Goal: Information Seeking & Learning: Learn about a topic

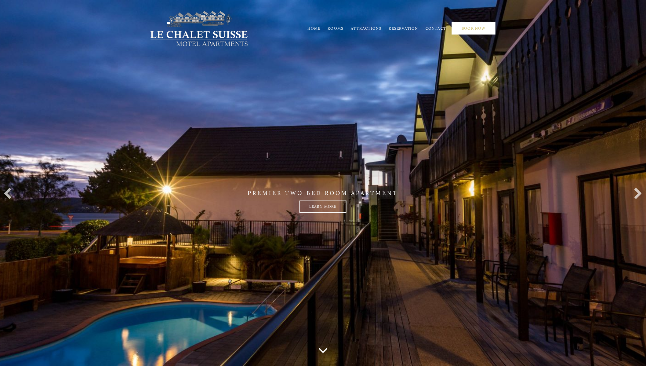
click at [482, 26] on link "Book Now" at bounding box center [474, 28] width 44 height 12
click at [339, 26] on link "Rooms" at bounding box center [336, 28] width 16 height 5
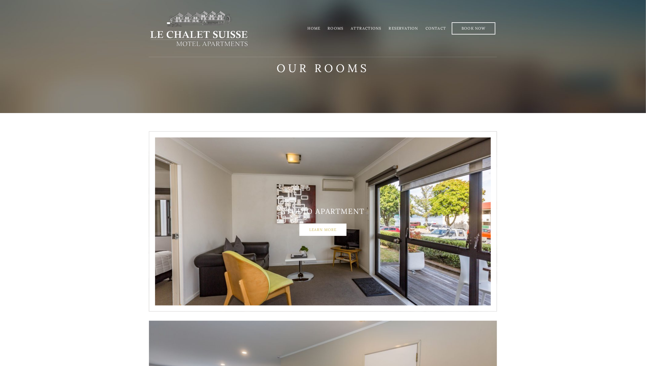
click at [331, 229] on link "Learn More" at bounding box center [322, 229] width 47 height 12
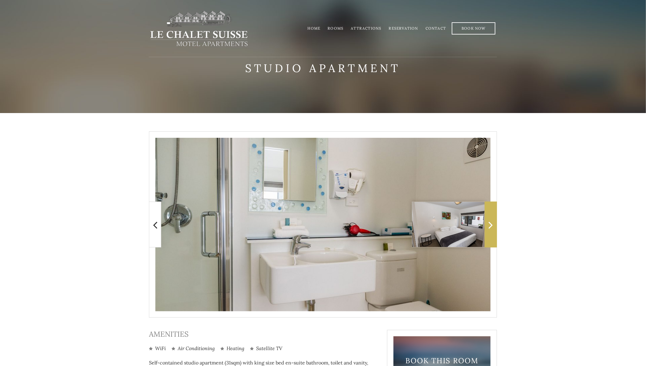
click at [489, 212] on span at bounding box center [491, 224] width 12 height 46
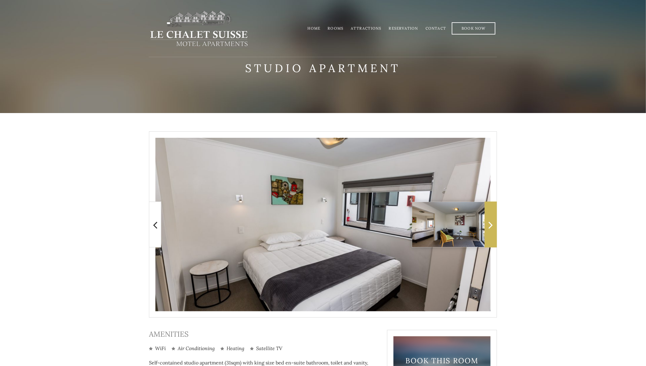
click at [489, 212] on span at bounding box center [491, 224] width 12 height 46
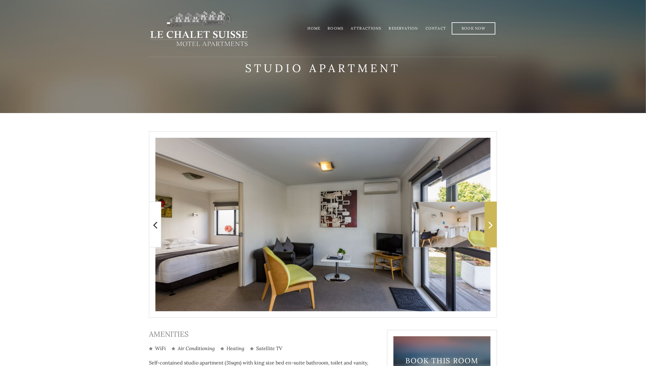
click at [489, 212] on span at bounding box center [491, 224] width 12 height 46
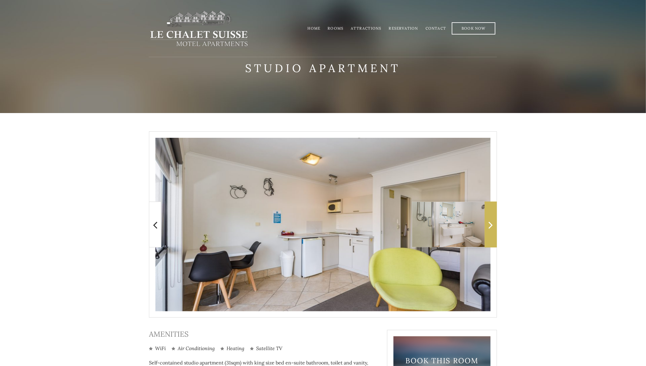
click at [489, 212] on span at bounding box center [491, 224] width 12 height 46
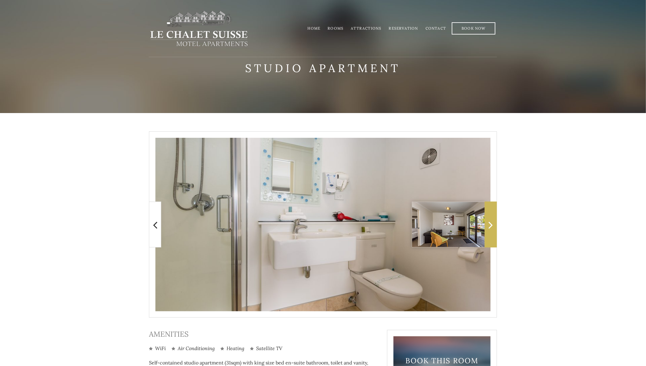
click at [489, 212] on span at bounding box center [491, 224] width 12 height 46
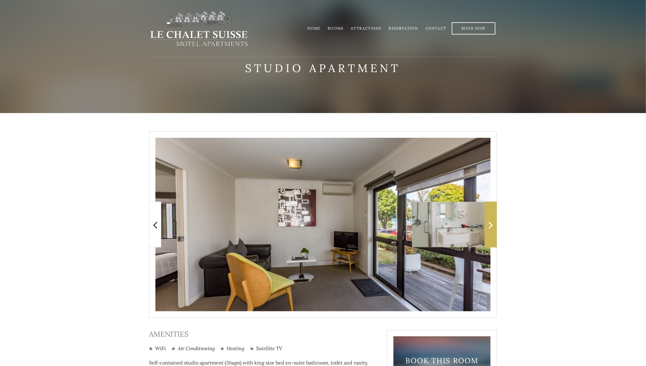
click at [489, 212] on span at bounding box center [491, 224] width 12 height 46
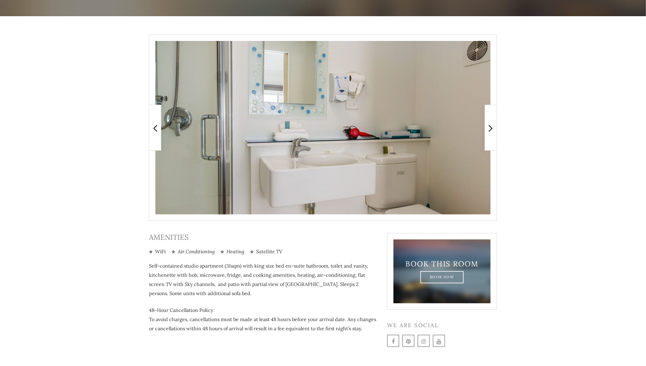
scroll to position [118, 0]
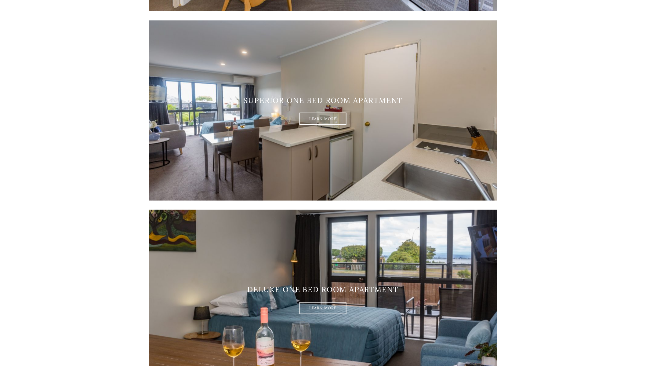
scroll to position [305, 0]
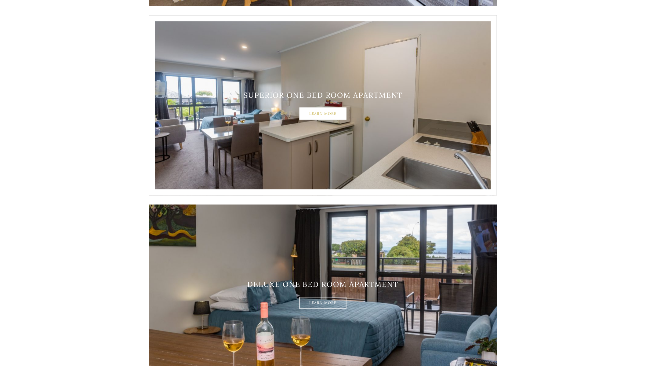
click at [320, 113] on link "Learn More" at bounding box center [322, 113] width 47 height 12
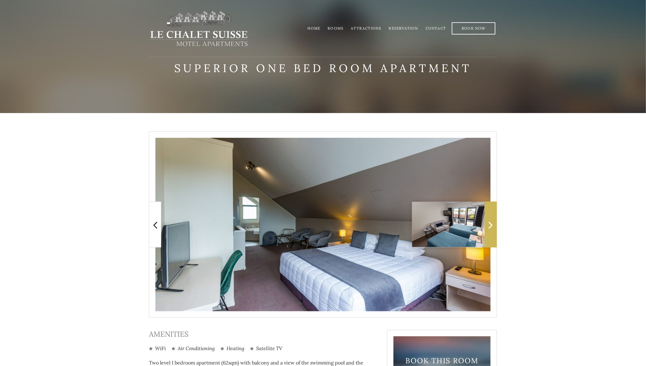
click at [491, 222] on icon at bounding box center [491, 224] width 4 height 12
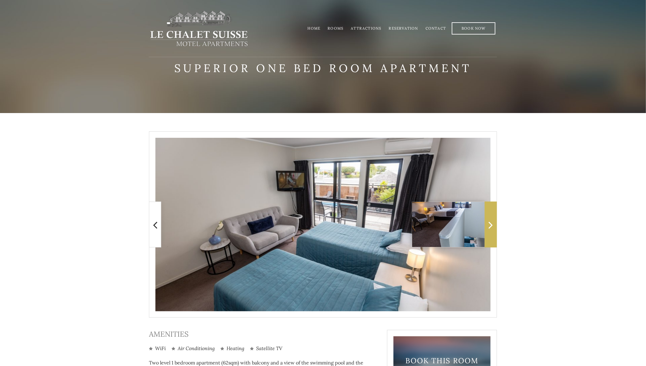
click at [491, 222] on icon at bounding box center [491, 224] width 4 height 12
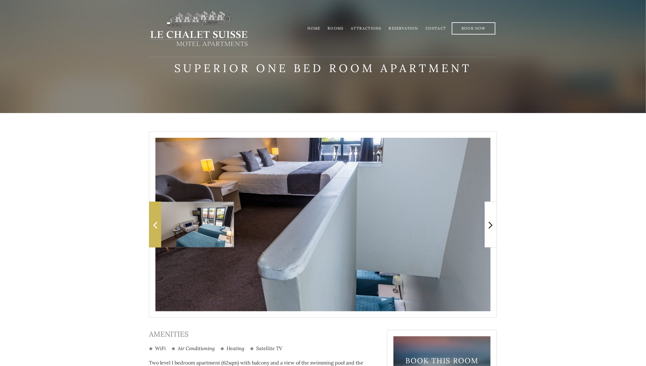
click at [154, 224] on icon at bounding box center [155, 224] width 4 height 12
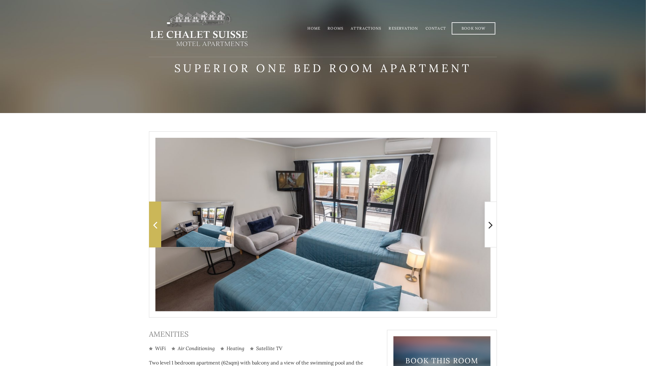
click at [154, 224] on icon at bounding box center [155, 224] width 4 height 12
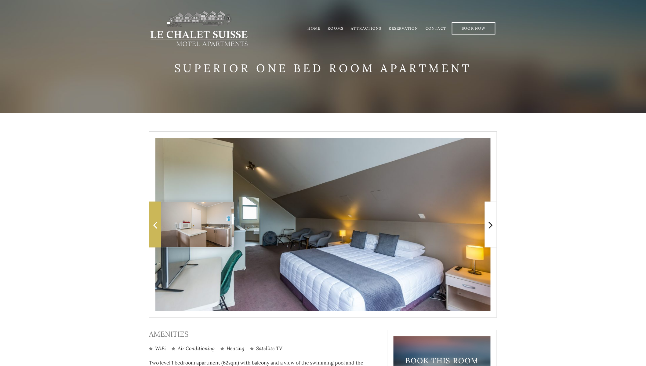
click at [154, 224] on icon at bounding box center [155, 224] width 4 height 12
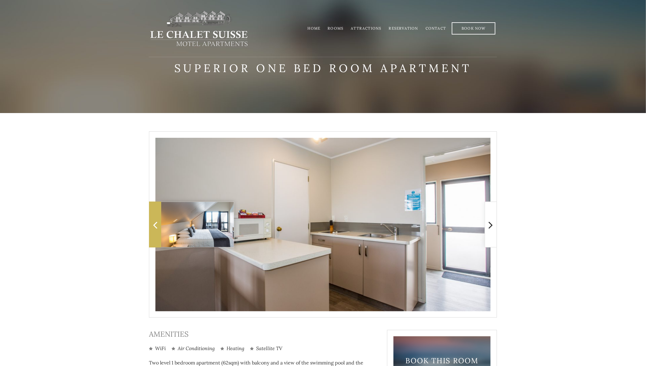
click at [154, 224] on icon at bounding box center [155, 224] width 4 height 12
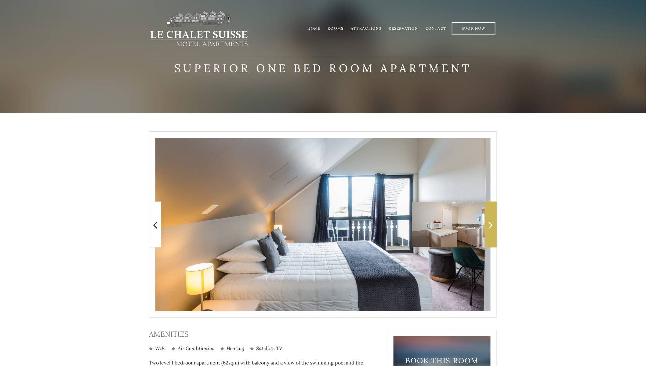
click at [491, 225] on icon at bounding box center [491, 224] width 4 height 12
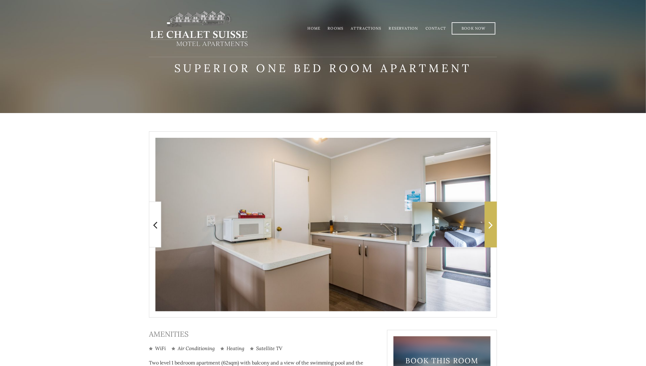
click at [491, 225] on icon at bounding box center [491, 224] width 4 height 12
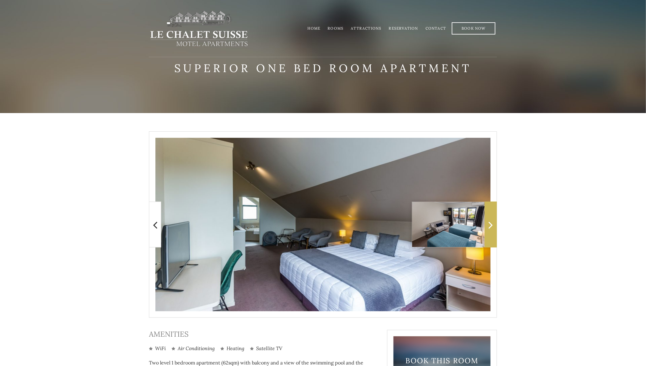
click at [491, 225] on icon at bounding box center [491, 224] width 4 height 12
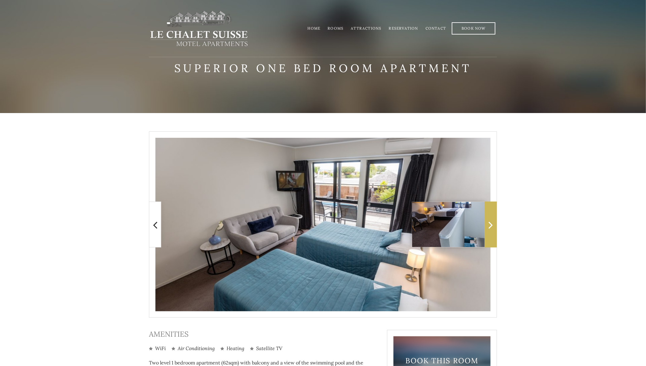
click at [491, 225] on icon at bounding box center [491, 224] width 4 height 12
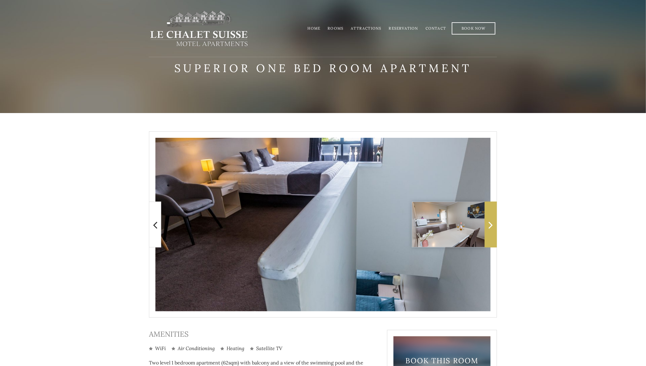
click at [491, 225] on icon at bounding box center [491, 224] width 4 height 12
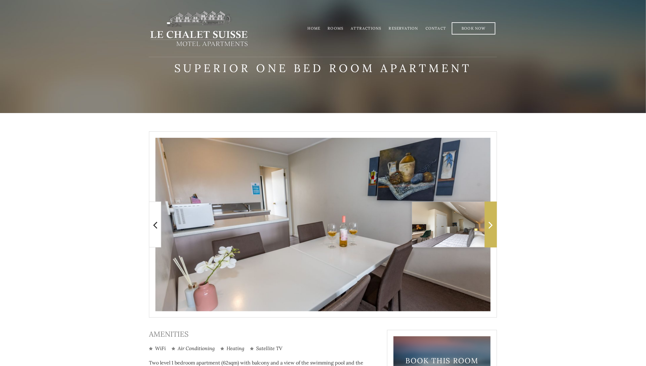
click at [491, 225] on icon at bounding box center [491, 224] width 4 height 12
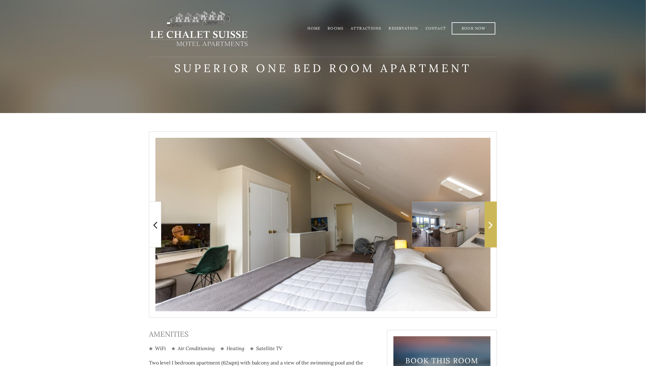
click at [491, 225] on icon at bounding box center [491, 224] width 4 height 12
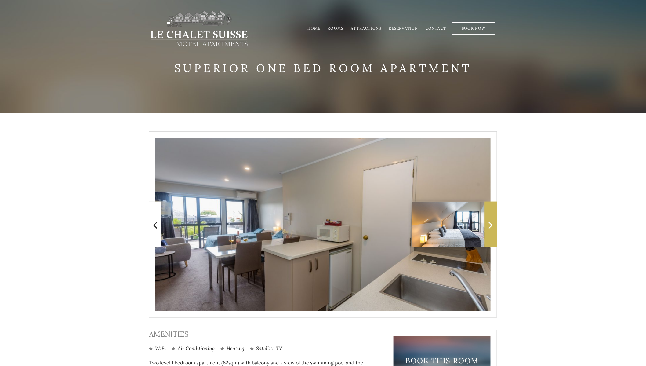
click at [491, 225] on icon at bounding box center [491, 224] width 4 height 12
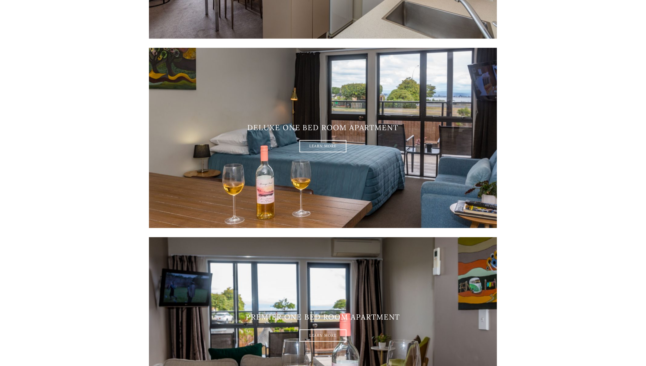
scroll to position [488, 0]
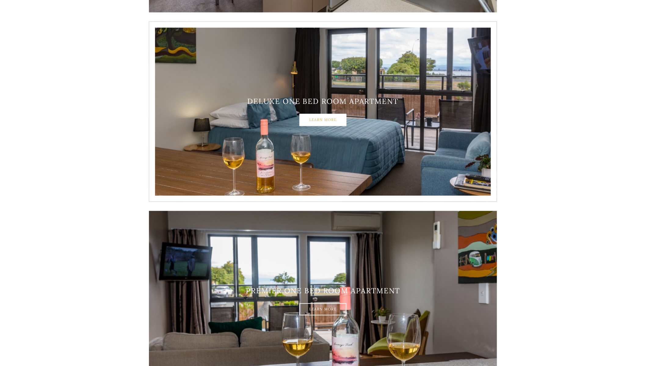
click at [328, 118] on link "Learn More" at bounding box center [322, 120] width 47 height 12
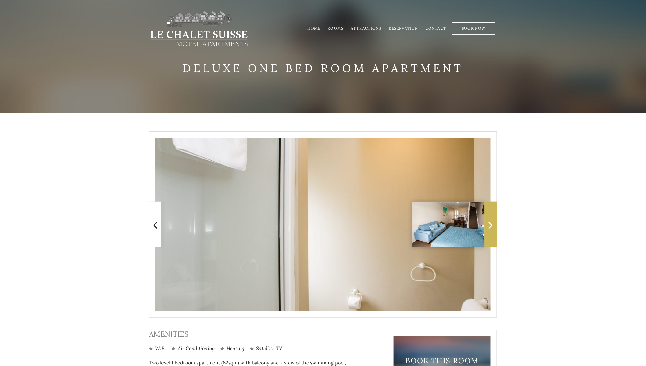
click at [490, 227] on icon at bounding box center [491, 224] width 4 height 12
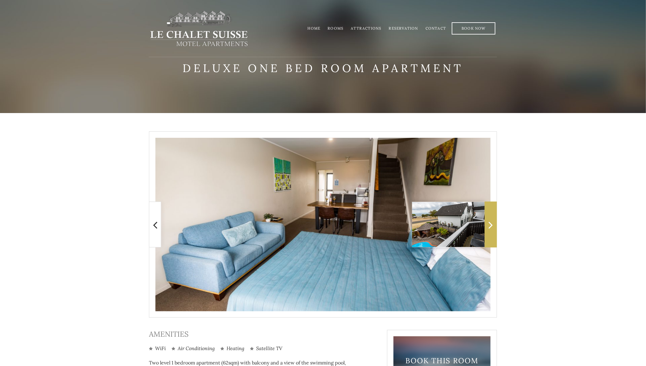
click at [490, 227] on icon at bounding box center [491, 224] width 4 height 12
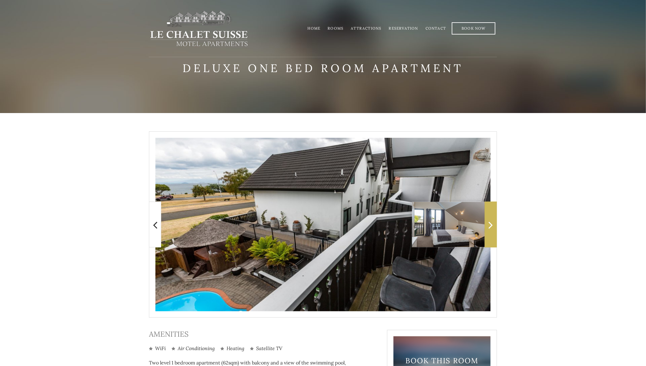
click at [490, 227] on icon at bounding box center [491, 224] width 4 height 12
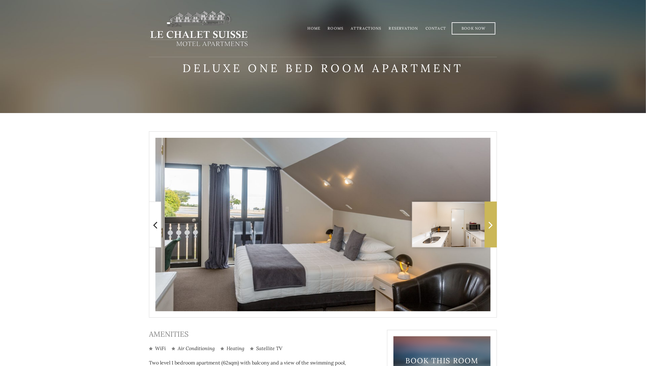
click at [490, 227] on icon at bounding box center [491, 224] width 4 height 12
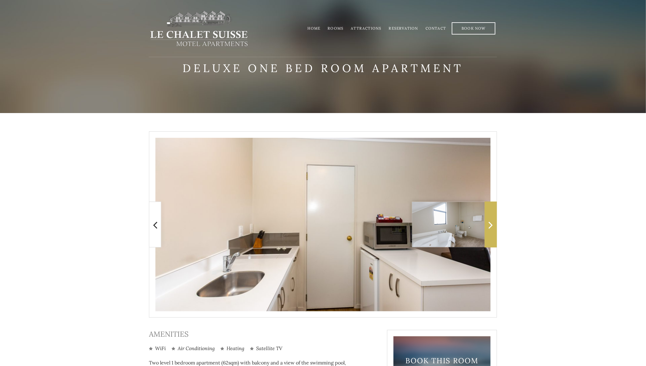
click at [490, 227] on icon at bounding box center [491, 224] width 4 height 12
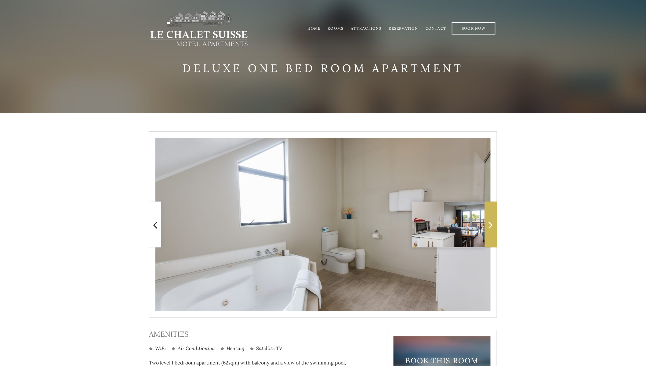
click at [490, 227] on icon at bounding box center [491, 224] width 4 height 12
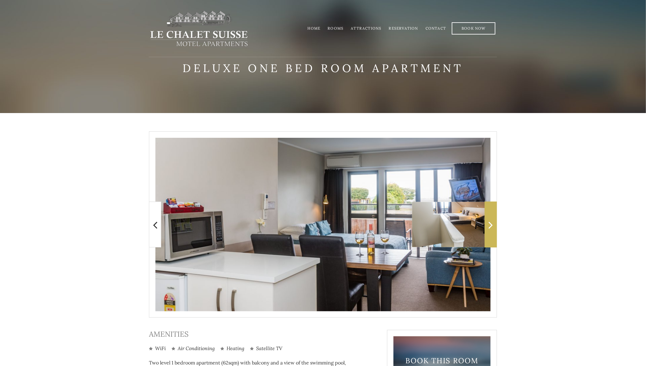
click at [490, 227] on icon at bounding box center [491, 224] width 4 height 12
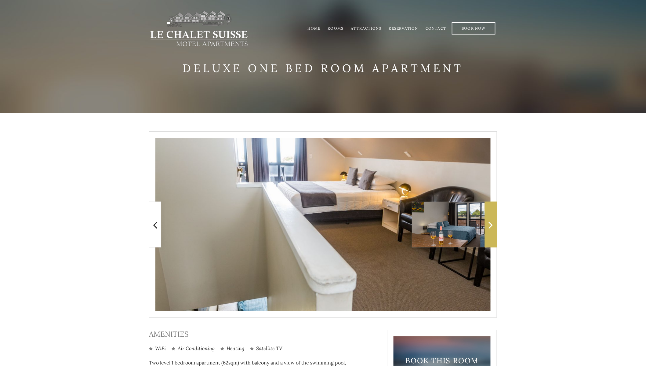
click at [490, 227] on icon at bounding box center [491, 224] width 4 height 12
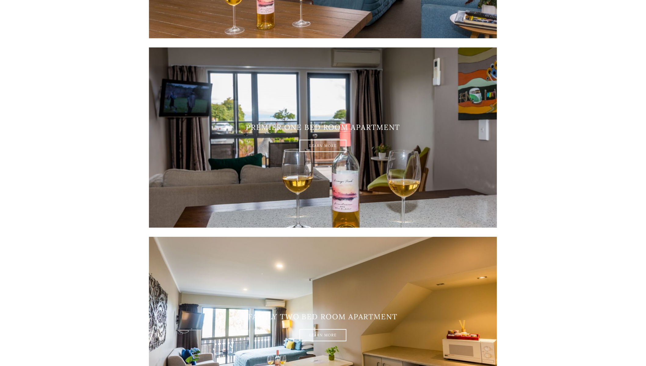
scroll to position [671, 0]
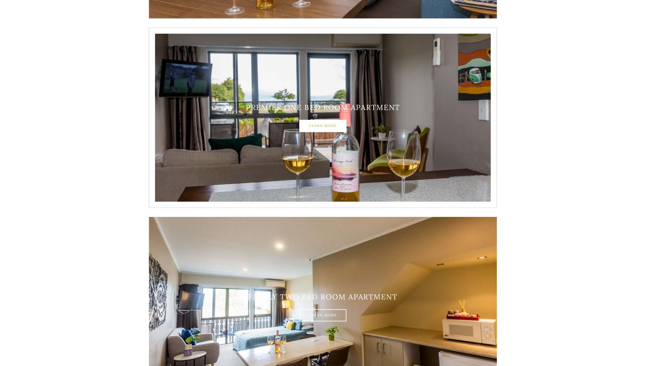
click at [313, 127] on link "Learn More" at bounding box center [322, 126] width 47 height 12
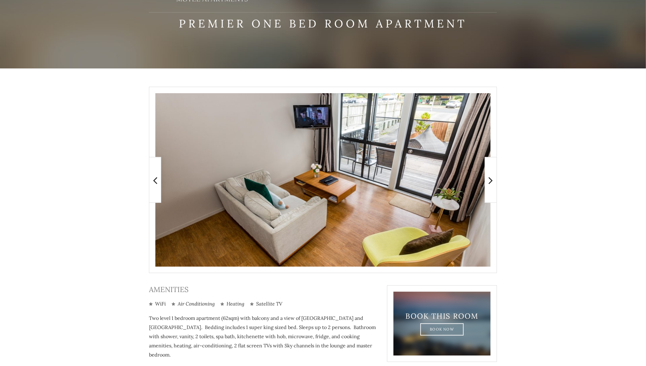
scroll to position [61, 0]
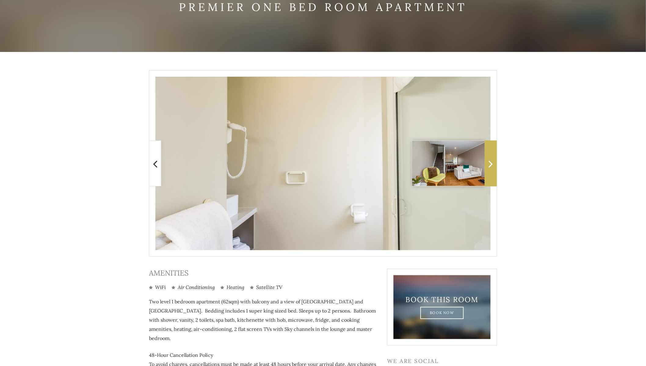
click at [489, 164] on icon at bounding box center [491, 163] width 4 height 12
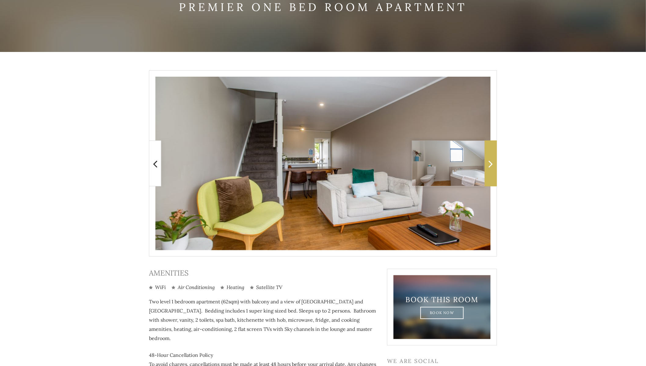
click at [489, 164] on icon at bounding box center [491, 163] width 4 height 12
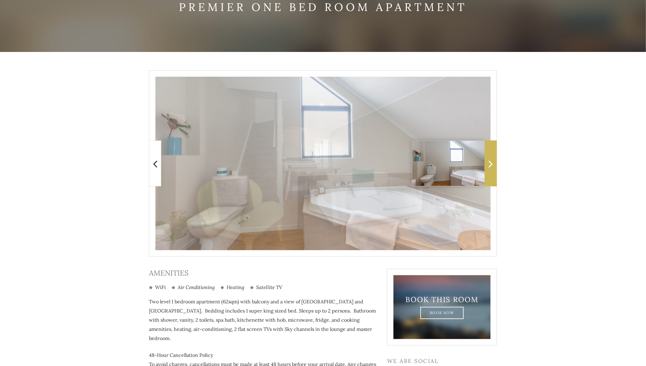
click at [489, 164] on icon at bounding box center [491, 163] width 4 height 12
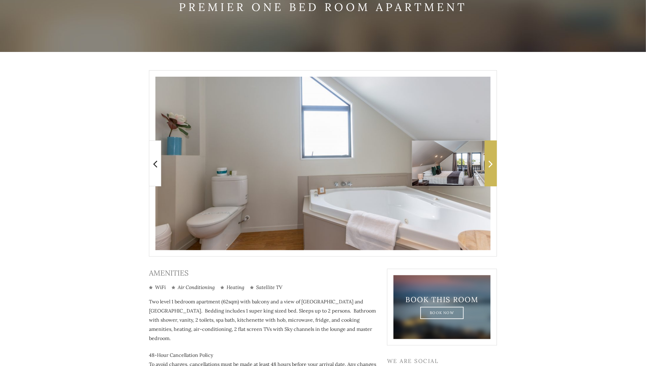
click at [489, 164] on icon at bounding box center [491, 163] width 4 height 12
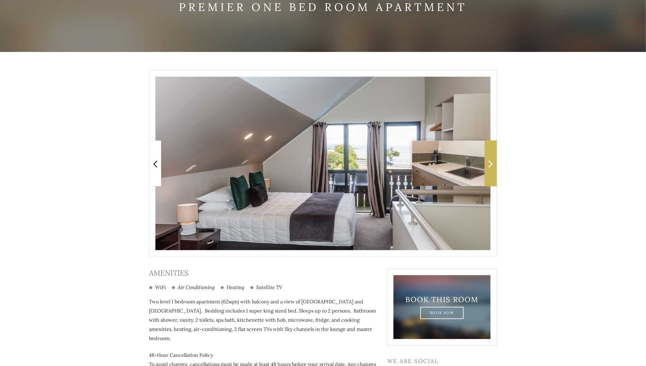
click at [489, 164] on icon at bounding box center [491, 163] width 4 height 12
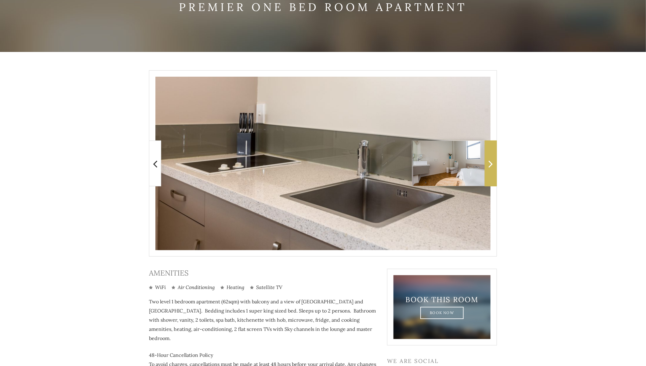
click at [489, 164] on icon at bounding box center [491, 163] width 4 height 12
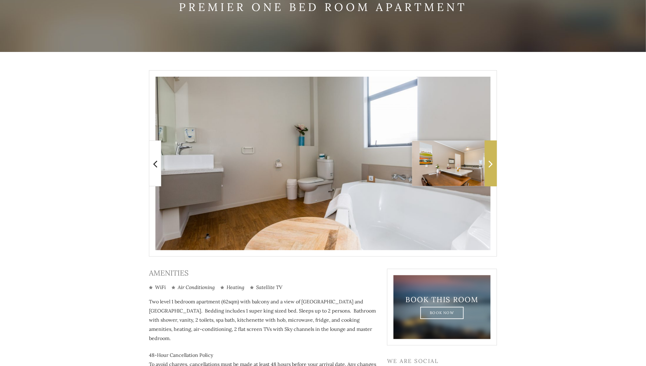
click at [489, 164] on icon at bounding box center [491, 163] width 4 height 12
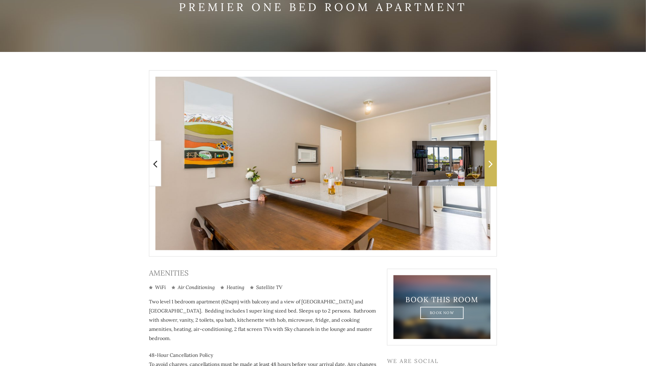
click at [489, 164] on icon at bounding box center [491, 163] width 4 height 12
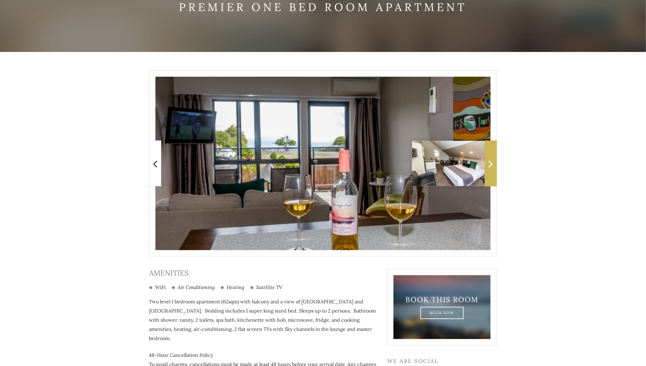
click at [489, 164] on icon at bounding box center [491, 163] width 4 height 12
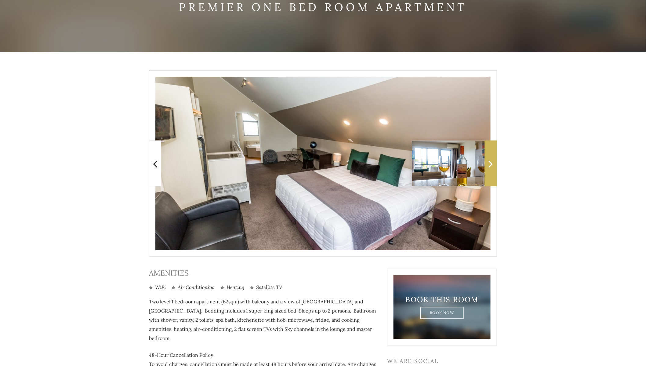
click at [489, 164] on icon at bounding box center [491, 163] width 4 height 12
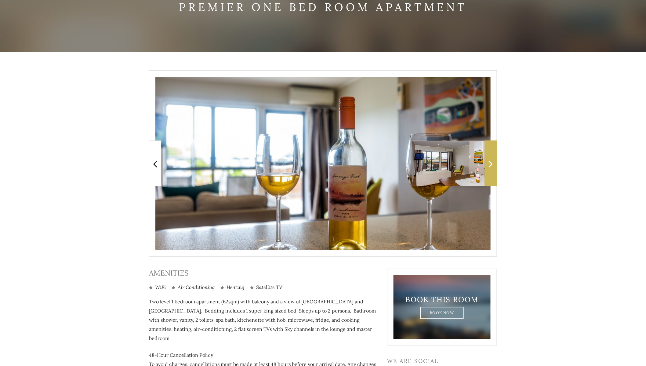
click at [489, 164] on icon at bounding box center [491, 163] width 4 height 12
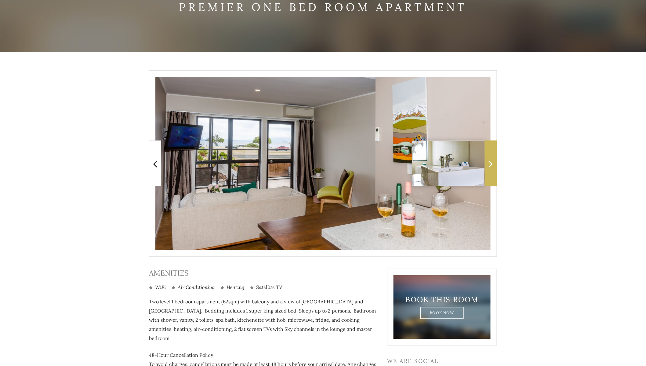
click at [489, 164] on icon at bounding box center [491, 163] width 4 height 12
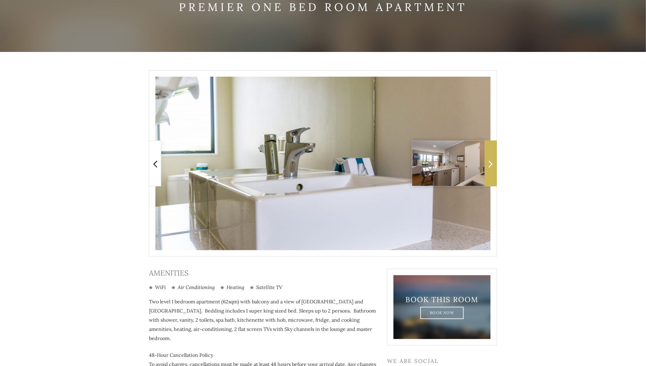
click at [489, 164] on icon at bounding box center [491, 163] width 4 height 12
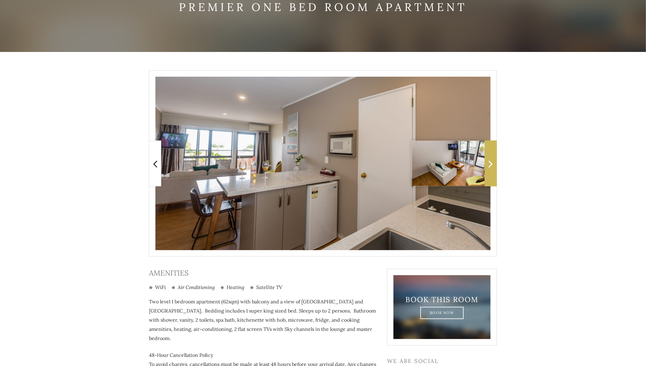
click at [489, 164] on icon at bounding box center [491, 163] width 4 height 12
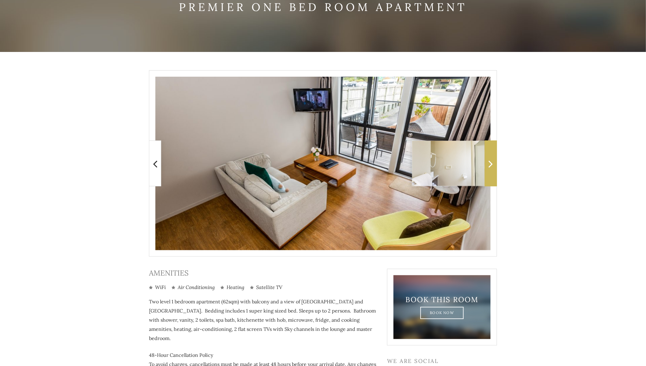
click at [489, 164] on icon at bounding box center [491, 163] width 4 height 12
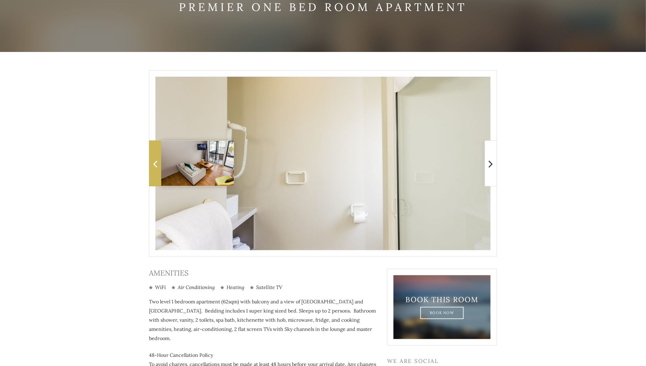
click at [153, 173] on span at bounding box center [155, 163] width 12 height 46
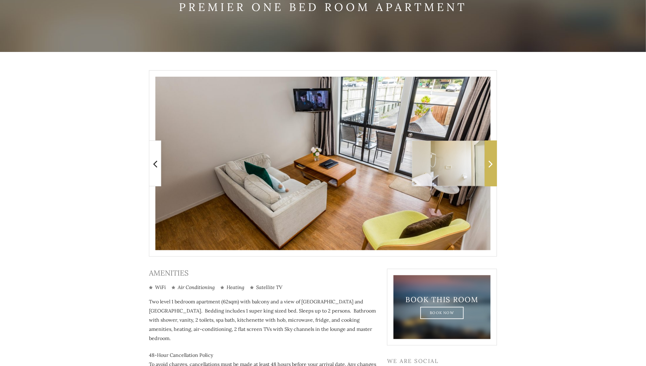
click at [493, 158] on span at bounding box center [491, 163] width 12 height 46
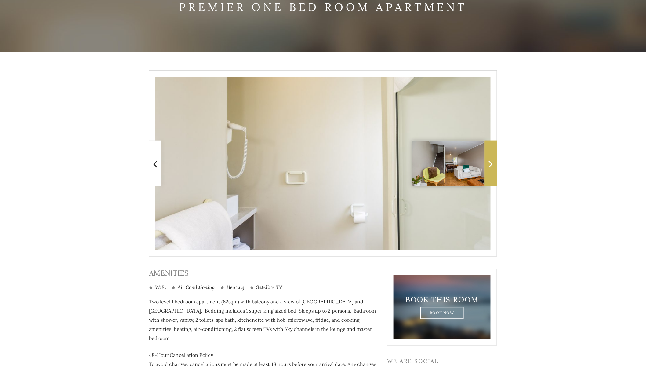
click at [493, 158] on span at bounding box center [491, 163] width 12 height 46
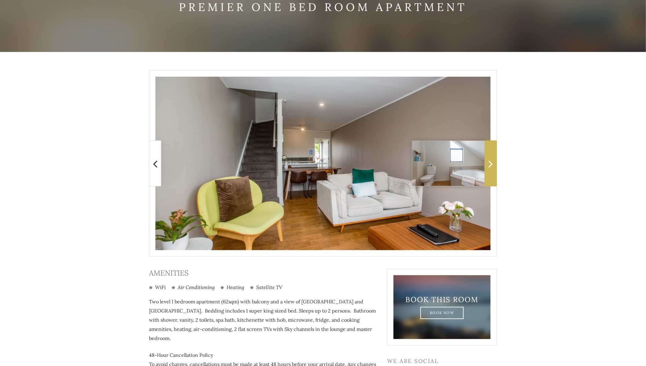
click at [493, 158] on span at bounding box center [491, 163] width 12 height 46
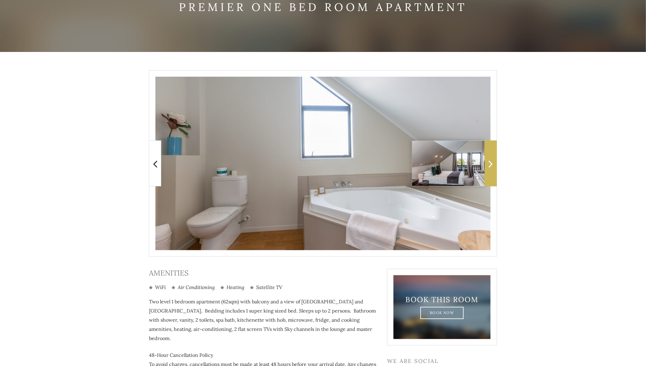
click at [493, 158] on span at bounding box center [491, 163] width 12 height 46
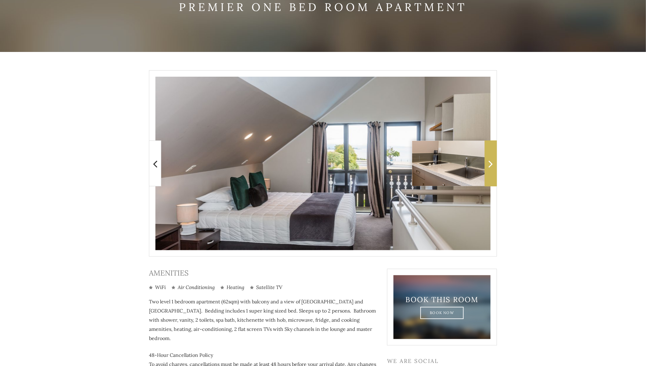
click at [493, 158] on span at bounding box center [491, 163] width 12 height 46
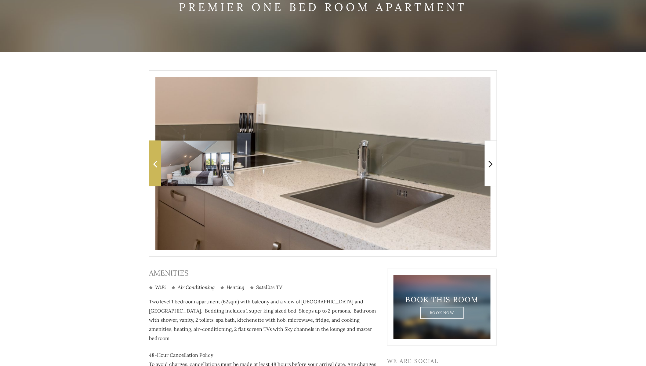
click at [163, 162] on img at bounding box center [204, 163] width 87 height 45
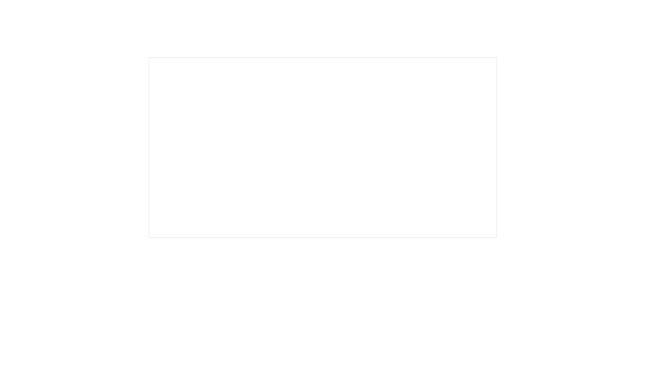
scroll to position [854, 0]
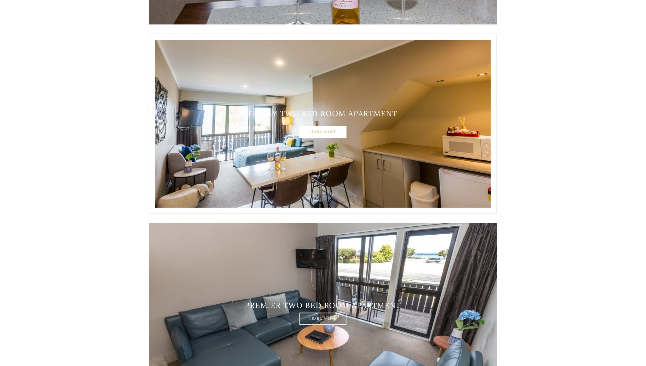
click at [320, 131] on link "Learn More" at bounding box center [322, 132] width 47 height 12
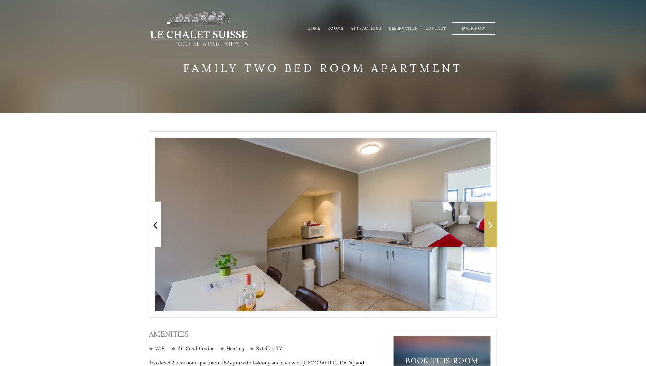
click at [489, 228] on icon at bounding box center [491, 224] width 4 height 12
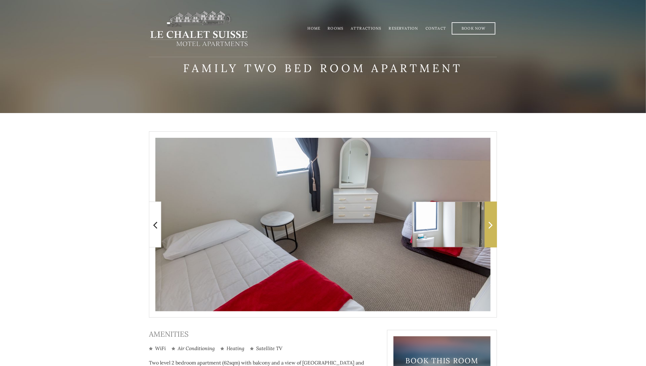
click at [489, 228] on icon at bounding box center [491, 224] width 4 height 12
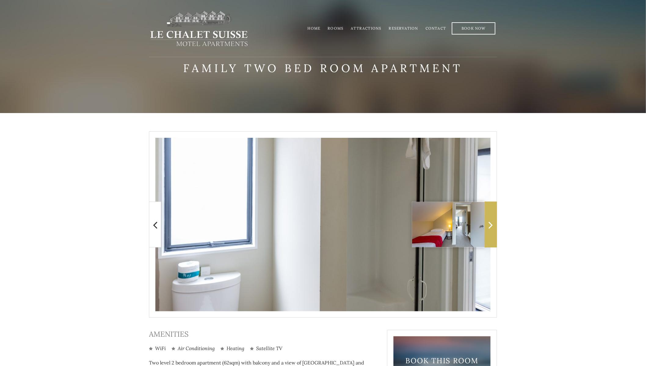
click at [489, 228] on icon at bounding box center [491, 224] width 4 height 12
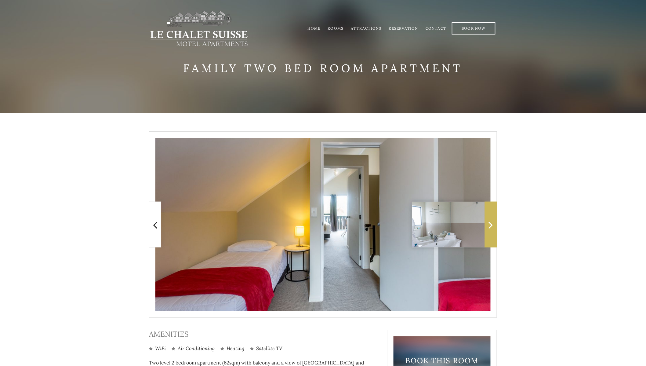
click at [489, 228] on icon at bounding box center [491, 224] width 4 height 12
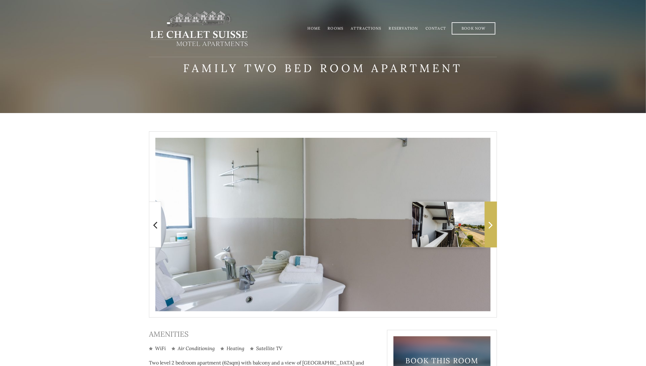
click at [489, 228] on icon at bounding box center [491, 224] width 4 height 12
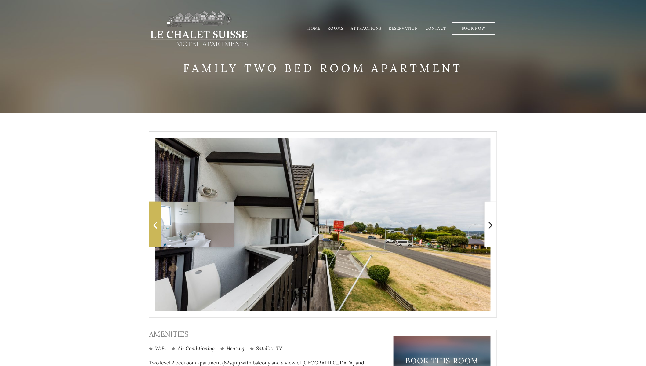
click at [152, 225] on span at bounding box center [155, 224] width 12 height 46
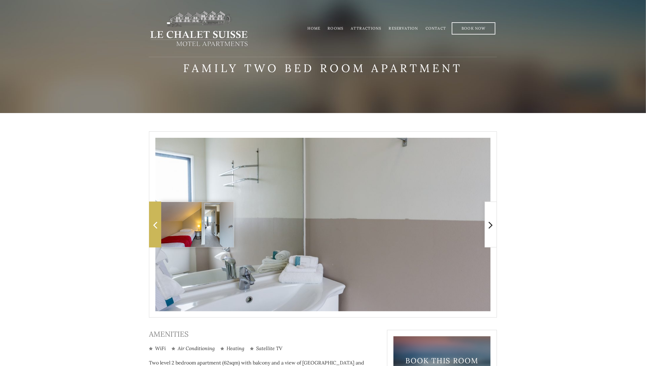
click at [152, 225] on span at bounding box center [155, 224] width 12 height 46
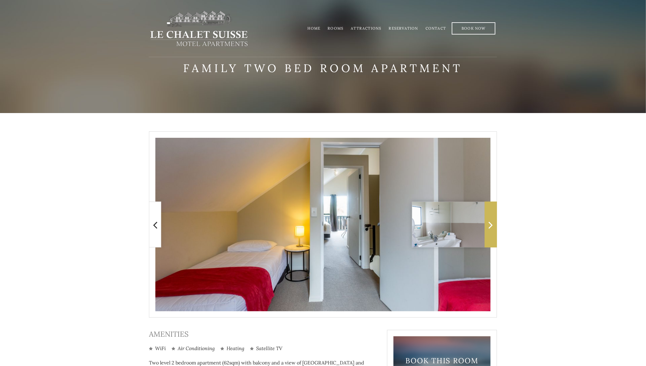
click at [493, 225] on icon at bounding box center [491, 224] width 4 height 12
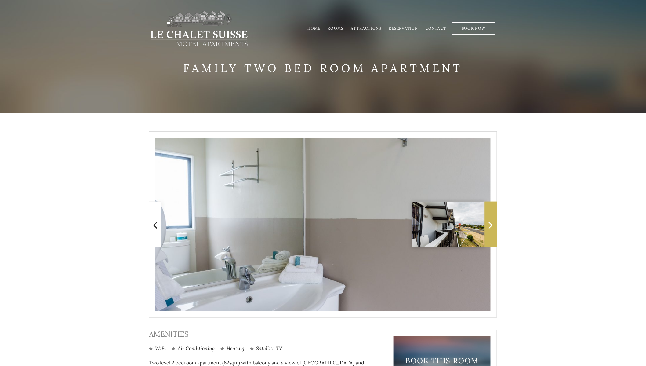
click at [493, 225] on icon at bounding box center [491, 224] width 4 height 12
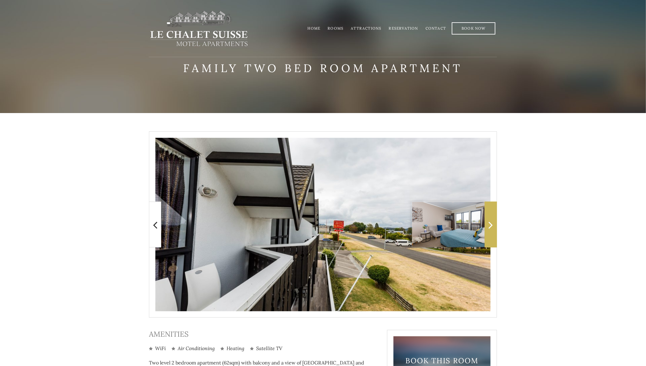
click at [493, 225] on icon at bounding box center [491, 224] width 4 height 12
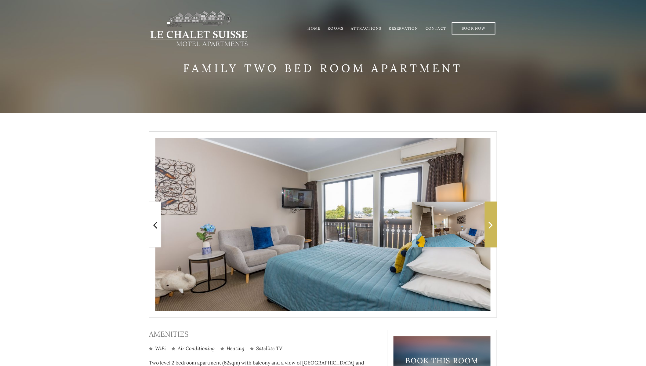
click at [493, 225] on icon at bounding box center [491, 224] width 4 height 12
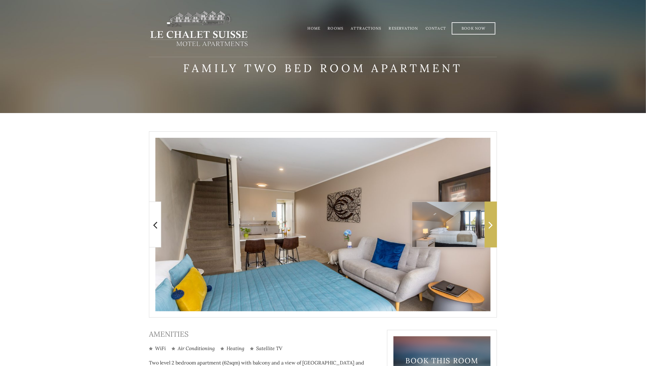
click at [493, 225] on icon at bounding box center [491, 224] width 4 height 12
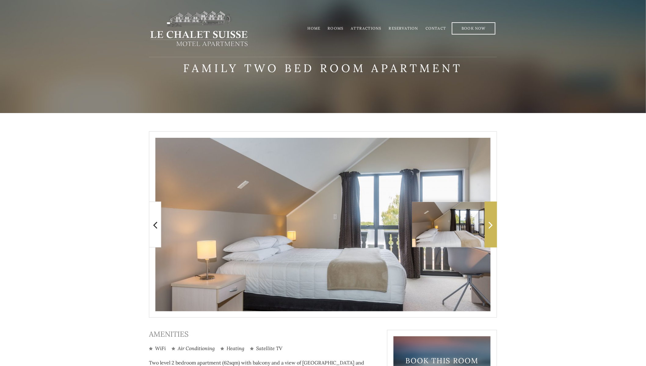
click at [493, 225] on icon at bounding box center [491, 224] width 4 height 12
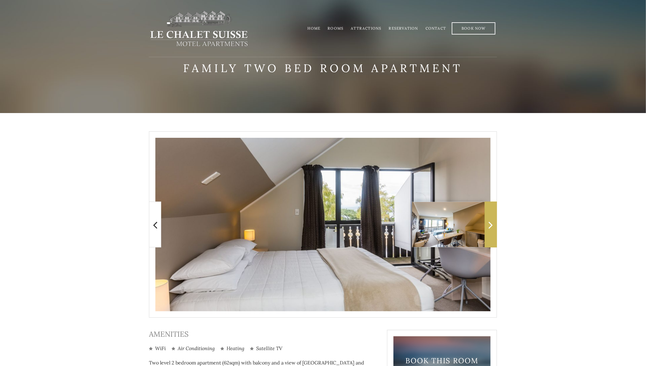
click at [493, 225] on icon at bounding box center [491, 224] width 4 height 12
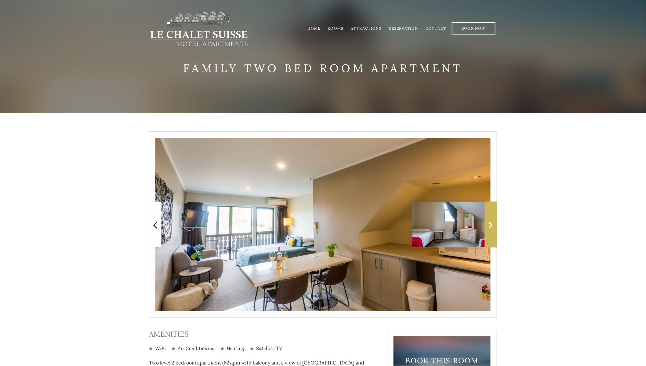
click at [493, 225] on icon at bounding box center [491, 224] width 4 height 12
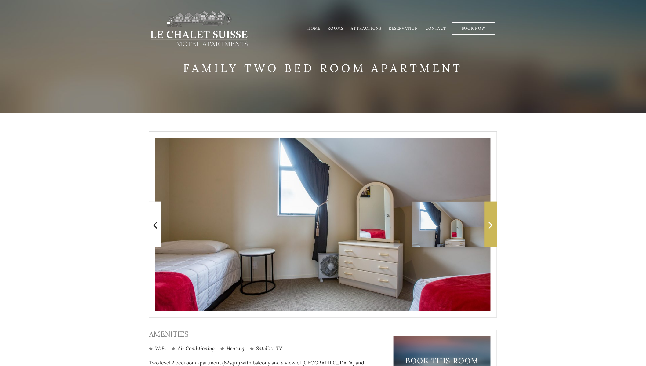
click at [493, 225] on icon at bounding box center [491, 224] width 4 height 12
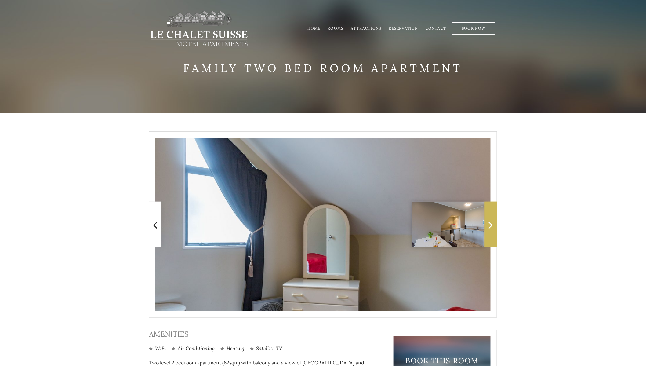
click at [493, 225] on icon at bounding box center [491, 224] width 4 height 12
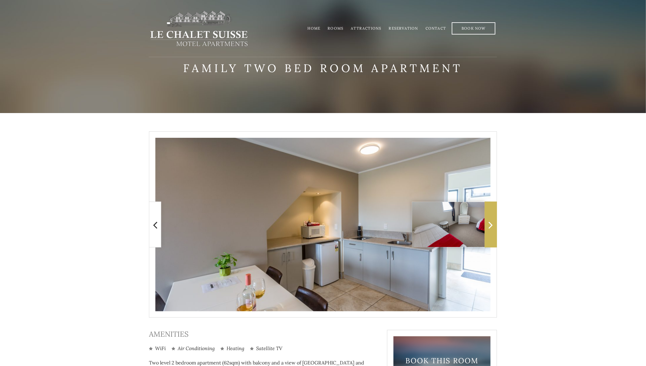
click at [493, 225] on icon at bounding box center [491, 224] width 4 height 12
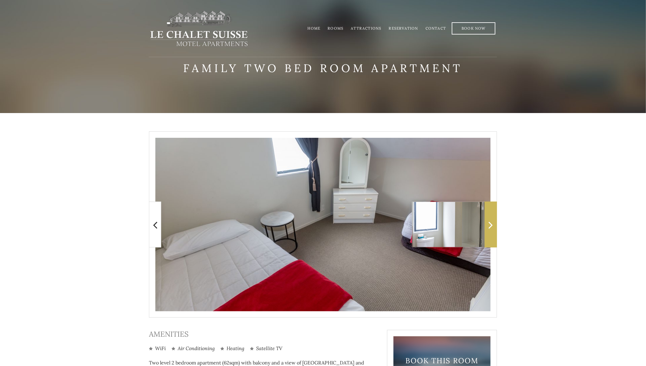
click at [493, 225] on icon at bounding box center [491, 224] width 4 height 12
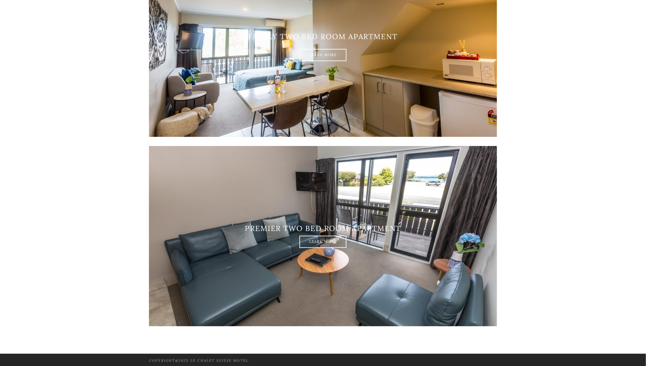
scroll to position [932, 0]
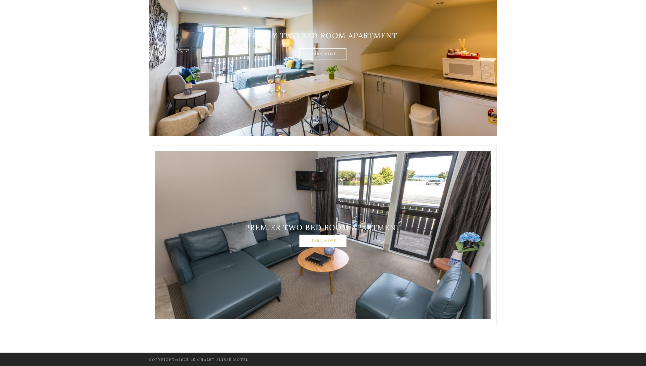
click at [317, 242] on link "Learn More" at bounding box center [322, 240] width 47 height 12
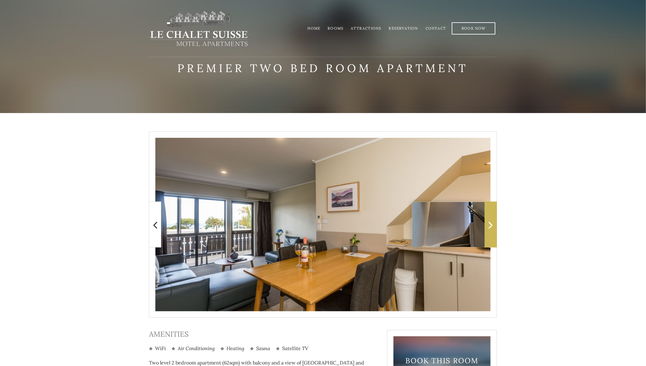
click at [493, 229] on span at bounding box center [491, 224] width 12 height 46
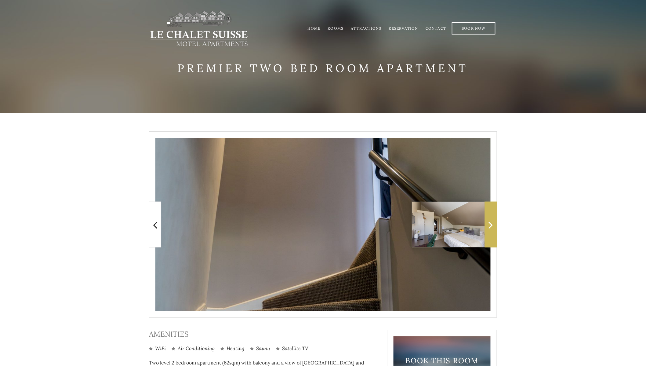
click at [493, 229] on span at bounding box center [491, 224] width 12 height 46
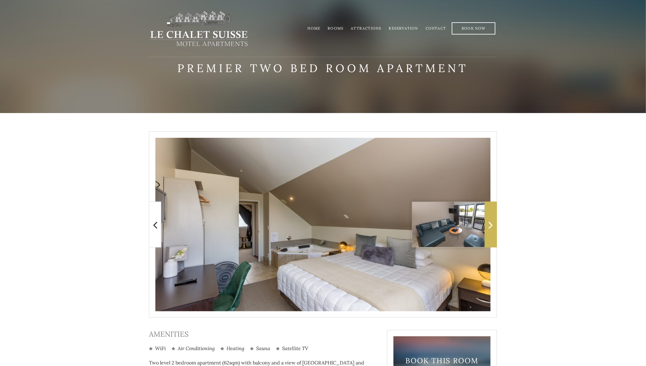
click at [493, 229] on span at bounding box center [491, 224] width 12 height 46
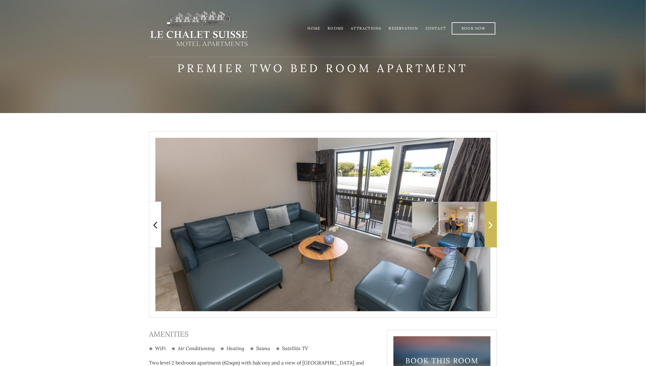
click at [493, 228] on icon at bounding box center [491, 224] width 4 height 12
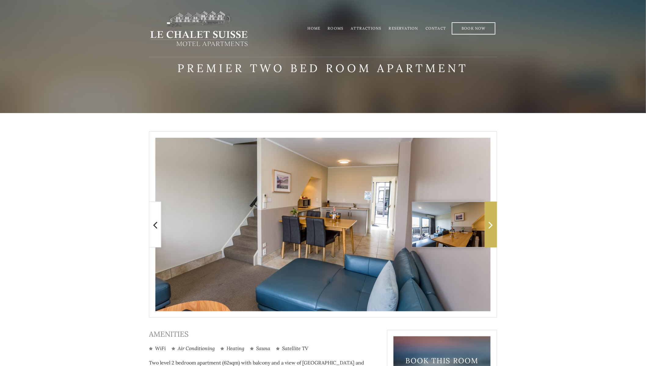
click at [493, 228] on icon at bounding box center [491, 224] width 4 height 12
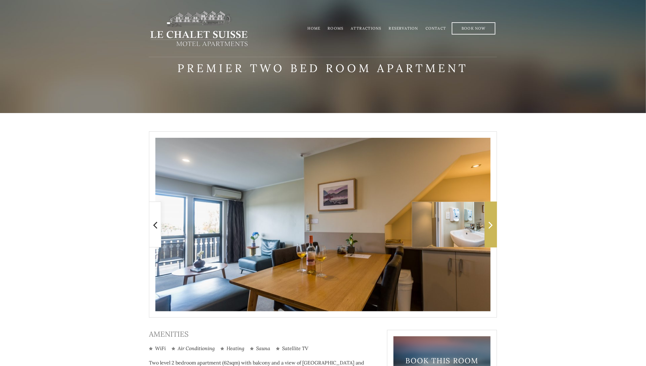
click at [493, 228] on icon at bounding box center [491, 224] width 4 height 12
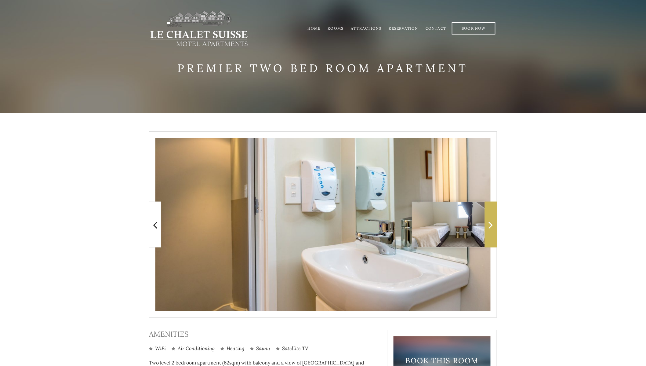
click at [493, 228] on icon at bounding box center [491, 224] width 4 height 12
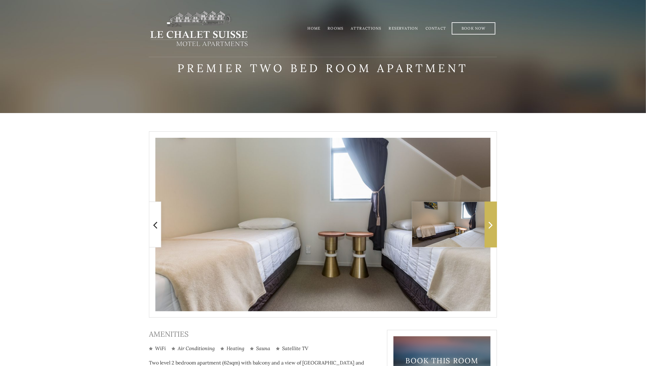
click at [493, 228] on icon at bounding box center [491, 224] width 4 height 12
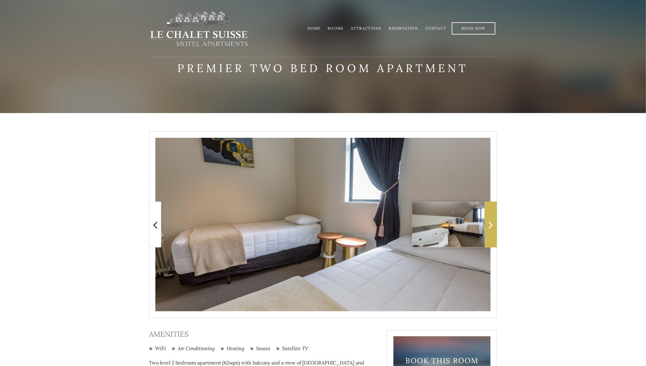
click at [493, 228] on icon at bounding box center [491, 224] width 4 height 12
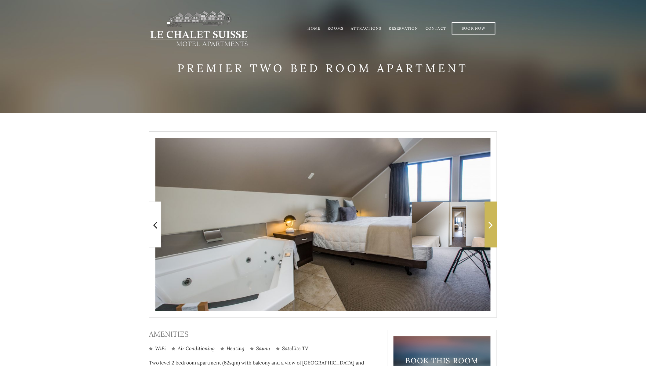
click at [493, 228] on icon at bounding box center [491, 224] width 4 height 12
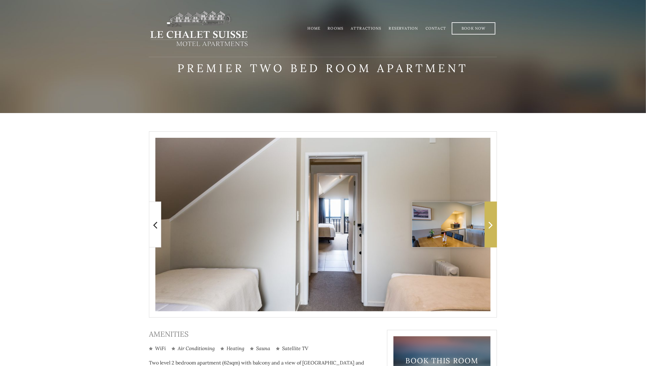
click at [493, 228] on icon at bounding box center [491, 224] width 4 height 12
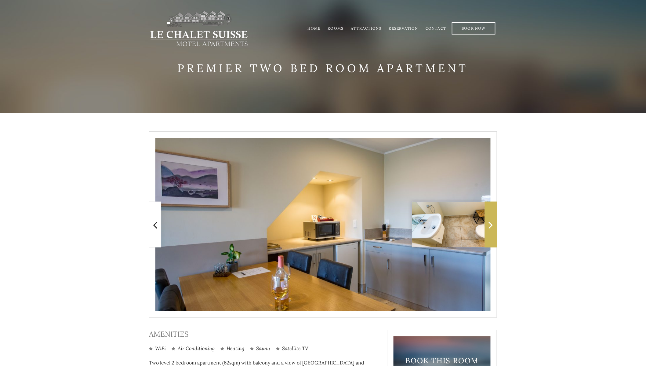
click at [493, 228] on icon at bounding box center [491, 224] width 4 height 12
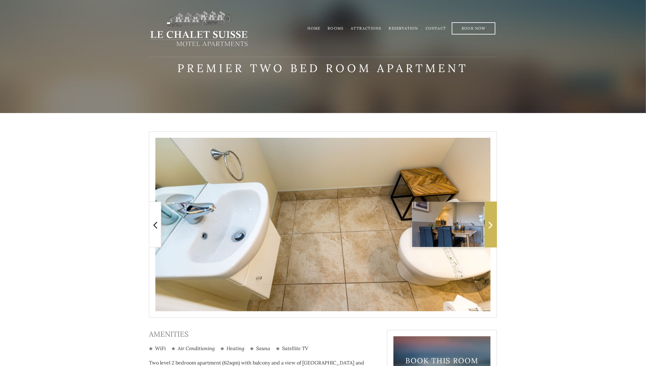
click at [493, 228] on icon at bounding box center [491, 224] width 4 height 12
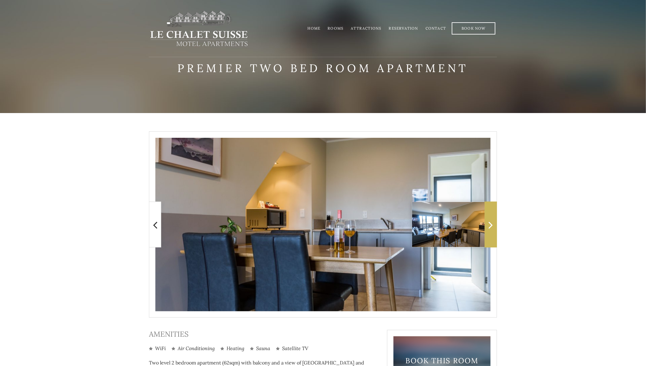
click at [493, 228] on icon at bounding box center [491, 224] width 4 height 12
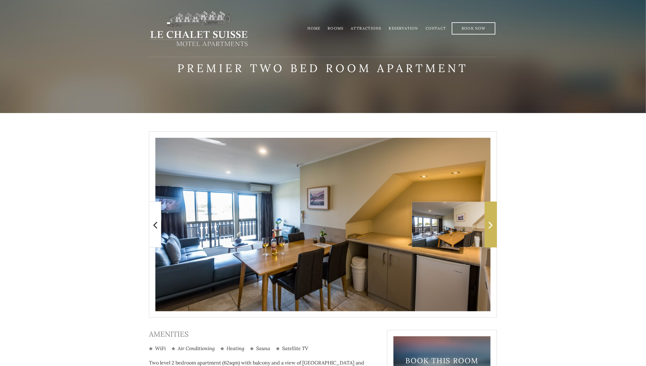
click at [493, 228] on icon at bounding box center [491, 224] width 4 height 12
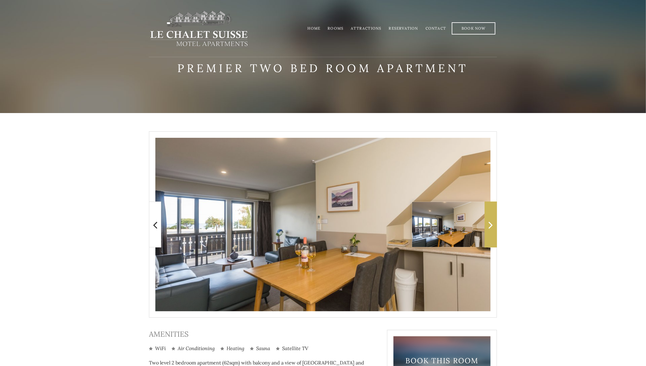
click at [493, 228] on icon at bounding box center [491, 224] width 4 height 12
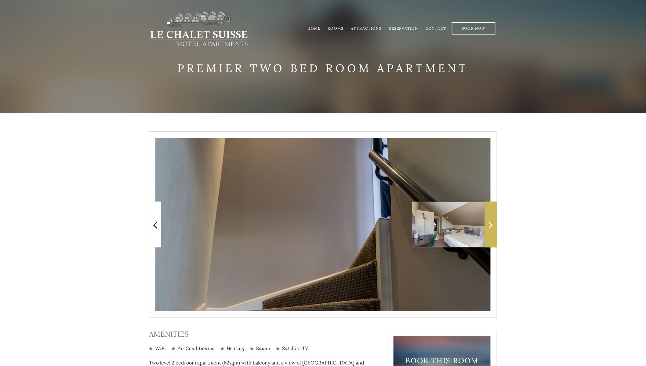
click at [493, 228] on icon at bounding box center [491, 224] width 4 height 12
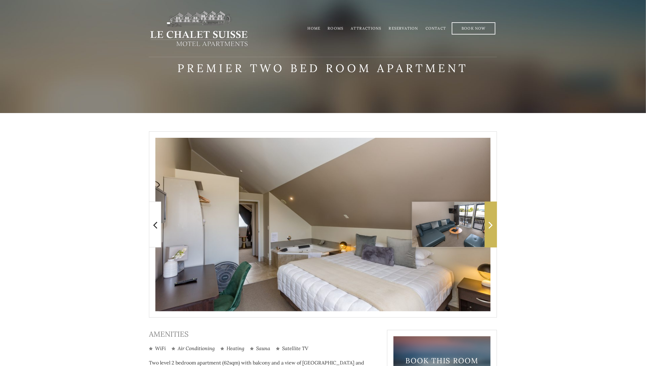
click at [493, 228] on icon at bounding box center [491, 224] width 4 height 12
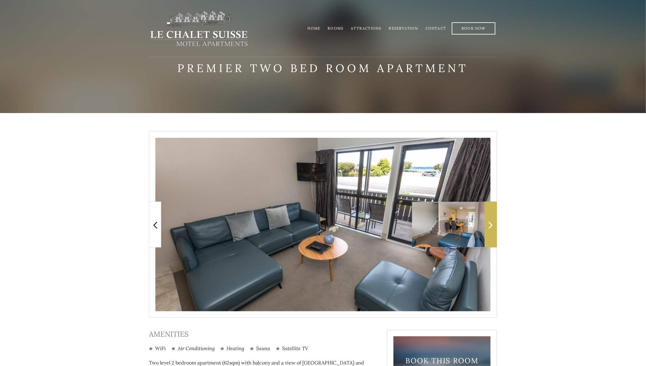
click at [493, 228] on icon at bounding box center [491, 224] width 4 height 12
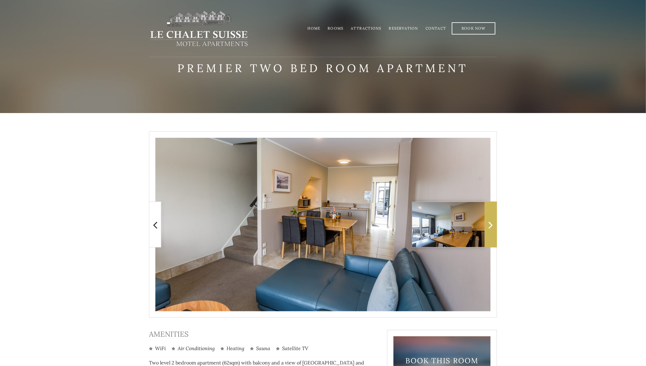
click at [493, 228] on icon at bounding box center [491, 224] width 4 height 12
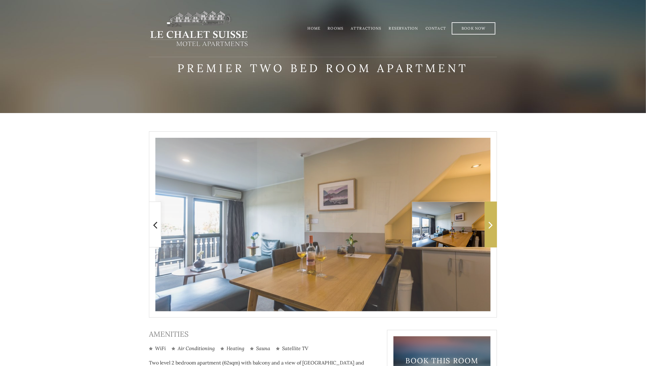
click at [493, 228] on icon at bounding box center [491, 224] width 4 height 12
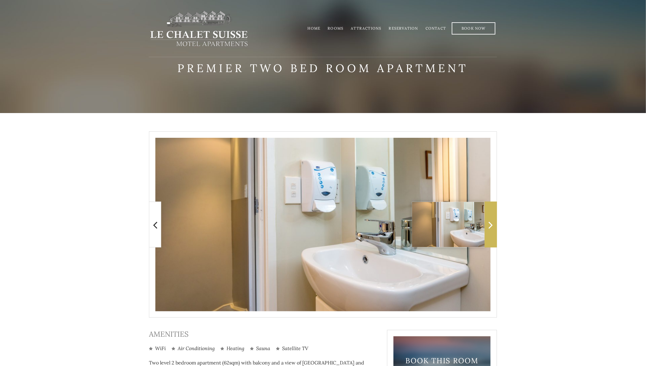
click at [493, 228] on icon at bounding box center [491, 224] width 4 height 12
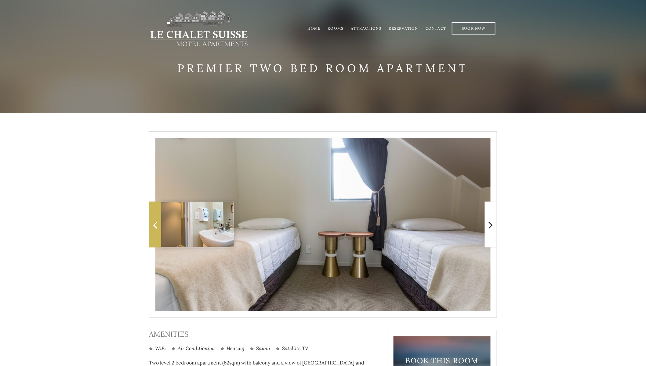
click at [160, 217] on span at bounding box center [155, 224] width 12 height 46
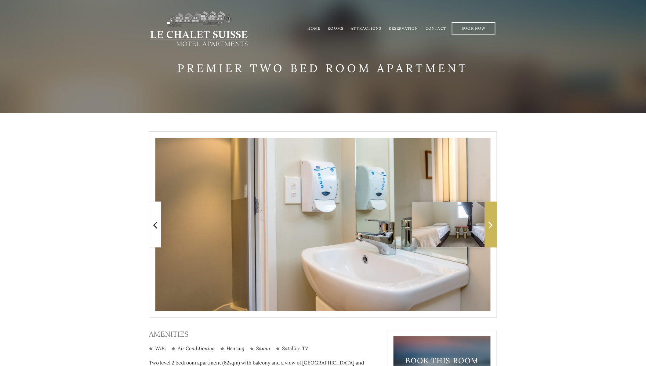
click at [489, 221] on icon at bounding box center [491, 224] width 4 height 12
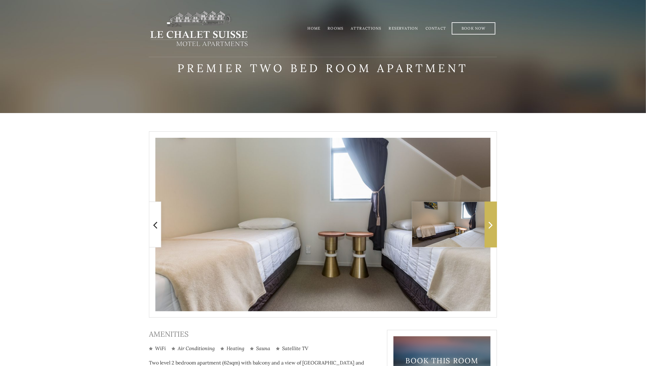
click at [489, 221] on icon at bounding box center [491, 224] width 4 height 12
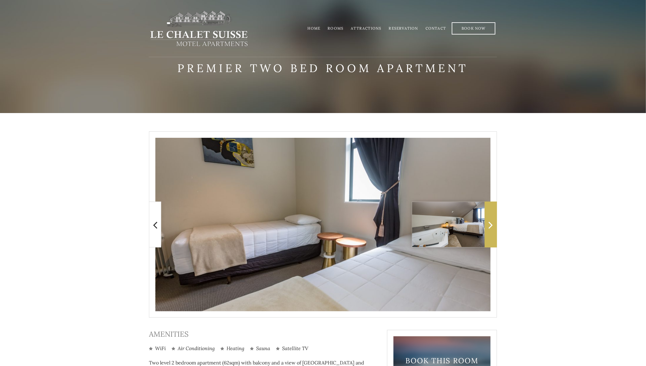
click at [489, 221] on icon at bounding box center [491, 224] width 4 height 12
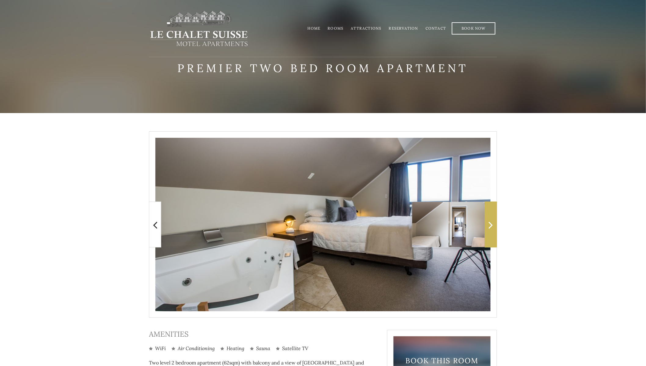
click at [489, 221] on icon at bounding box center [491, 224] width 4 height 12
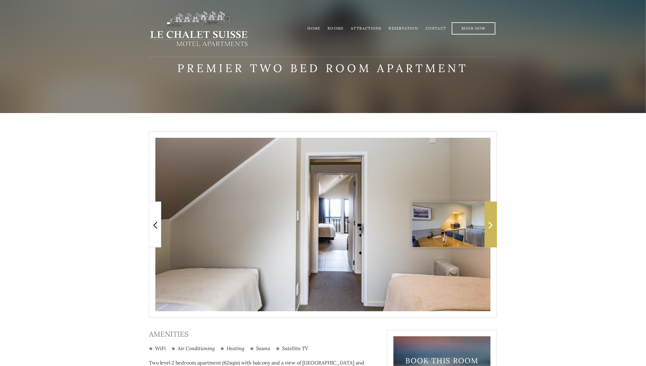
click at [489, 221] on icon at bounding box center [491, 224] width 4 height 12
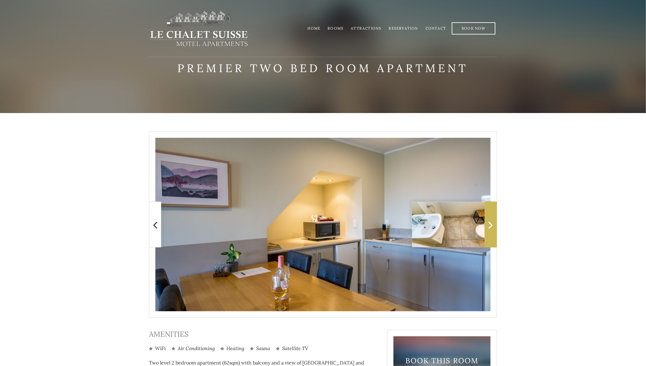
click at [489, 221] on icon at bounding box center [491, 224] width 4 height 12
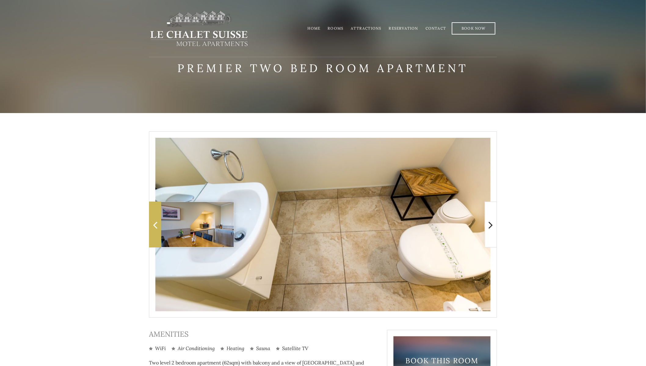
click at [152, 216] on span at bounding box center [155, 224] width 12 height 46
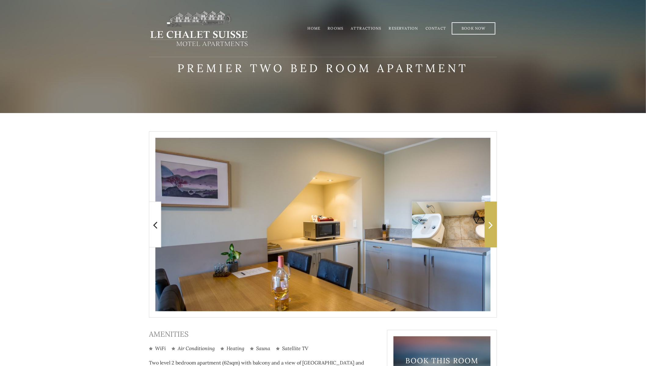
click at [492, 217] on span at bounding box center [491, 224] width 12 height 46
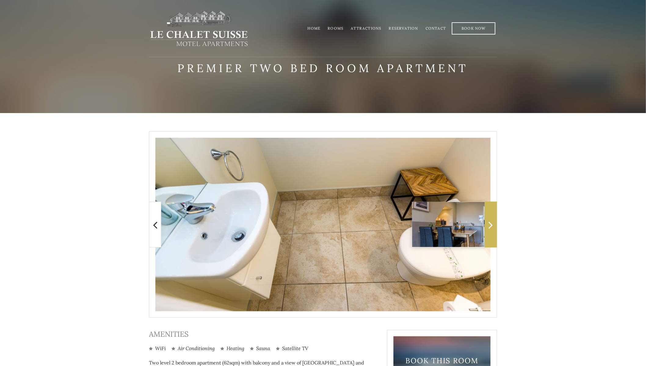
click at [492, 217] on span at bounding box center [491, 224] width 12 height 46
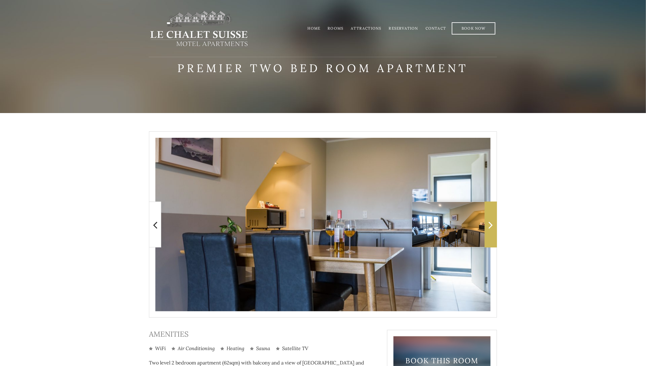
click at [492, 217] on span at bounding box center [491, 224] width 12 height 46
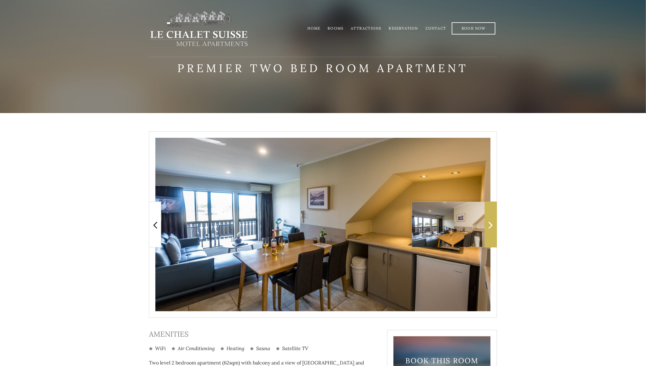
click at [492, 217] on span at bounding box center [491, 224] width 12 height 46
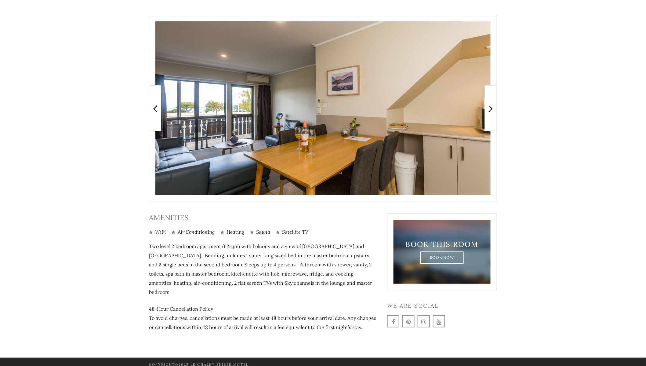
scroll to position [118, 0]
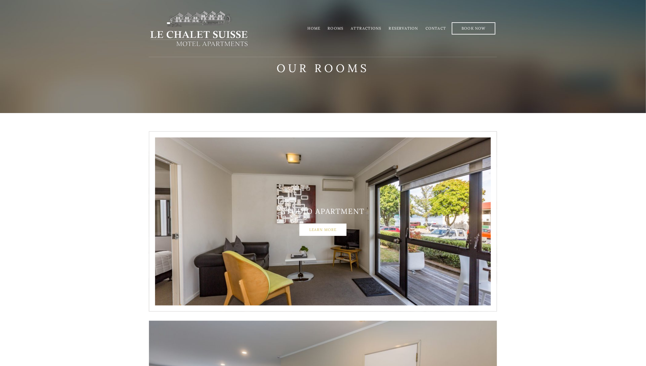
click at [338, 227] on link "Learn More" at bounding box center [322, 229] width 47 height 12
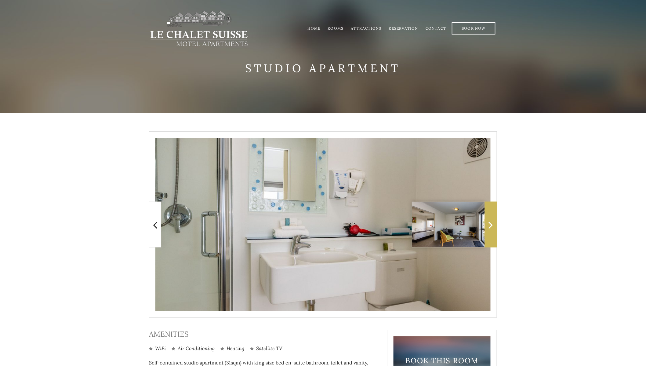
click at [490, 229] on icon at bounding box center [491, 224] width 4 height 12
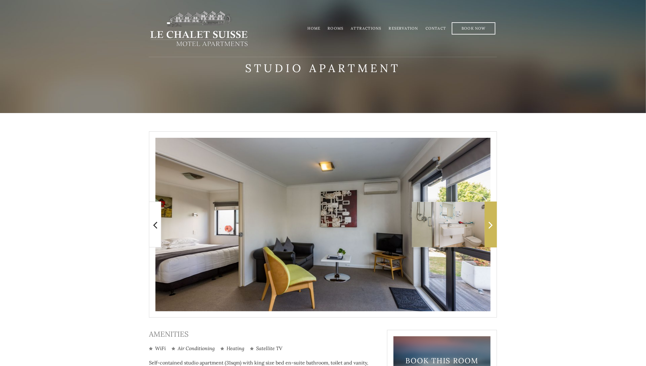
click at [494, 226] on span at bounding box center [491, 224] width 12 height 46
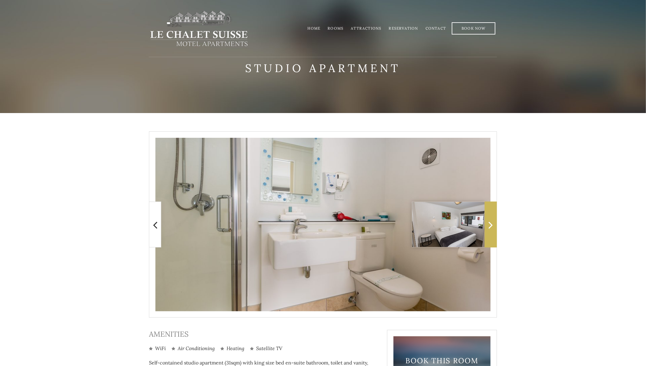
click at [494, 226] on span at bounding box center [491, 224] width 12 height 46
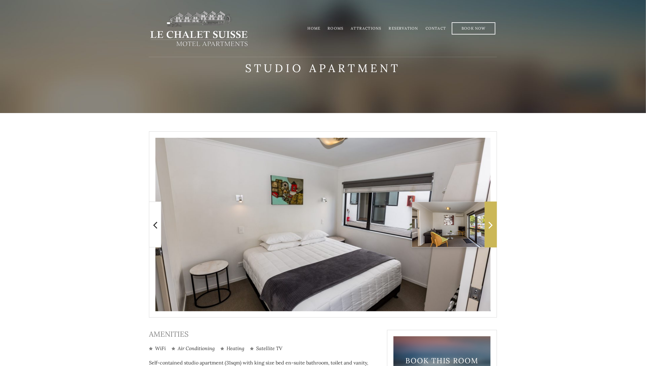
click at [494, 226] on span at bounding box center [491, 224] width 12 height 46
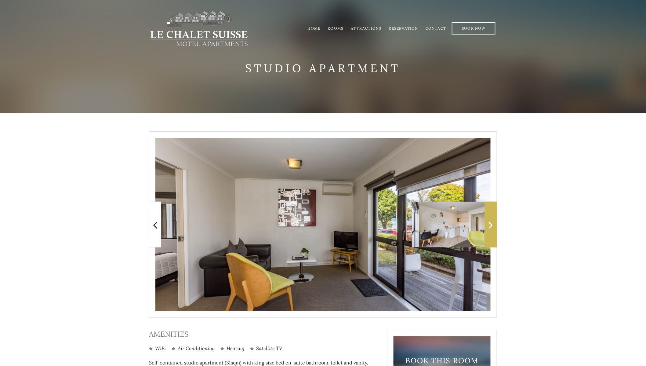
click at [494, 226] on span at bounding box center [491, 224] width 12 height 46
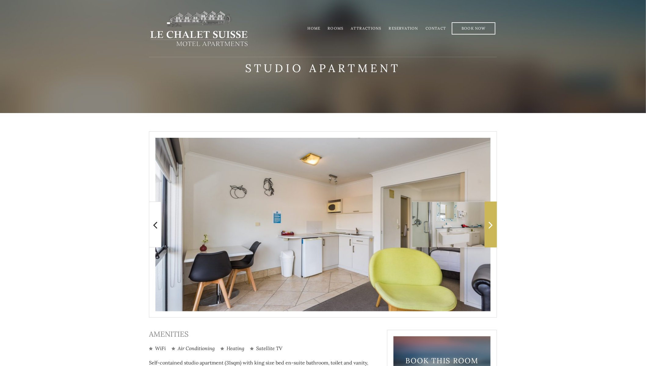
click at [494, 226] on span at bounding box center [491, 224] width 12 height 46
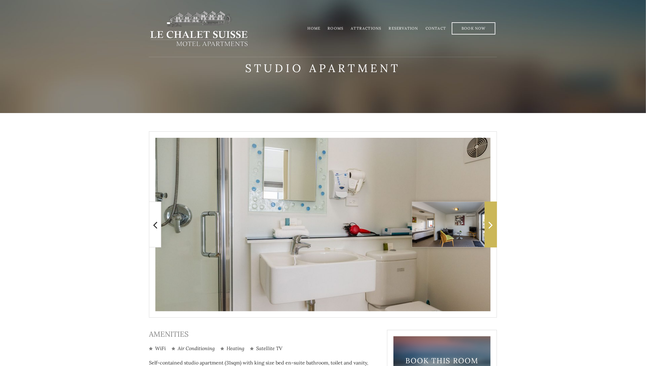
click at [494, 226] on span at bounding box center [491, 224] width 12 height 46
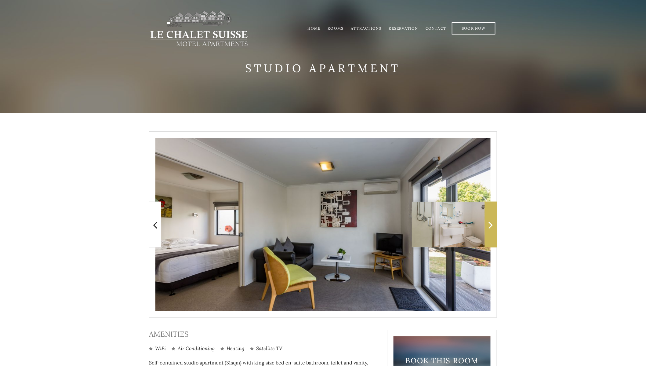
click at [494, 226] on span at bounding box center [491, 224] width 12 height 46
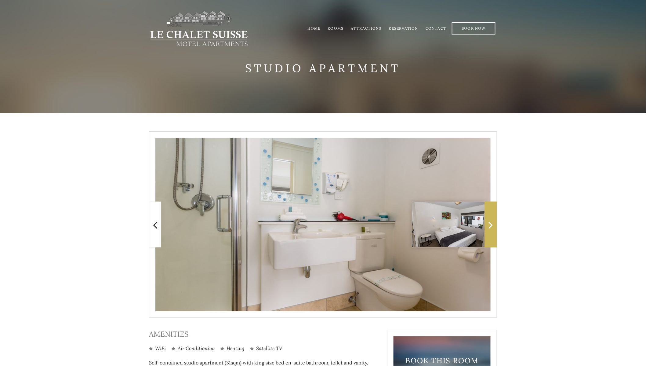
click at [494, 226] on span at bounding box center [491, 224] width 12 height 46
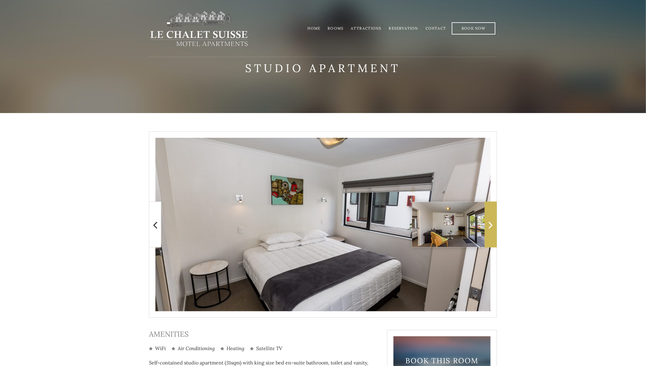
click at [494, 226] on span at bounding box center [491, 224] width 12 height 46
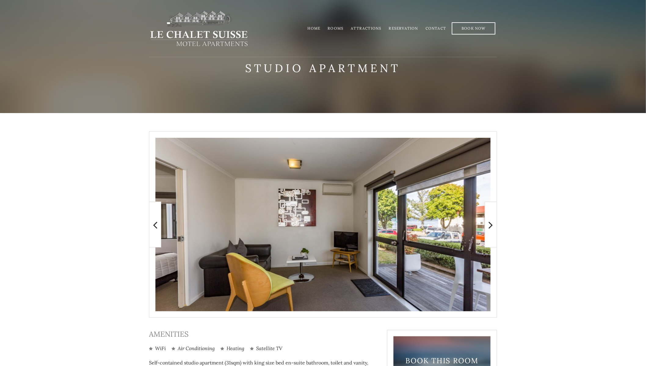
click at [366, 231] on img at bounding box center [322, 224] width 335 height 173
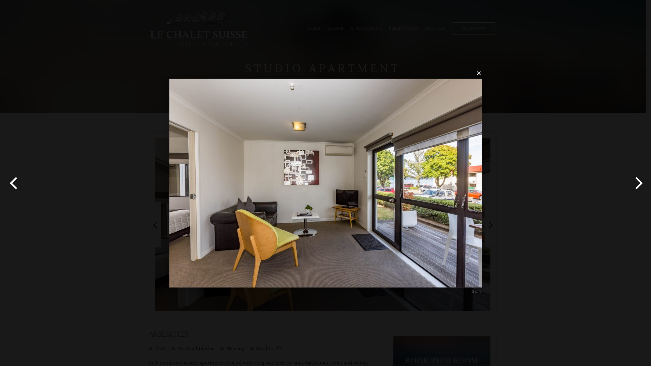
click at [432, 209] on img at bounding box center [325, 183] width 312 height 233
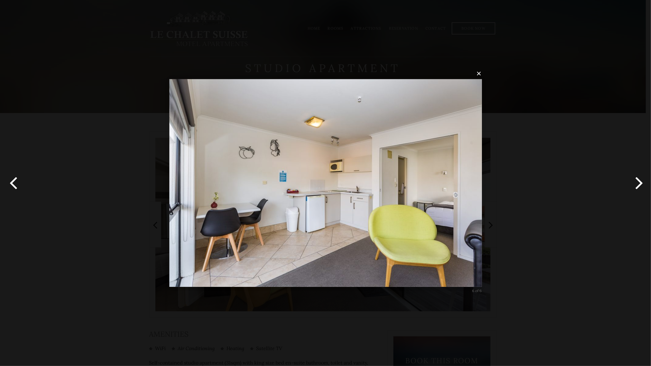
click at [21, 183] on button "button" at bounding box center [13, 183] width 27 height 34
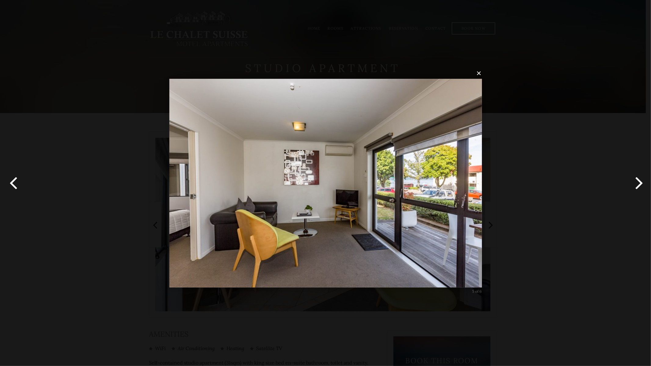
click at [546, 189] on div "× 5 of 6 Loading..." at bounding box center [325, 183] width 651 height 366
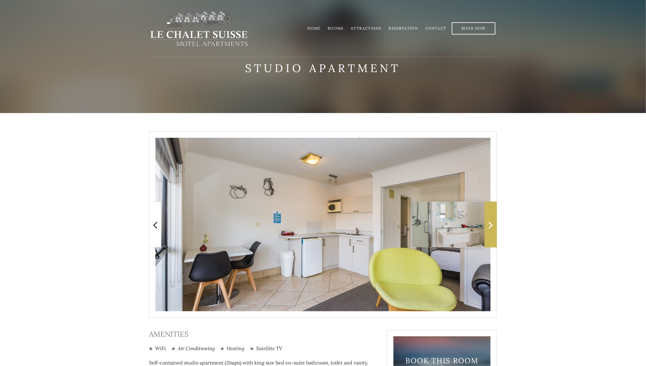
click at [492, 219] on icon at bounding box center [491, 224] width 4 height 12
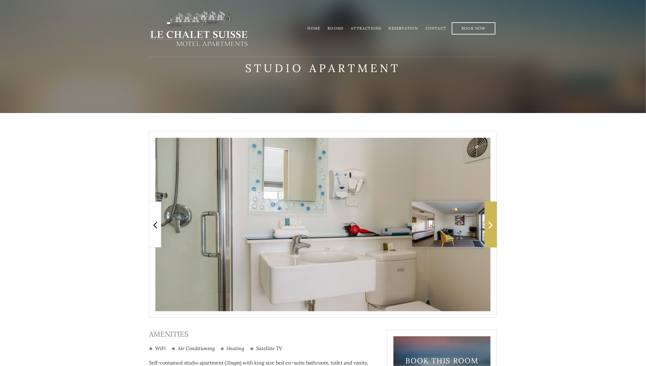
click at [492, 219] on icon at bounding box center [491, 224] width 4 height 12
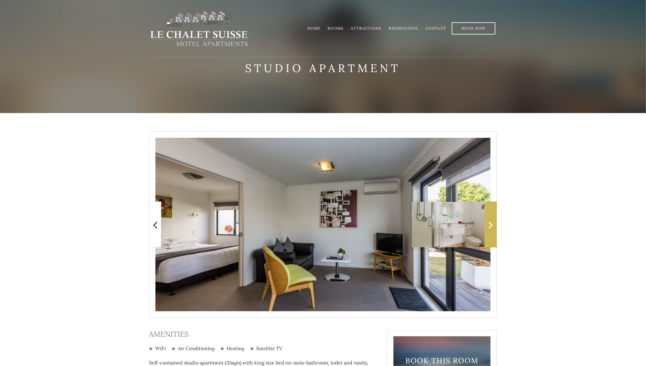
click at [492, 219] on icon at bounding box center [491, 224] width 4 height 12
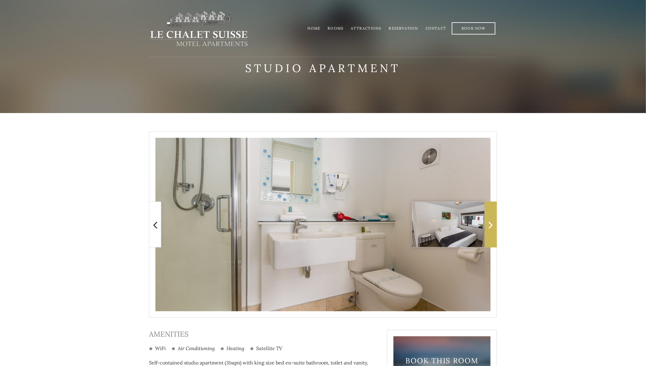
click at [492, 219] on icon at bounding box center [491, 224] width 4 height 12
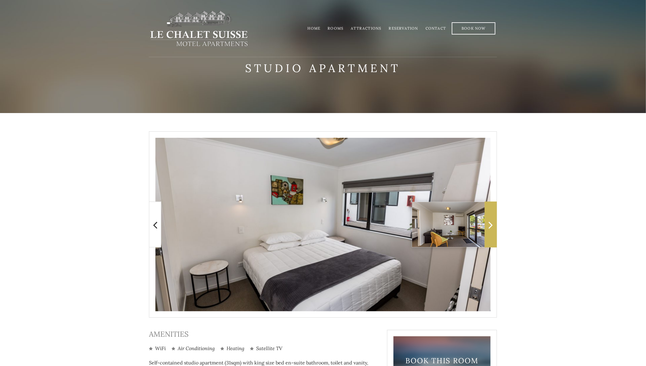
click at [492, 219] on icon at bounding box center [491, 224] width 4 height 12
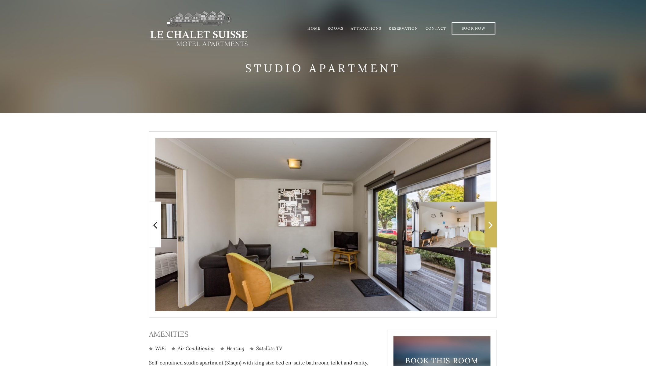
click at [492, 219] on icon at bounding box center [491, 224] width 4 height 12
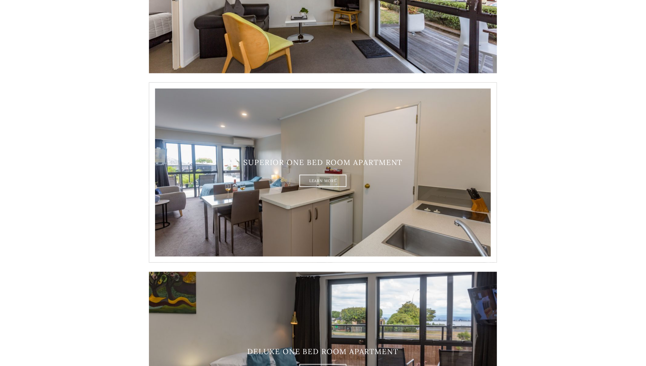
scroll to position [244, 0]
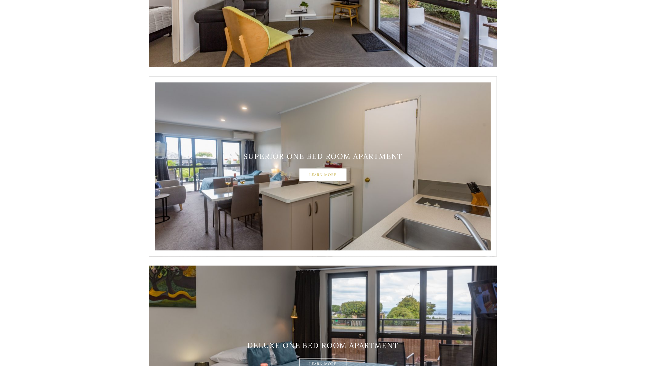
click at [336, 173] on link "Learn More" at bounding box center [322, 174] width 47 height 12
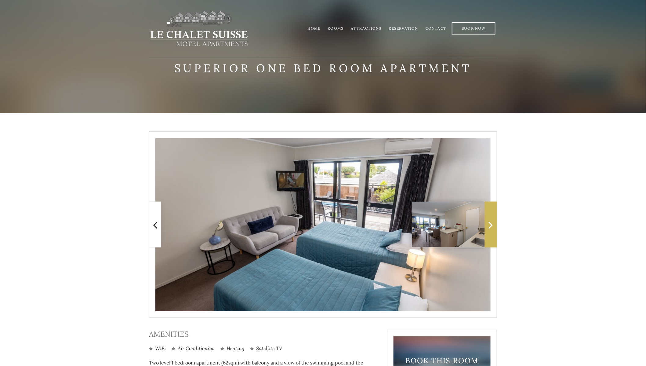
click at [490, 219] on icon at bounding box center [491, 224] width 4 height 12
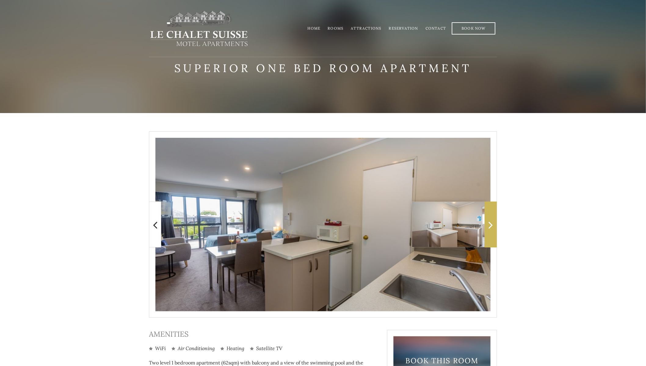
click at [490, 219] on icon at bounding box center [491, 224] width 4 height 12
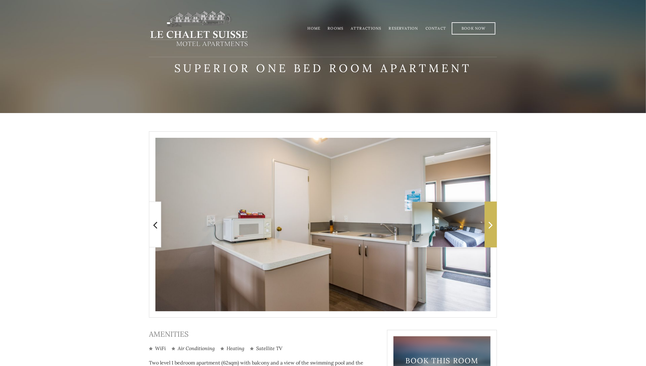
click at [490, 219] on icon at bounding box center [491, 224] width 4 height 12
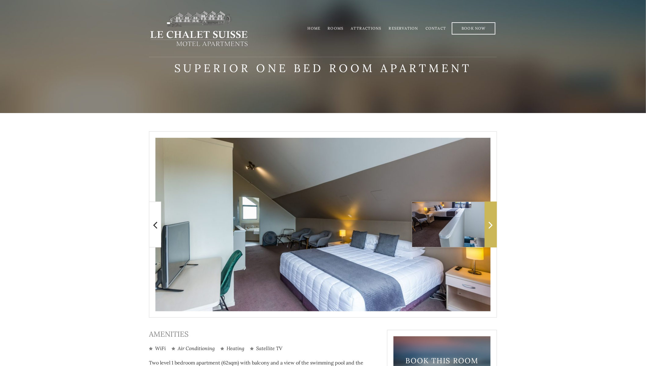
click at [490, 219] on icon at bounding box center [491, 224] width 4 height 12
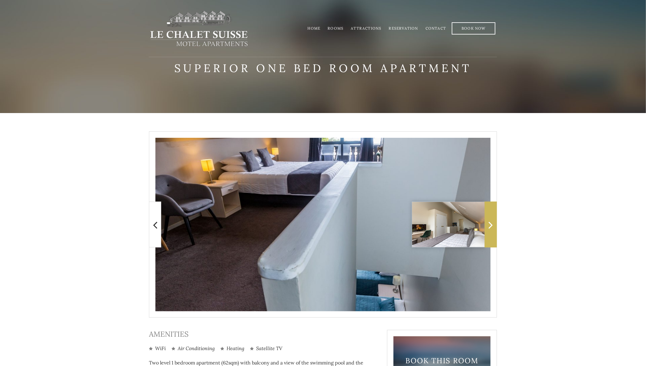
click at [490, 219] on icon at bounding box center [491, 224] width 4 height 12
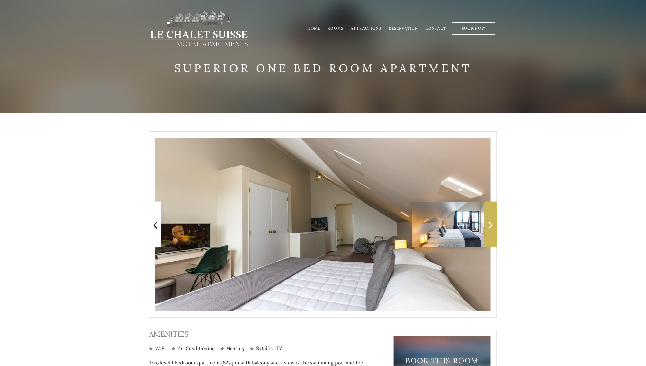
click at [490, 219] on icon at bounding box center [491, 224] width 4 height 12
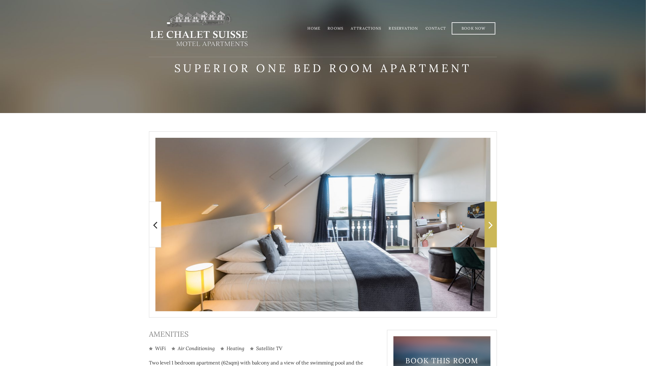
click at [490, 219] on icon at bounding box center [491, 224] width 4 height 12
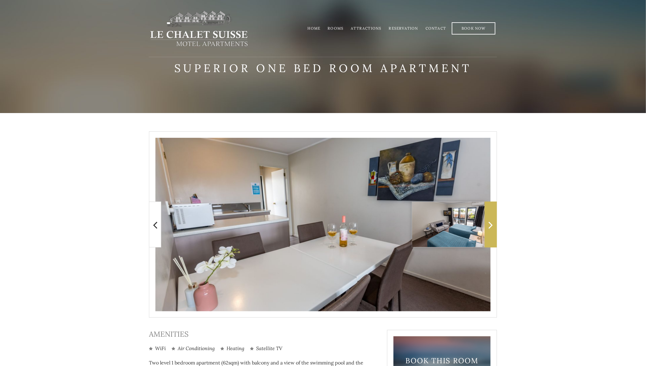
click at [490, 219] on icon at bounding box center [491, 224] width 4 height 12
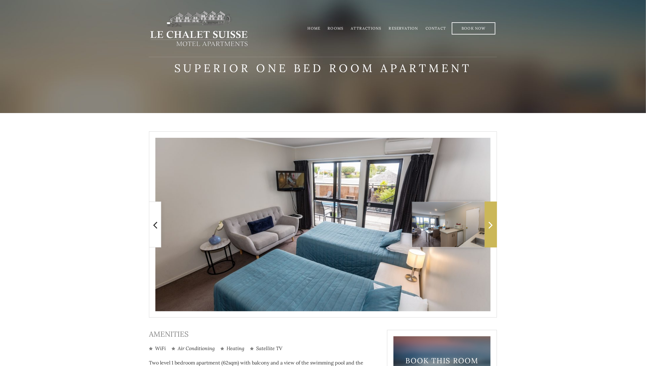
click at [490, 219] on icon at bounding box center [491, 224] width 4 height 12
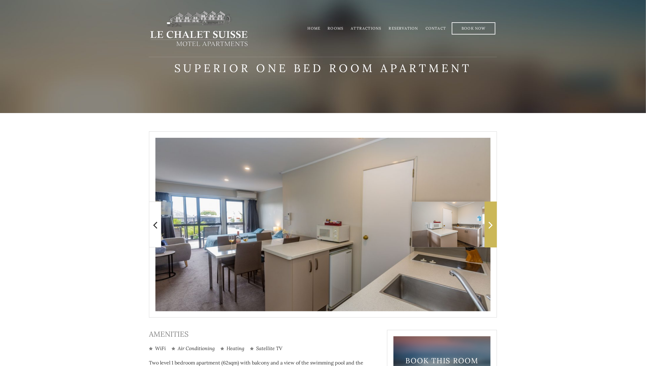
click at [490, 219] on icon at bounding box center [491, 224] width 4 height 12
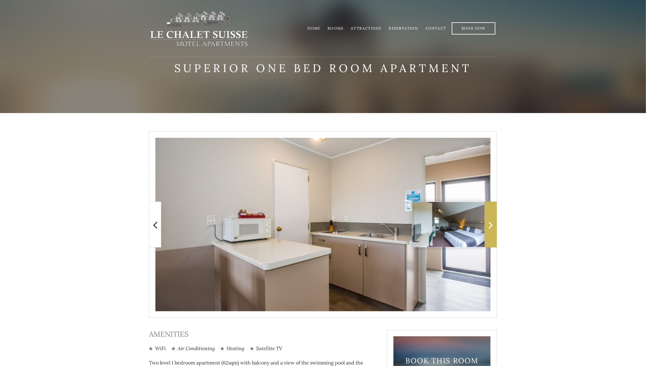
click at [490, 219] on icon at bounding box center [491, 224] width 4 height 12
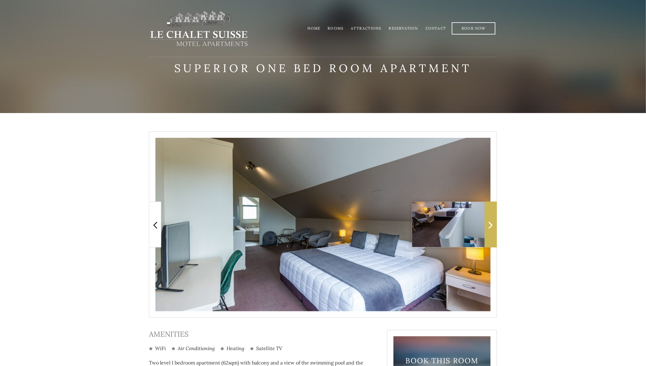
click at [490, 219] on icon at bounding box center [491, 224] width 4 height 12
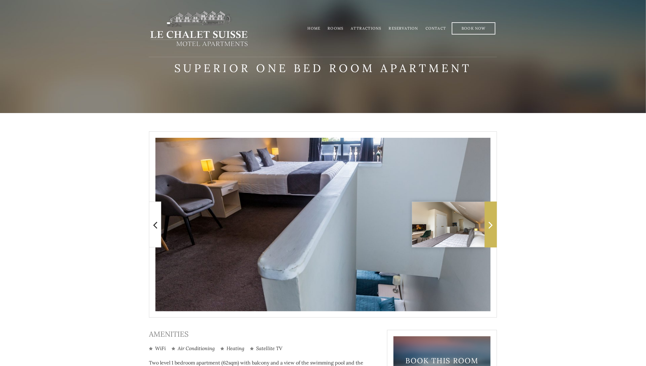
click at [490, 219] on icon at bounding box center [491, 224] width 4 height 12
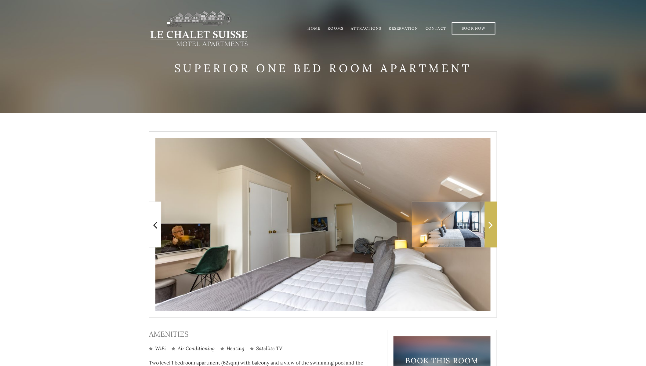
click at [490, 219] on icon at bounding box center [491, 224] width 4 height 12
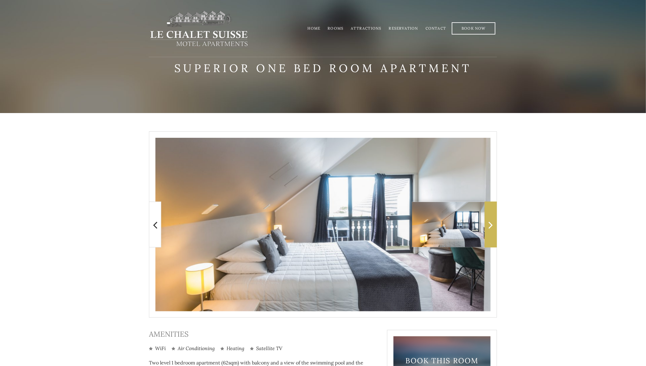
click at [490, 219] on icon at bounding box center [491, 224] width 4 height 12
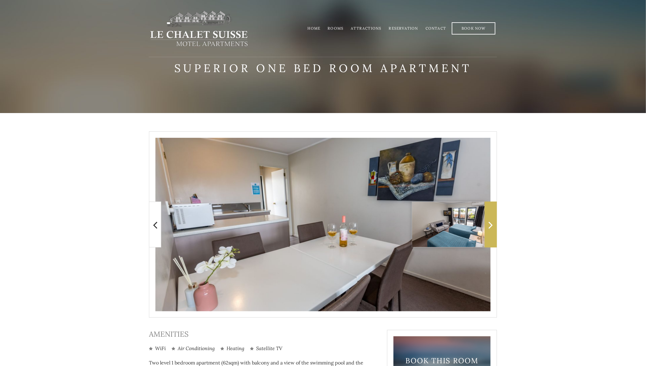
click at [490, 219] on icon at bounding box center [491, 224] width 4 height 12
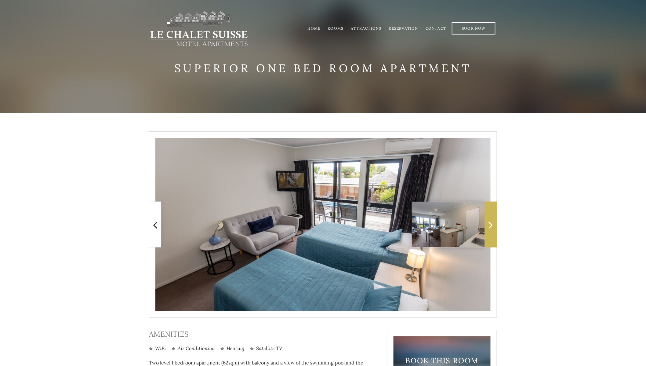
click at [490, 219] on icon at bounding box center [491, 224] width 4 height 12
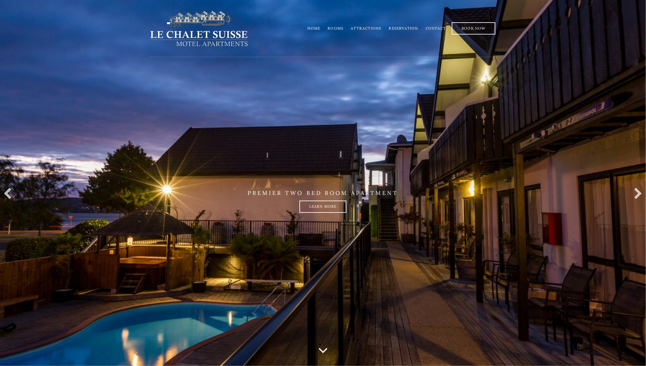
click at [353, 28] on li "Attractions" at bounding box center [366, 28] width 38 height 12
click at [355, 28] on link "Attractions" at bounding box center [366, 28] width 31 height 5
click at [316, 204] on link "Learn more" at bounding box center [322, 206] width 47 height 12
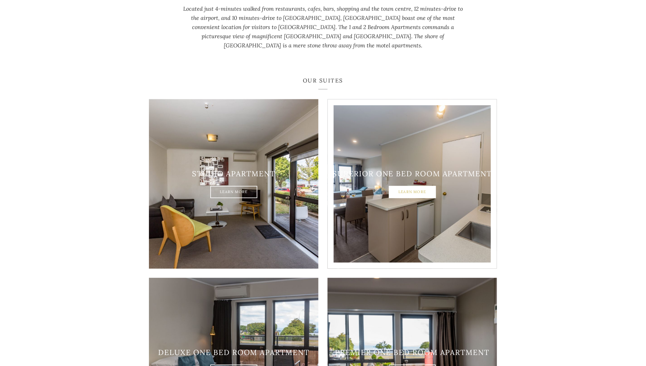
scroll to position [427, 0]
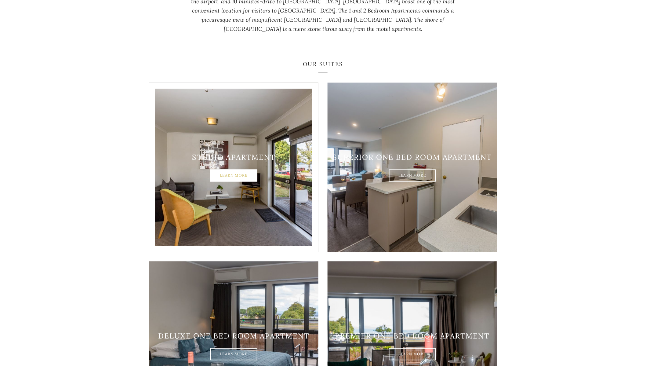
click at [237, 171] on link "Learn More" at bounding box center [233, 176] width 47 height 12
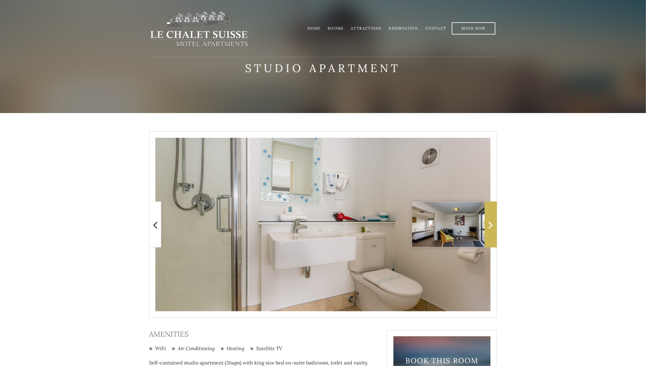
click at [490, 227] on icon at bounding box center [491, 224] width 4 height 12
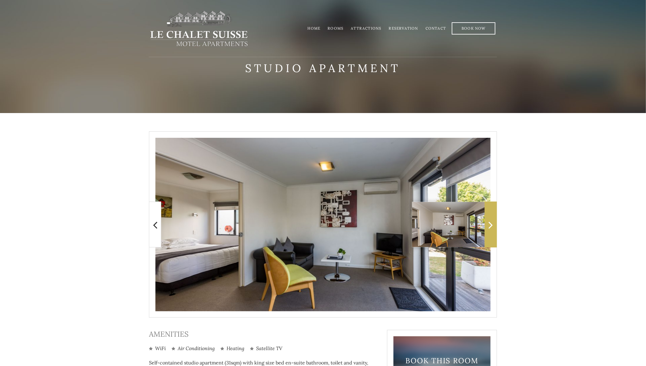
click at [489, 225] on icon at bounding box center [491, 224] width 4 height 12
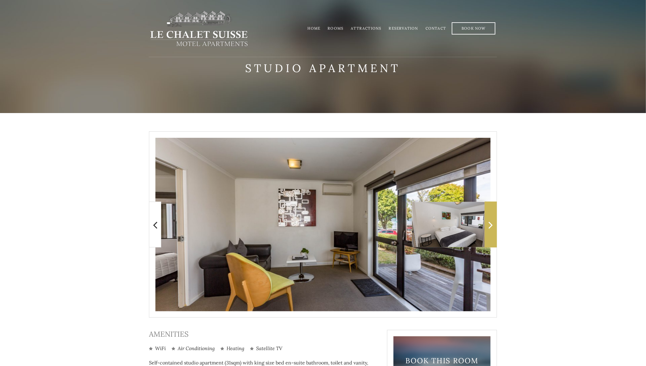
click at [489, 229] on icon at bounding box center [491, 224] width 4 height 12
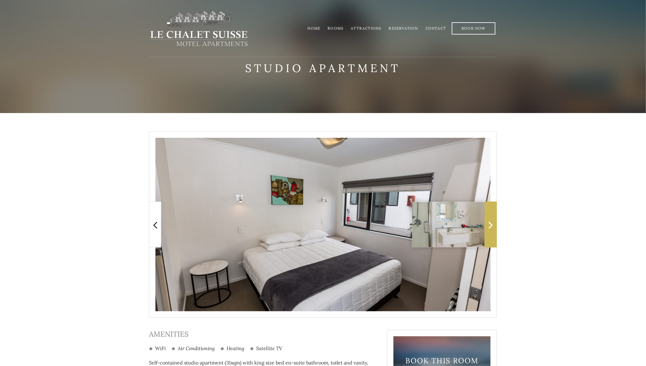
click at [491, 222] on icon at bounding box center [491, 224] width 4 height 12
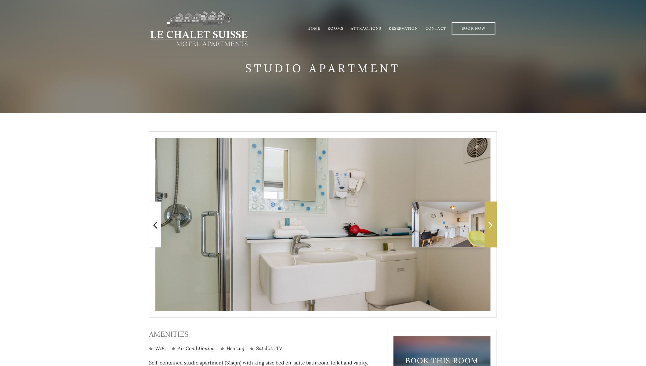
click at [496, 222] on span at bounding box center [491, 224] width 12 height 46
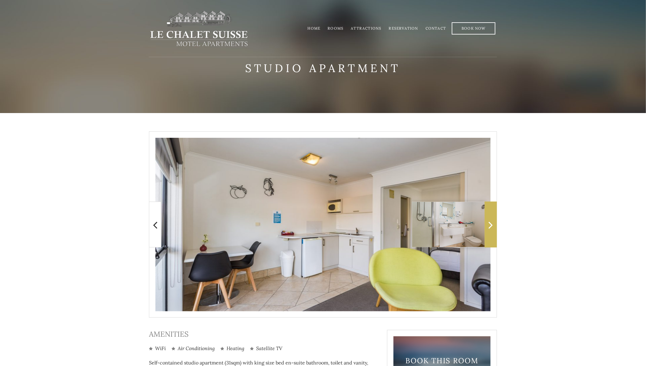
click at [492, 227] on icon at bounding box center [491, 224] width 4 height 12
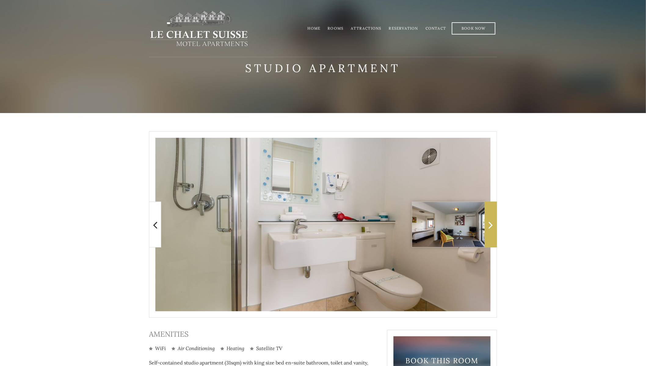
click at [492, 227] on icon at bounding box center [491, 224] width 4 height 12
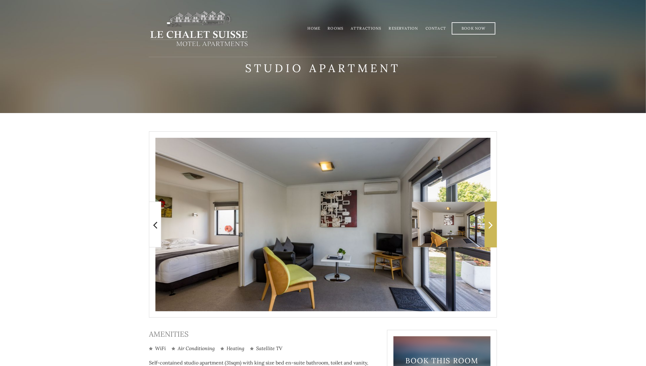
click at [492, 227] on icon at bounding box center [491, 224] width 4 height 12
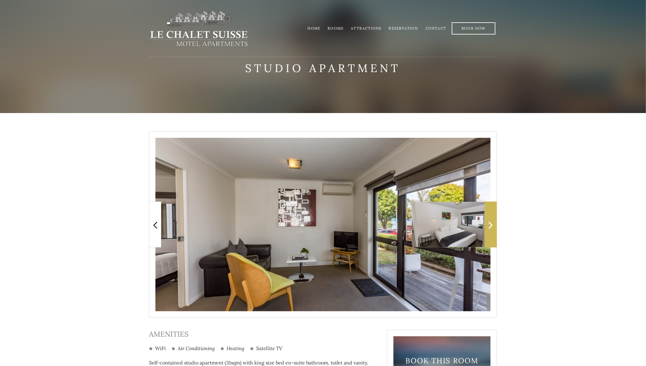
click at [492, 227] on icon at bounding box center [491, 224] width 4 height 12
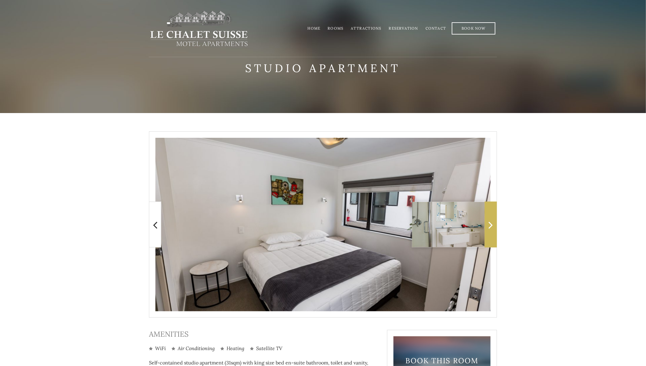
click at [494, 228] on span at bounding box center [491, 224] width 12 height 46
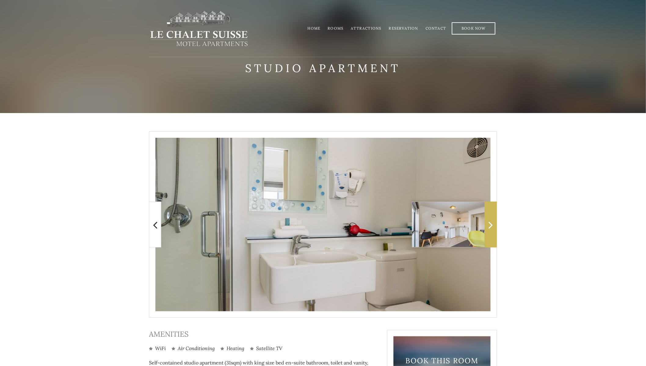
click at [494, 229] on span at bounding box center [491, 224] width 12 height 46
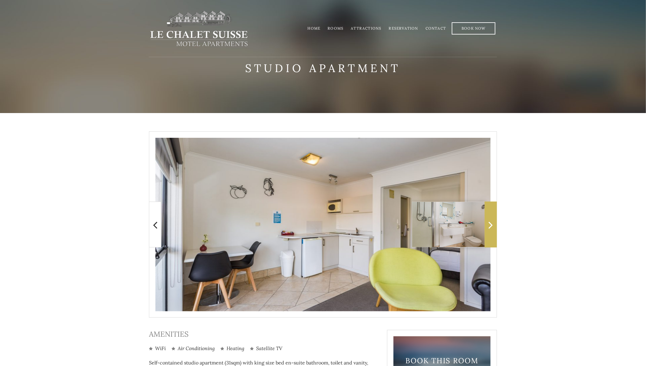
click at [494, 229] on span at bounding box center [491, 224] width 12 height 46
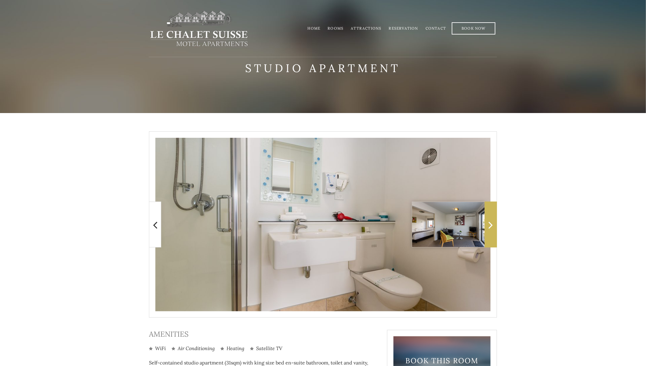
click at [494, 229] on span at bounding box center [491, 224] width 12 height 46
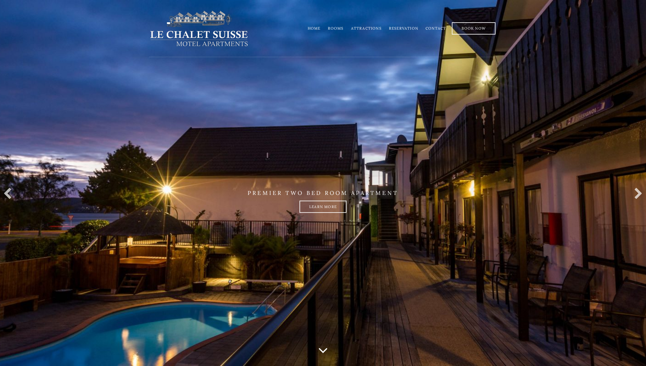
scroll to position [426, 0]
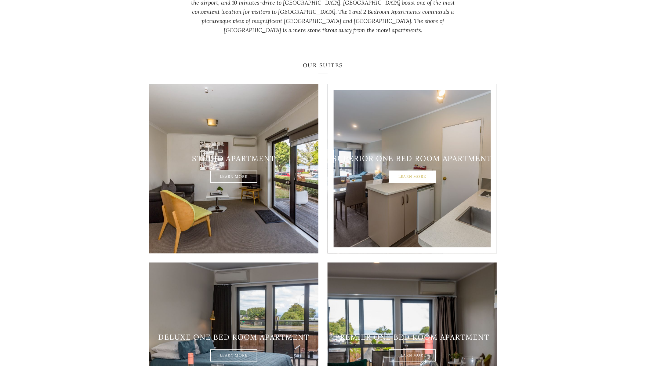
click at [417, 171] on link "Learn More" at bounding box center [412, 177] width 47 height 12
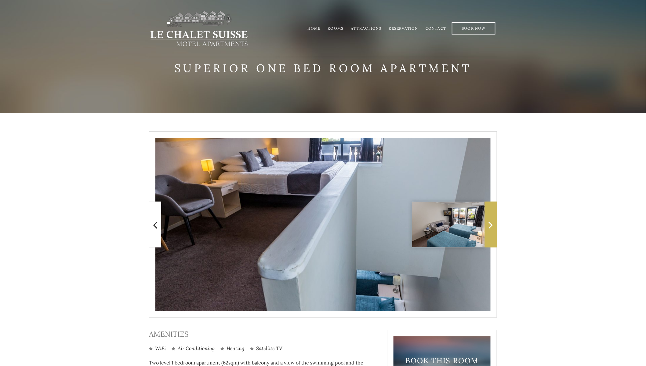
click at [495, 233] on span at bounding box center [491, 224] width 12 height 46
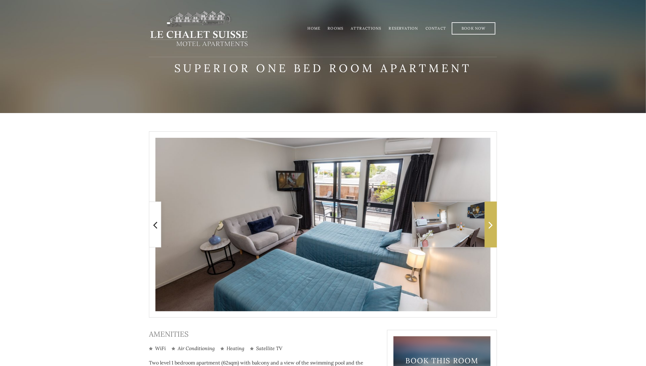
click at [496, 233] on span at bounding box center [491, 224] width 12 height 46
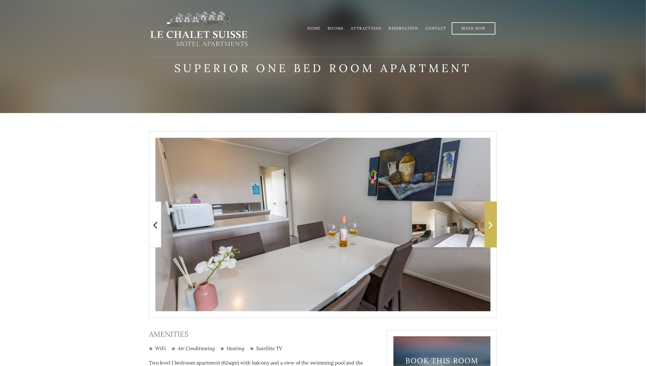
click at [496, 233] on span at bounding box center [491, 224] width 12 height 46
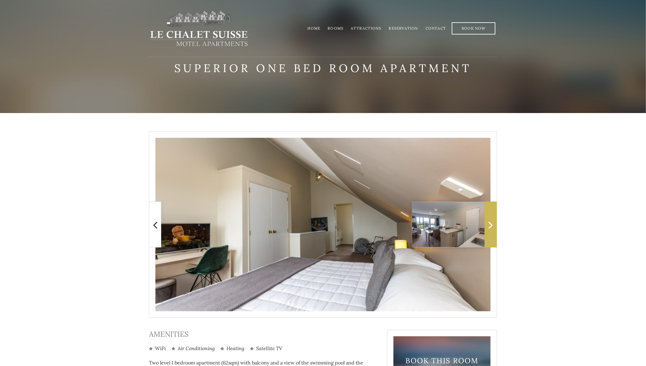
click at [496, 233] on span at bounding box center [491, 224] width 12 height 46
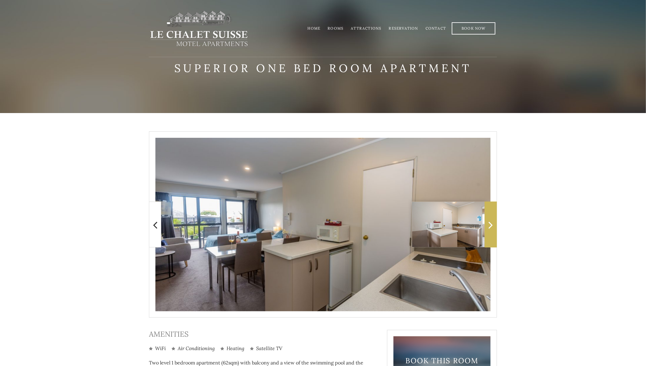
click at [496, 233] on span at bounding box center [491, 224] width 12 height 46
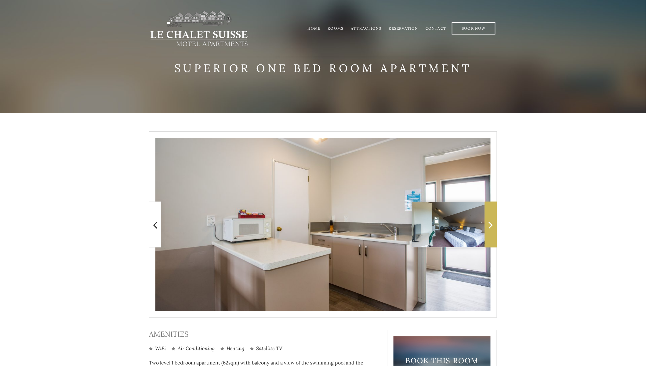
click at [496, 233] on span at bounding box center [491, 224] width 12 height 46
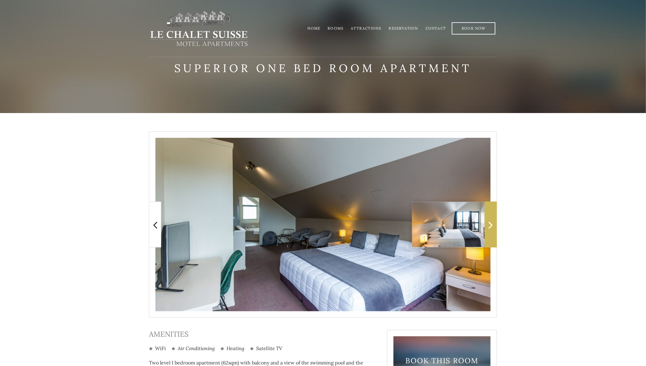
click at [496, 233] on span at bounding box center [491, 224] width 12 height 46
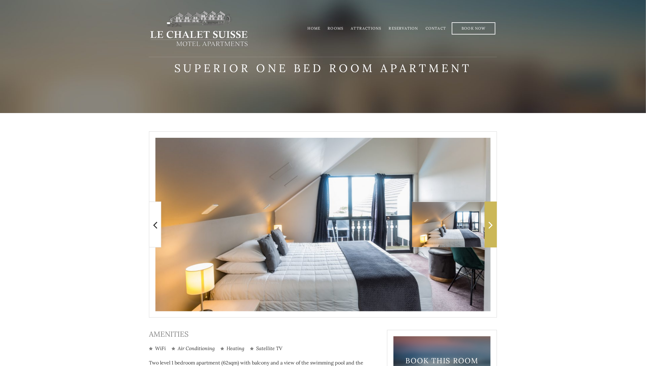
click at [496, 233] on span at bounding box center [491, 224] width 12 height 46
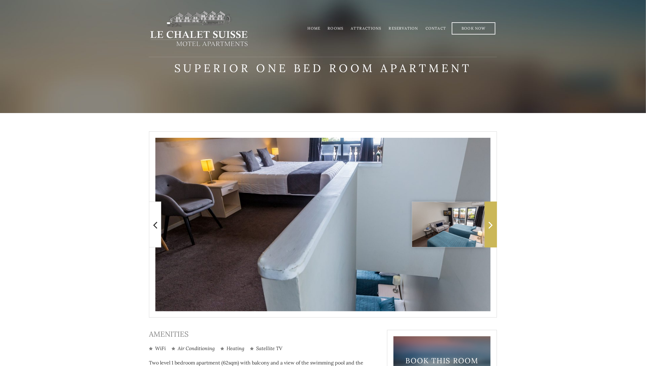
click at [496, 233] on span at bounding box center [491, 224] width 12 height 46
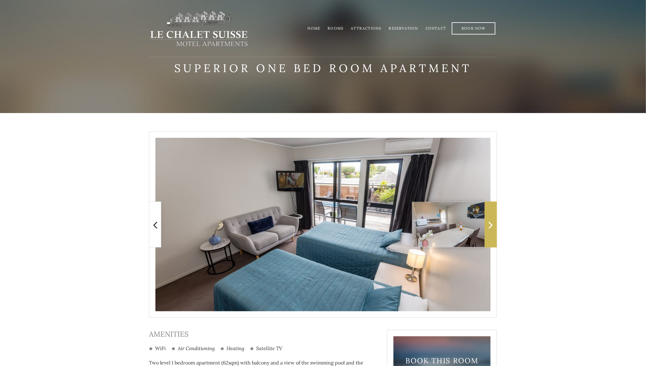
click at [496, 233] on span at bounding box center [491, 224] width 12 height 46
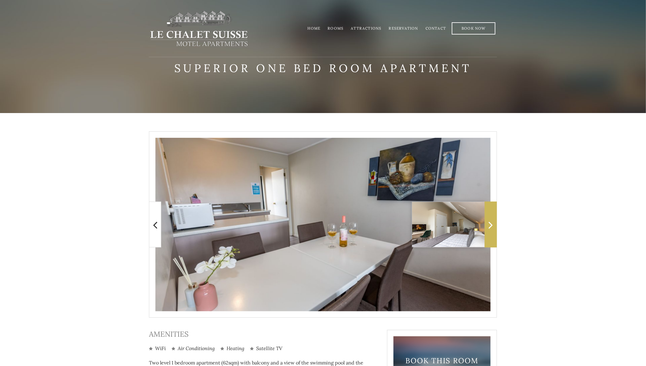
click at [496, 233] on span at bounding box center [491, 224] width 12 height 46
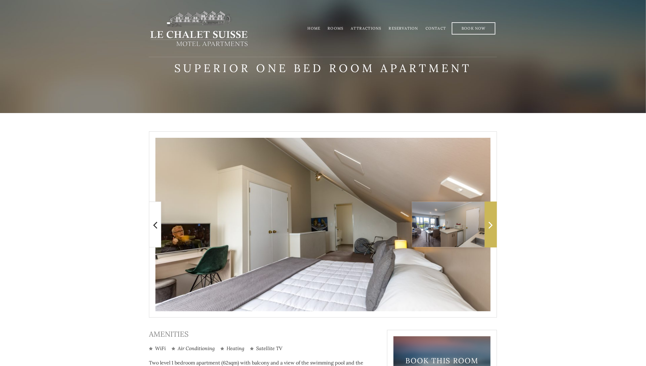
click at [496, 233] on span at bounding box center [491, 224] width 12 height 46
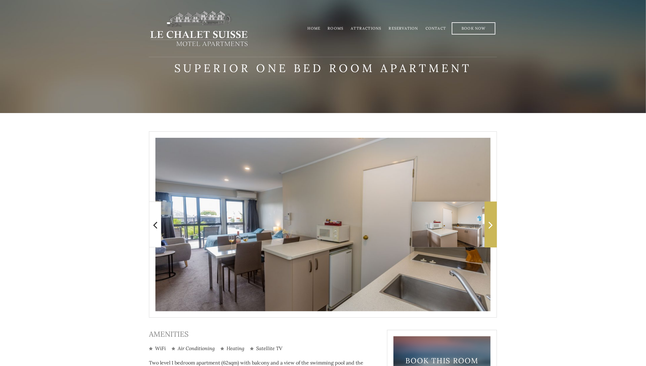
click at [496, 233] on span at bounding box center [491, 224] width 12 height 46
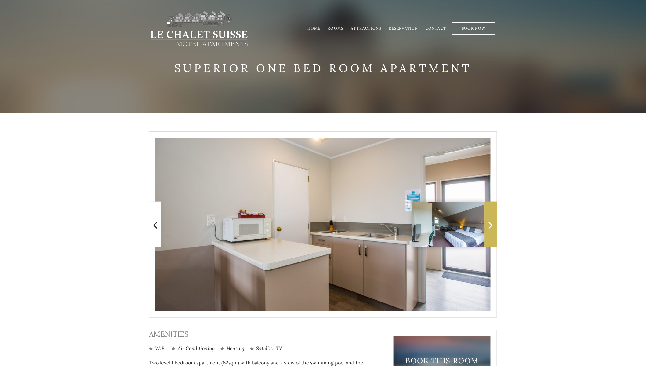
click at [496, 233] on span at bounding box center [491, 224] width 12 height 46
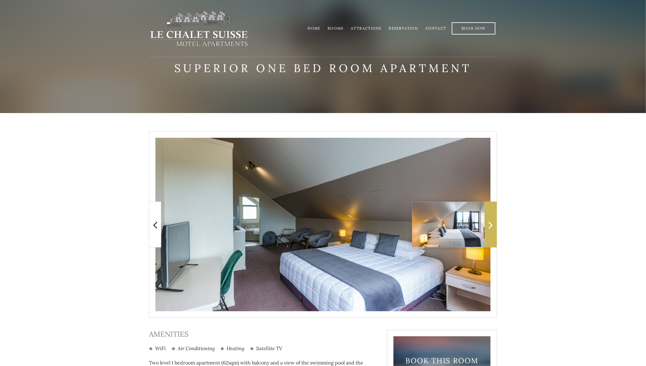
click at [496, 233] on span at bounding box center [491, 224] width 12 height 46
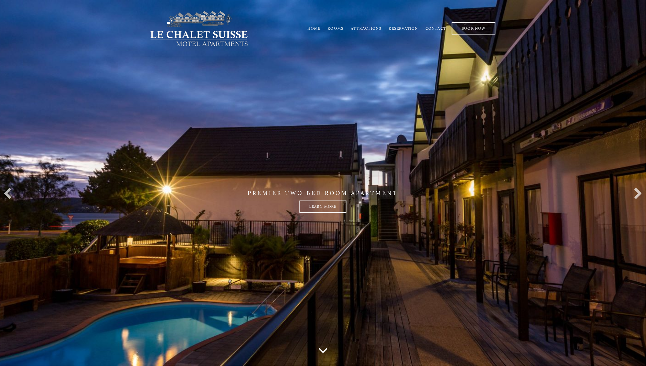
click at [334, 27] on link "Rooms" at bounding box center [336, 28] width 16 height 5
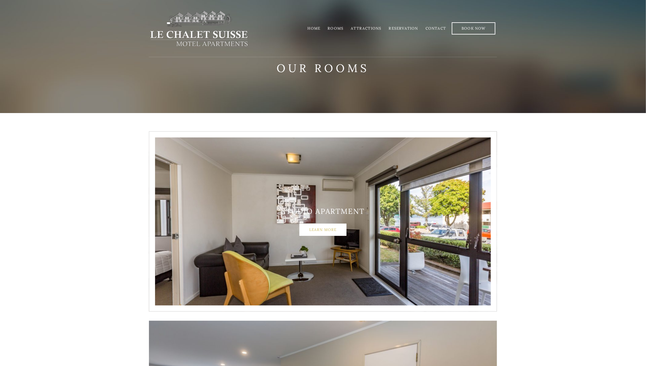
click at [321, 226] on link "Learn More" at bounding box center [322, 229] width 47 height 12
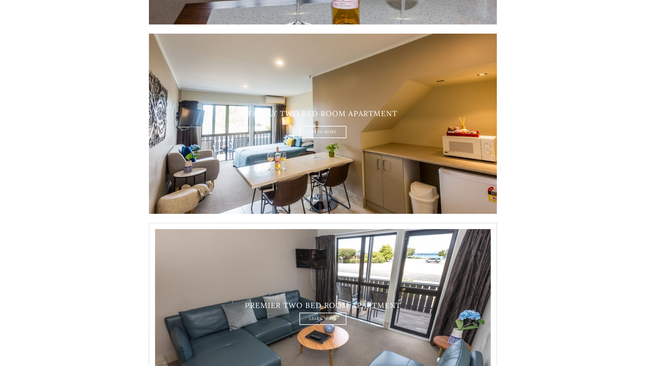
scroll to position [932, 0]
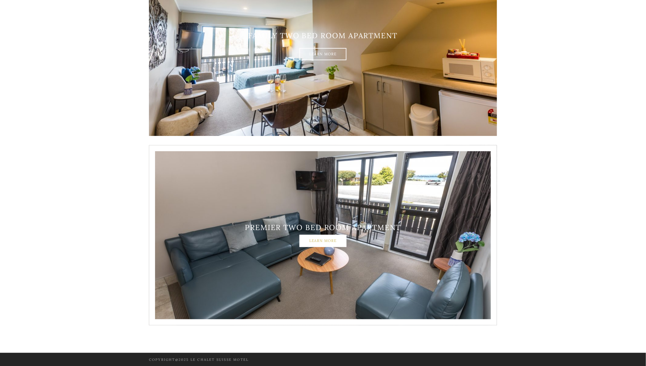
click at [334, 238] on link "Learn More" at bounding box center [322, 240] width 47 height 12
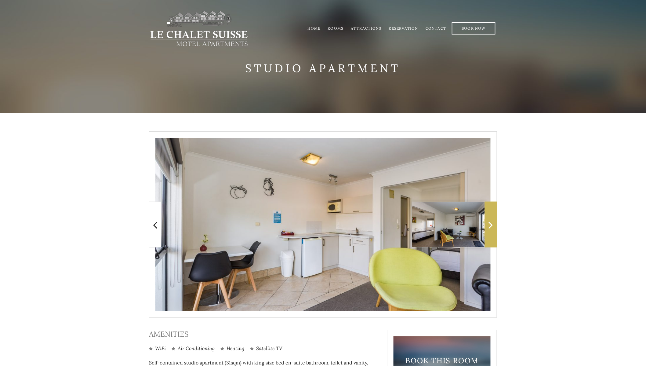
click at [494, 228] on span at bounding box center [491, 224] width 12 height 46
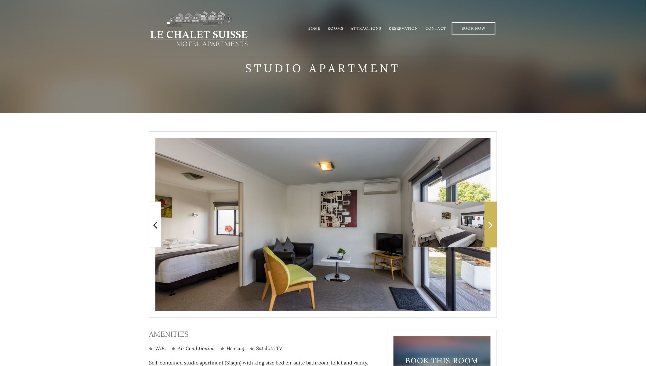
click at [494, 228] on span at bounding box center [491, 224] width 12 height 46
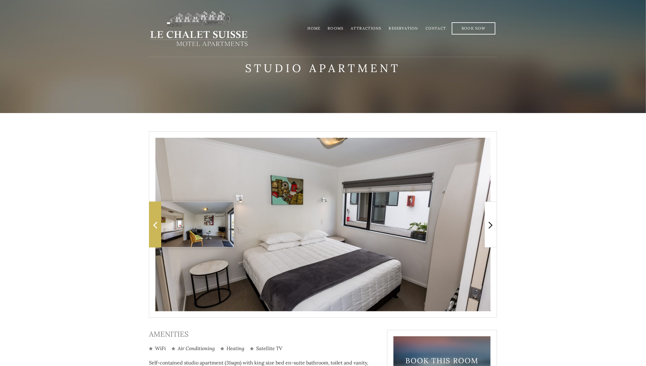
click at [157, 225] on icon at bounding box center [155, 224] width 4 height 12
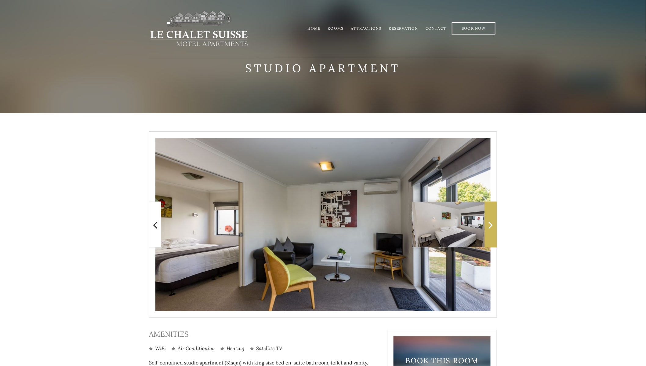
click at [486, 237] on span at bounding box center [491, 224] width 12 height 46
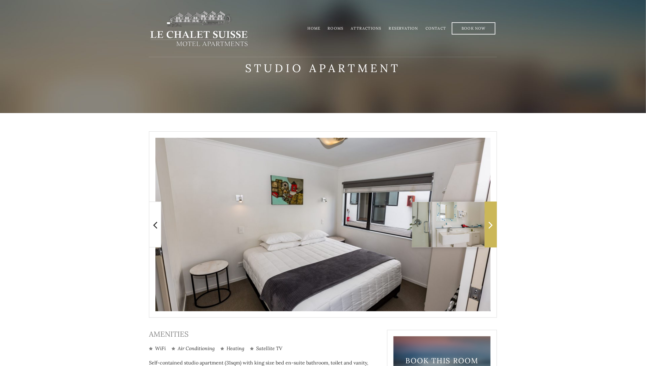
click at [486, 237] on span at bounding box center [491, 224] width 12 height 46
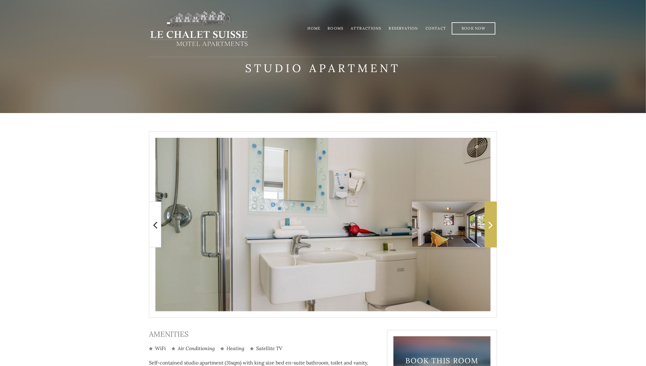
click at [486, 237] on span at bounding box center [491, 224] width 12 height 46
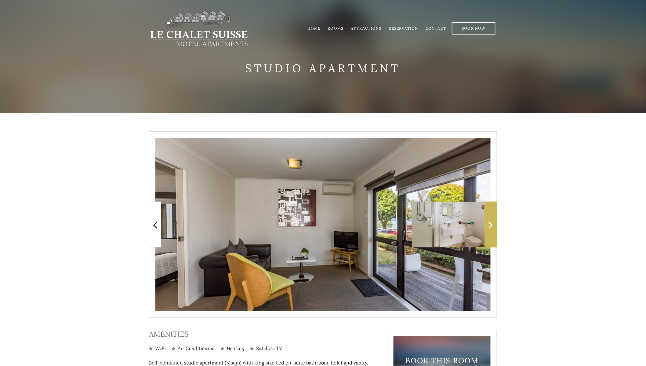
click at [486, 237] on span at bounding box center [491, 224] width 12 height 46
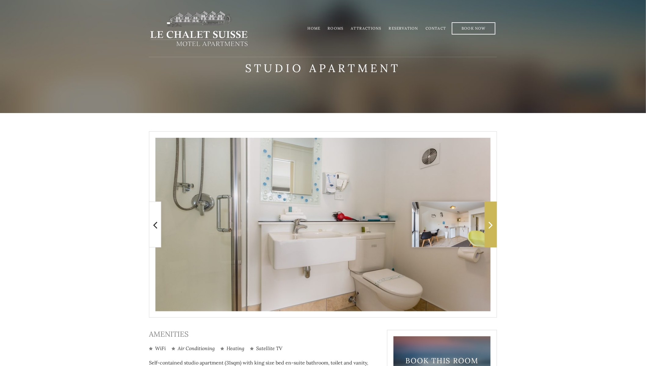
click at [486, 237] on span at bounding box center [491, 224] width 12 height 46
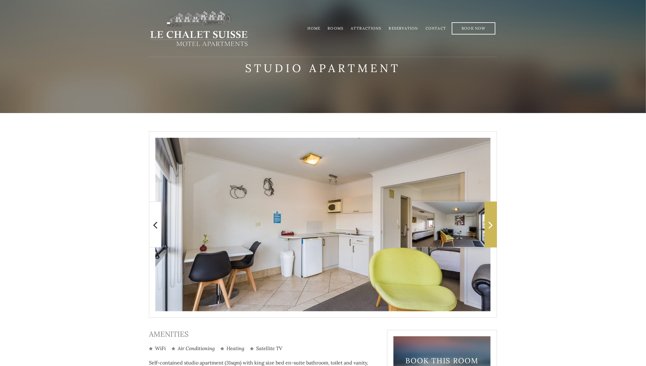
click at [486, 237] on span at bounding box center [491, 224] width 12 height 46
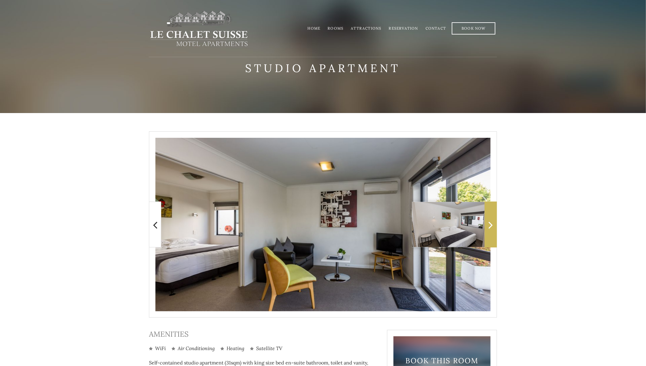
click at [486, 237] on span at bounding box center [491, 224] width 12 height 46
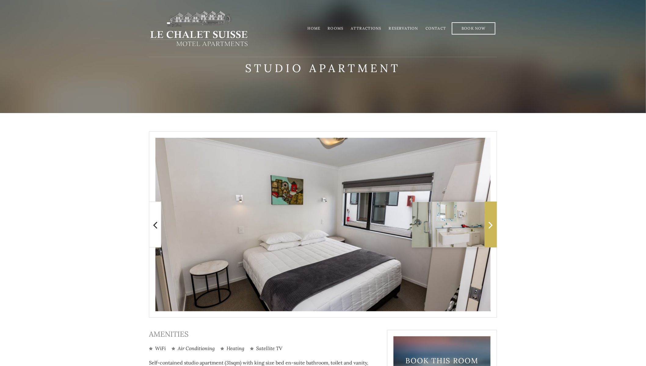
click at [486, 237] on span at bounding box center [491, 224] width 12 height 46
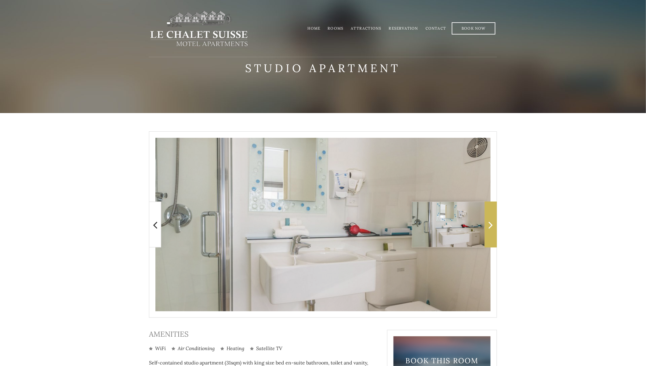
click at [486, 237] on span at bounding box center [491, 224] width 12 height 46
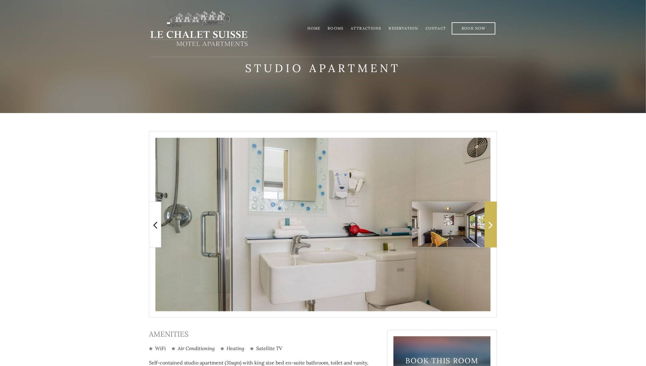
click at [486, 237] on span at bounding box center [491, 224] width 12 height 46
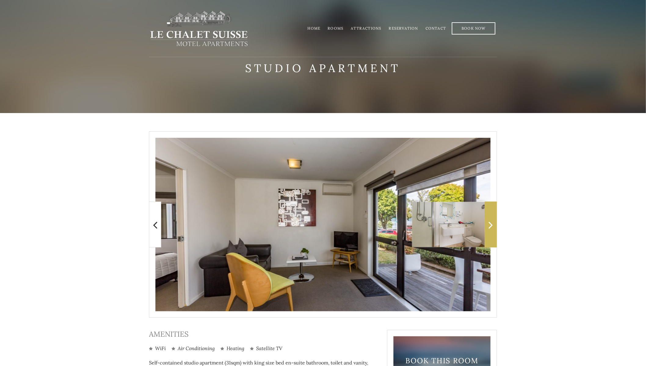
click at [492, 228] on icon at bounding box center [491, 224] width 4 height 12
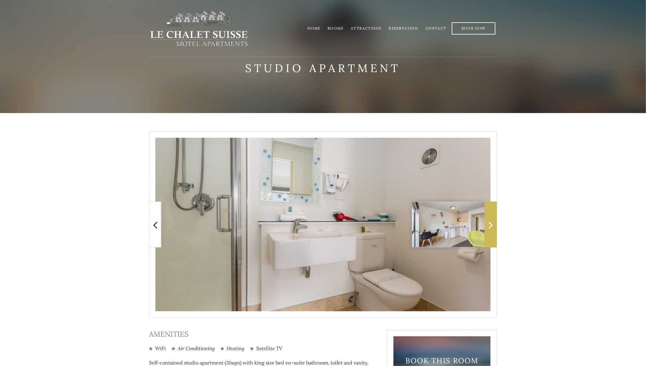
click at [492, 228] on icon at bounding box center [491, 224] width 4 height 12
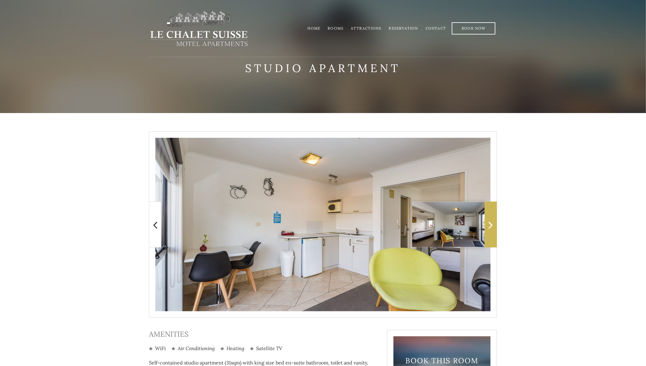
click at [492, 228] on icon at bounding box center [491, 224] width 4 height 12
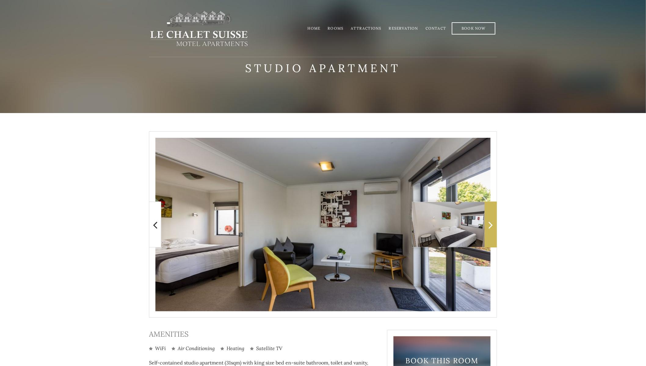
click at [492, 225] on icon at bounding box center [491, 224] width 4 height 12
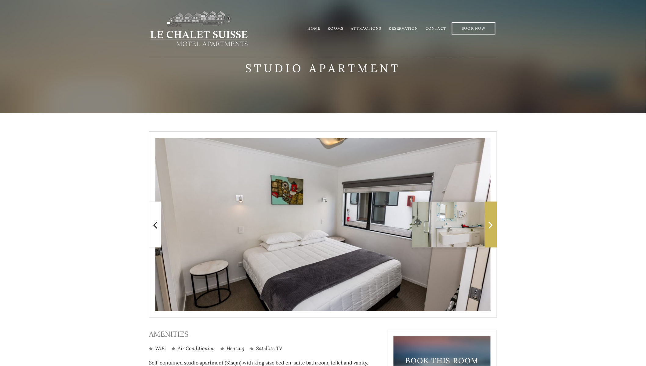
click at [492, 225] on icon at bounding box center [491, 224] width 4 height 12
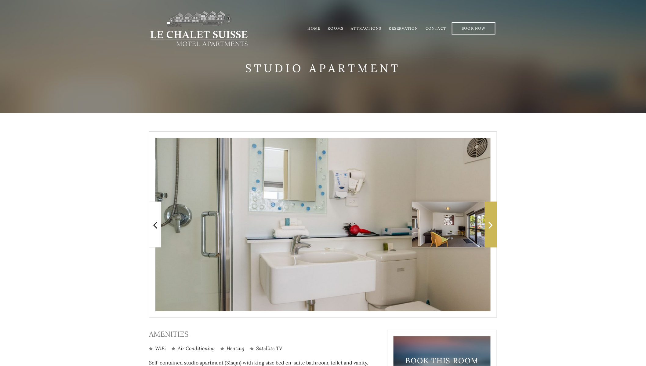
click at [492, 225] on icon at bounding box center [491, 224] width 4 height 12
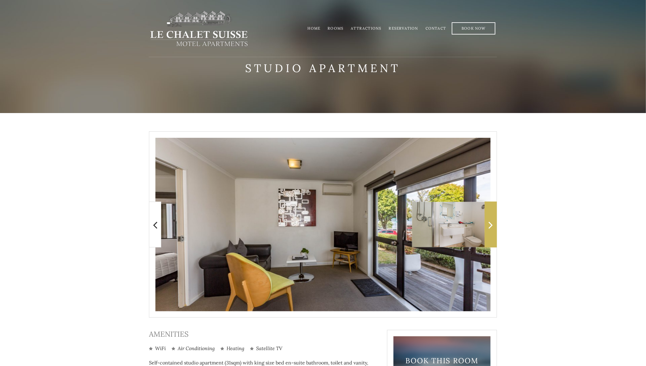
click at [492, 225] on icon at bounding box center [491, 224] width 4 height 12
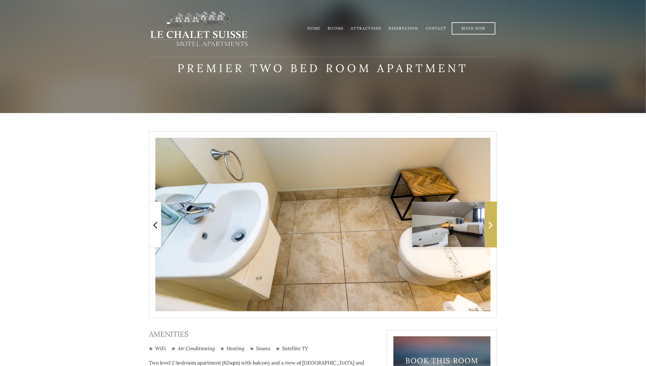
click at [489, 223] on icon at bounding box center [491, 224] width 4 height 12
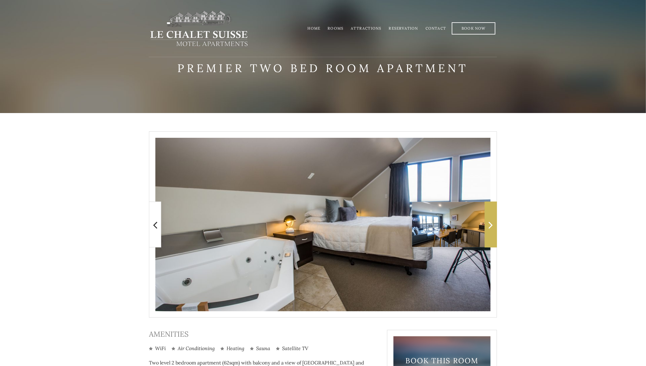
click at [489, 223] on icon at bounding box center [491, 224] width 4 height 12
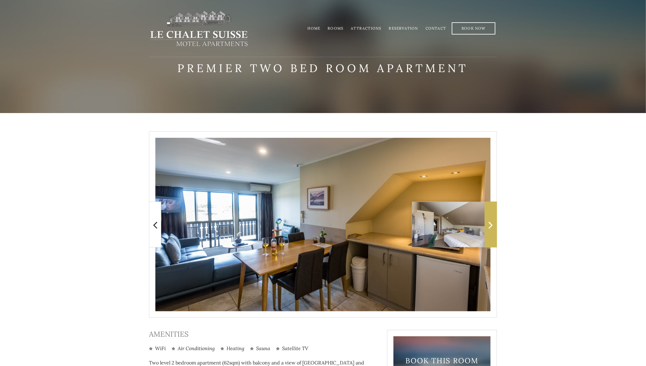
click at [489, 223] on icon at bounding box center [491, 224] width 4 height 12
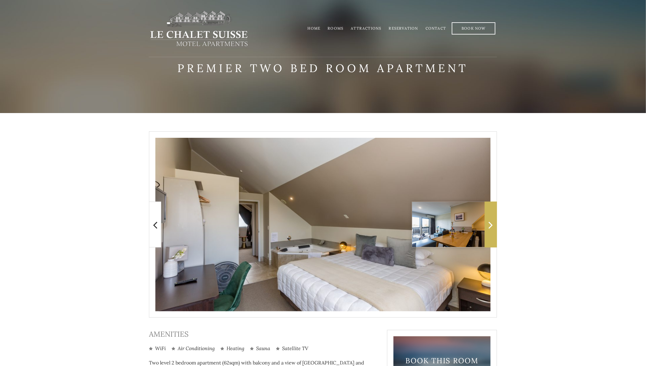
click at [489, 223] on icon at bounding box center [491, 224] width 4 height 12
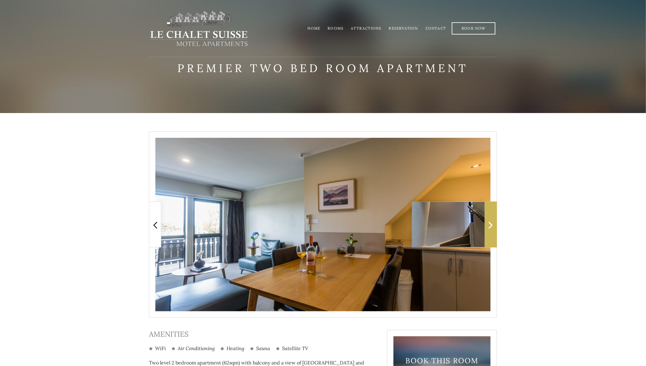
click at [489, 223] on icon at bounding box center [491, 224] width 4 height 12
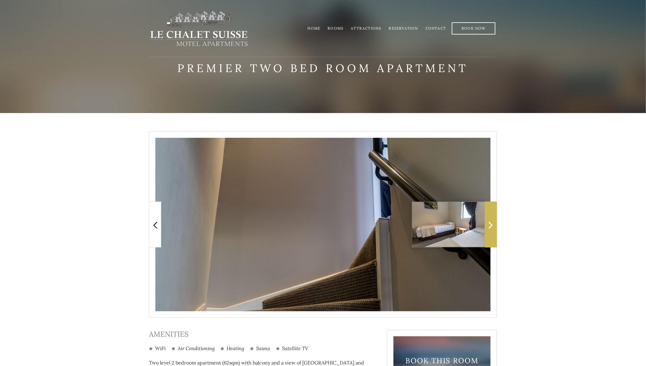
click at [489, 223] on icon at bounding box center [491, 224] width 4 height 12
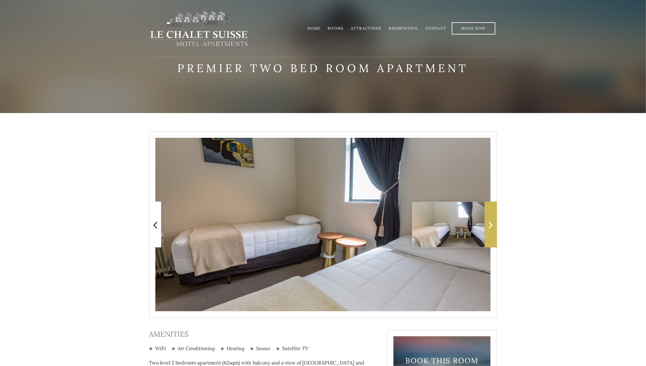
click at [489, 223] on icon at bounding box center [491, 224] width 4 height 12
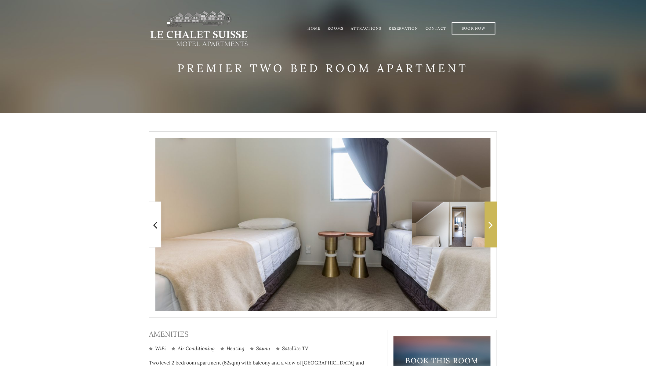
click at [489, 223] on icon at bounding box center [491, 224] width 4 height 12
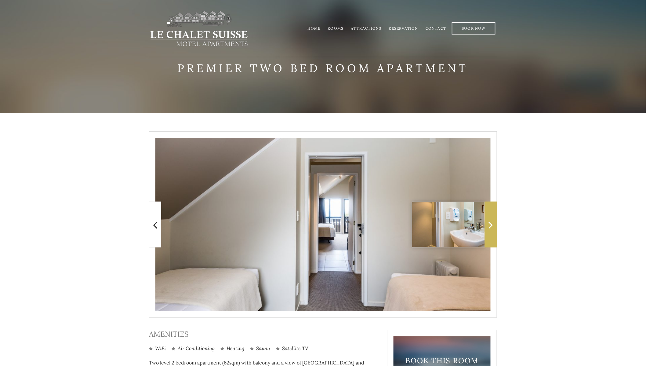
click at [489, 223] on icon at bounding box center [491, 224] width 4 height 12
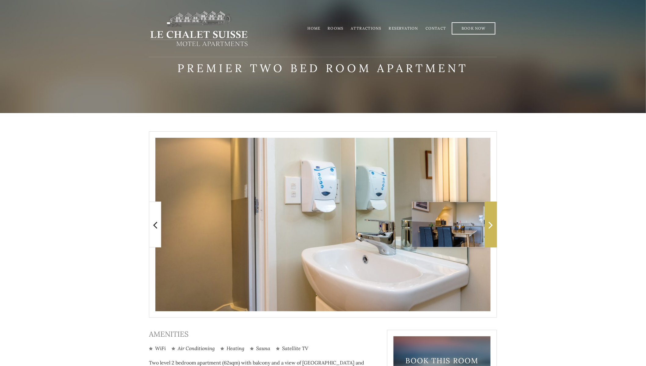
click at [489, 223] on icon at bounding box center [491, 224] width 4 height 12
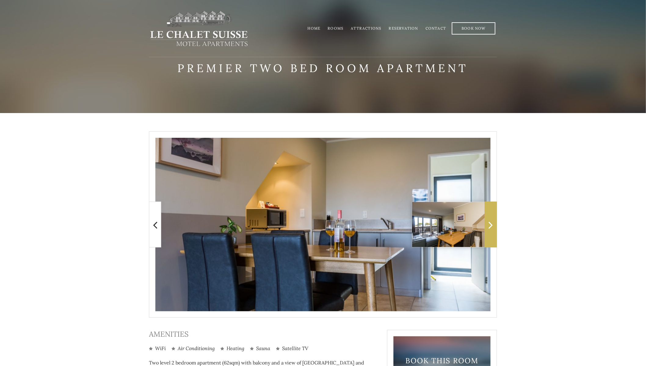
click at [489, 223] on icon at bounding box center [491, 224] width 4 height 12
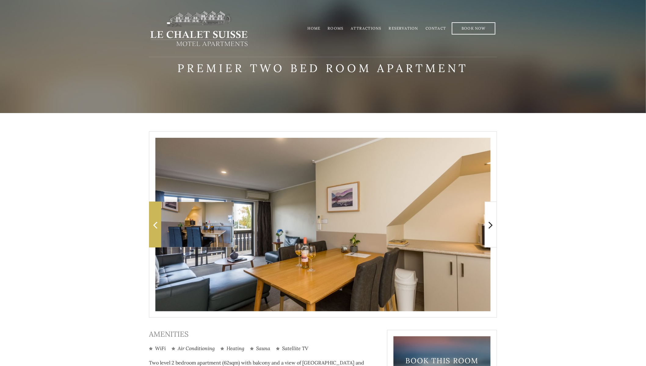
click at [158, 219] on span at bounding box center [155, 224] width 12 height 46
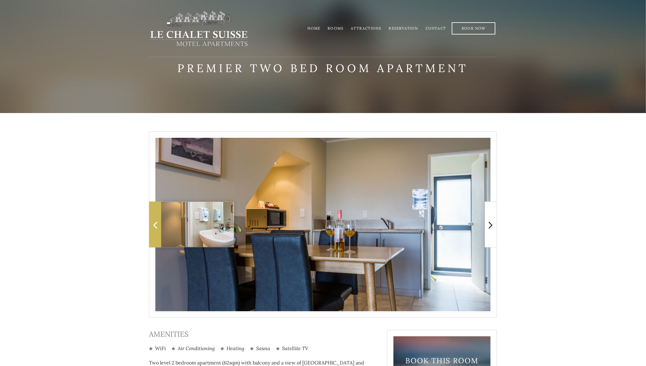
click at [151, 227] on span at bounding box center [155, 224] width 12 height 46
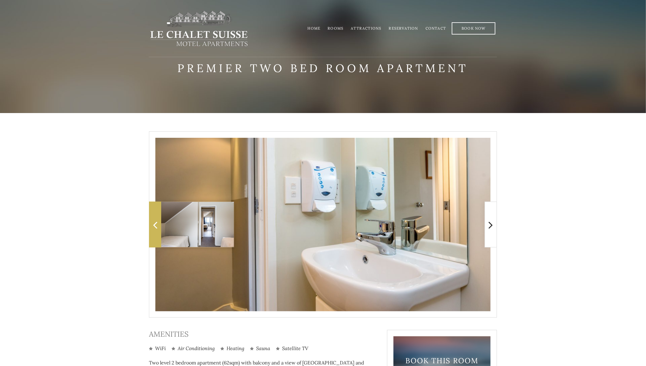
click at [151, 227] on span at bounding box center [155, 224] width 12 height 46
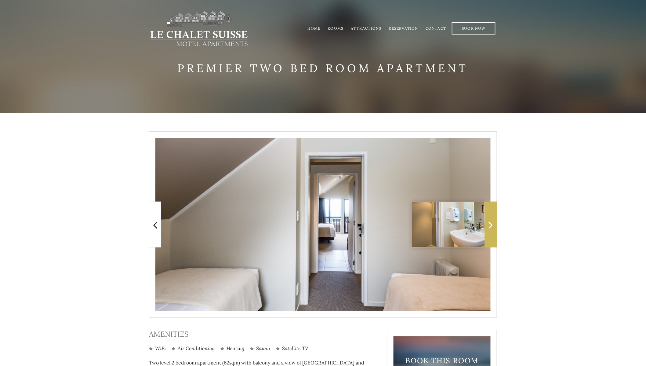
click at [488, 215] on span at bounding box center [491, 224] width 12 height 46
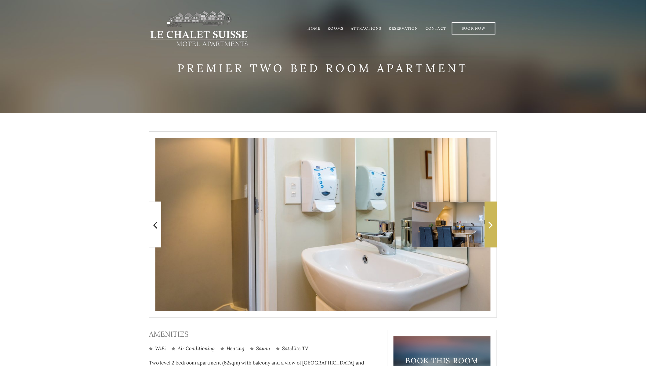
click at [488, 215] on span at bounding box center [491, 224] width 12 height 46
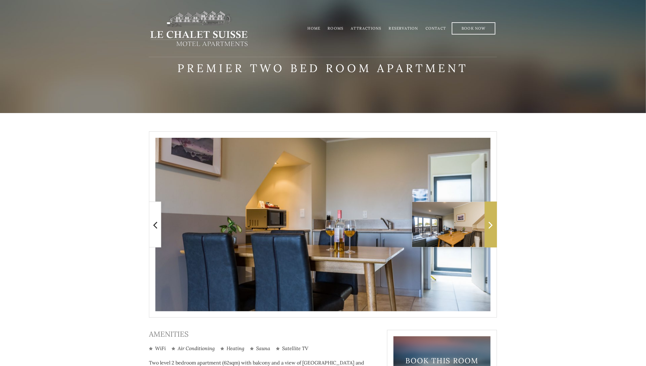
click at [488, 215] on span at bounding box center [491, 224] width 12 height 46
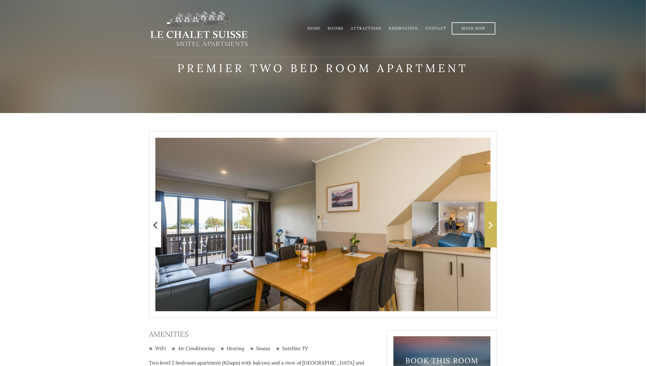
click at [488, 215] on span at bounding box center [491, 224] width 12 height 46
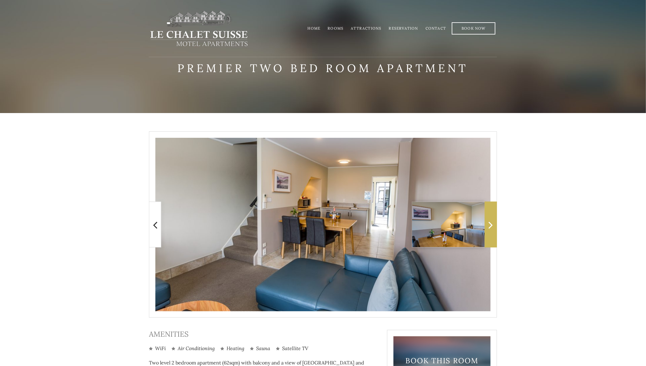
click at [488, 215] on span at bounding box center [491, 224] width 12 height 46
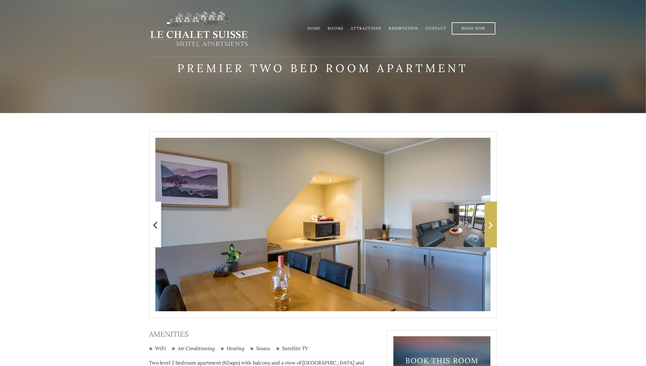
click at [488, 215] on span at bounding box center [491, 224] width 12 height 46
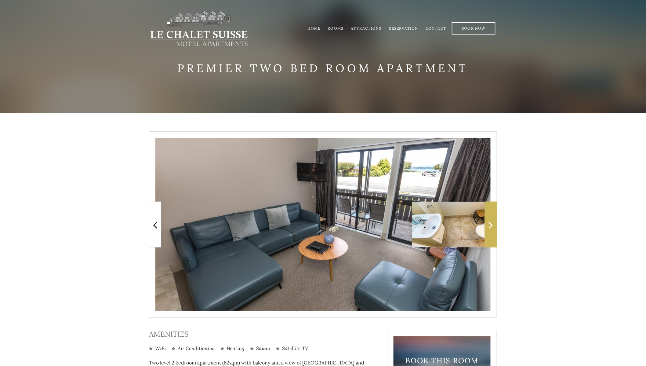
click at [488, 215] on span at bounding box center [491, 224] width 12 height 46
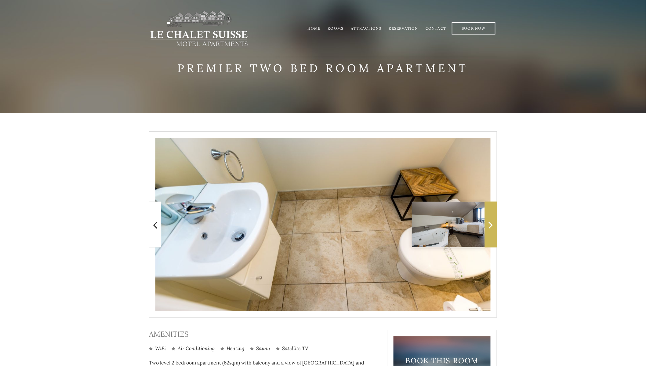
click at [488, 215] on span at bounding box center [491, 224] width 12 height 46
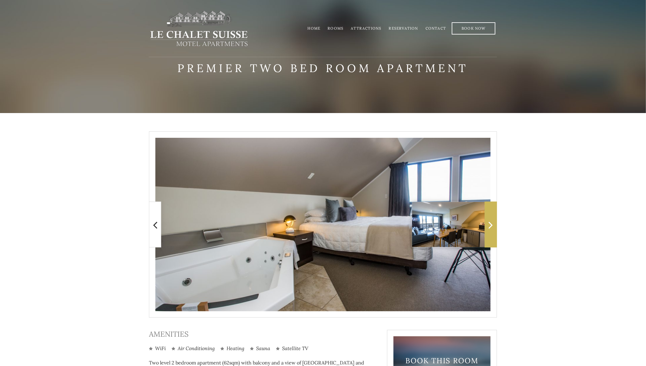
click at [488, 215] on span at bounding box center [491, 224] width 12 height 46
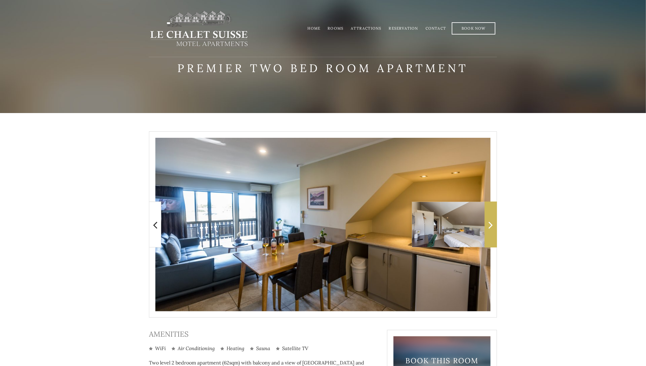
click at [488, 215] on span at bounding box center [491, 224] width 12 height 46
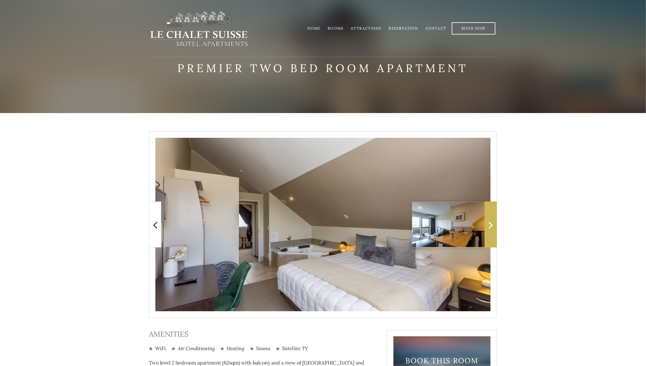
click at [488, 215] on span at bounding box center [491, 224] width 12 height 46
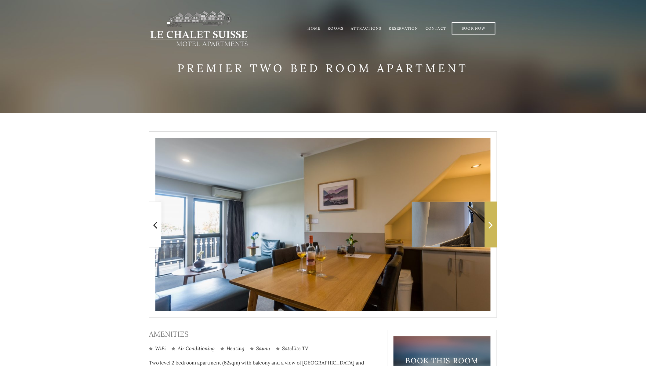
click at [488, 215] on span at bounding box center [491, 224] width 12 height 46
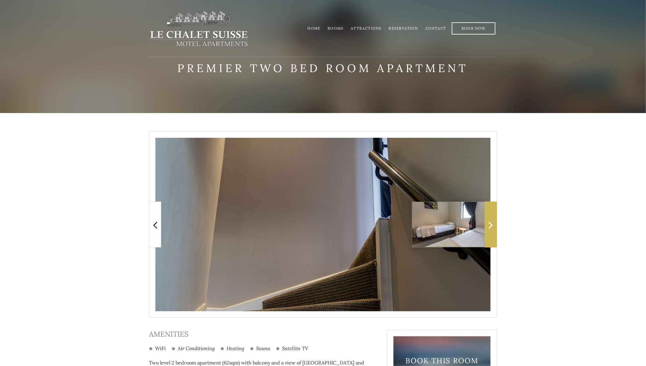
click at [488, 215] on span at bounding box center [491, 224] width 12 height 46
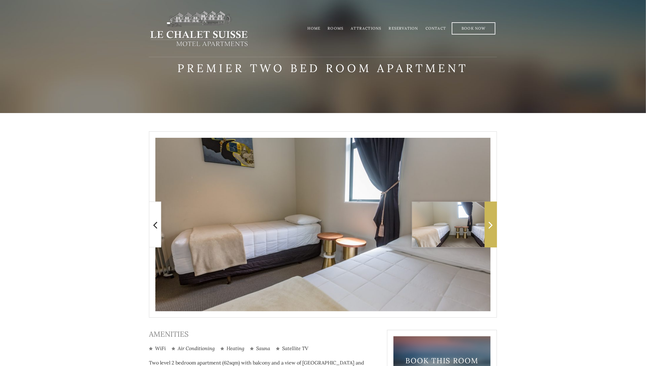
click at [488, 215] on span at bounding box center [491, 224] width 12 height 46
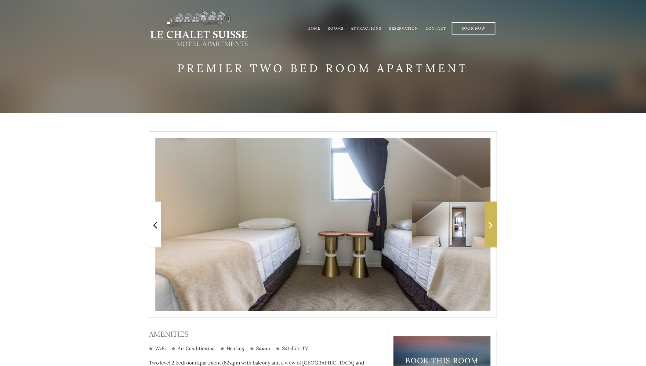
click at [488, 215] on span at bounding box center [491, 224] width 12 height 46
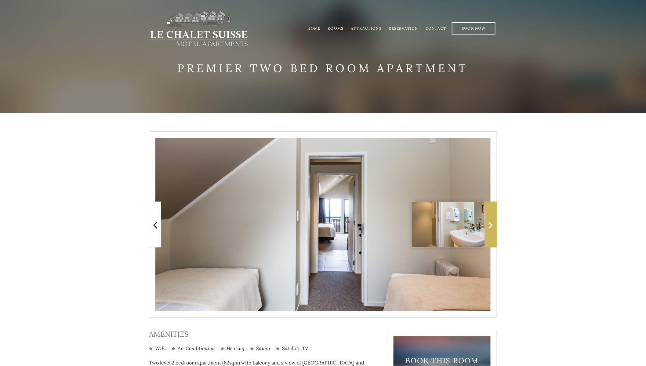
click at [488, 215] on span at bounding box center [491, 224] width 12 height 46
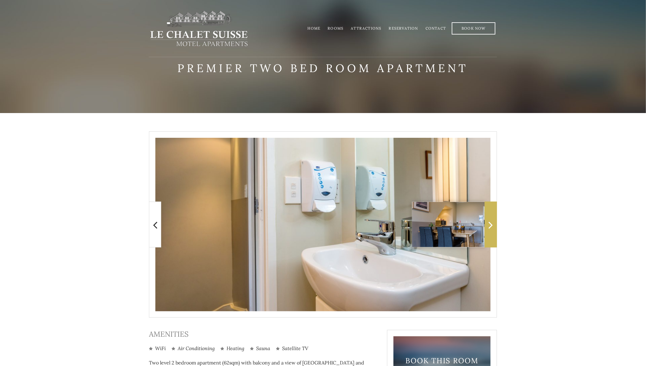
click at [488, 215] on span at bounding box center [491, 224] width 12 height 46
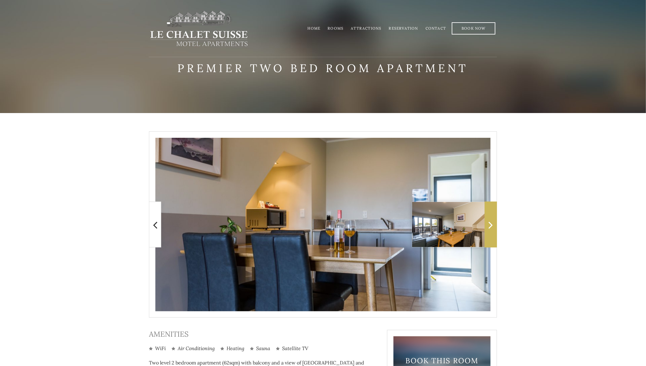
click at [492, 235] on span at bounding box center [491, 224] width 12 height 46
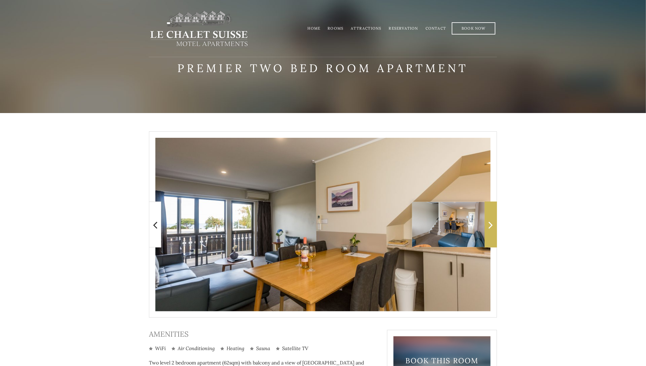
click at [492, 235] on span at bounding box center [491, 224] width 12 height 46
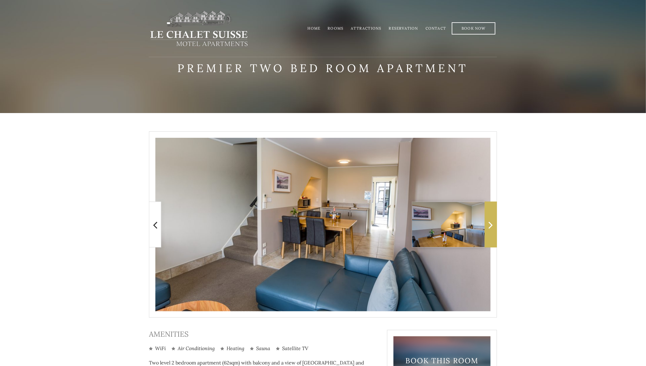
click at [492, 235] on span at bounding box center [491, 224] width 12 height 46
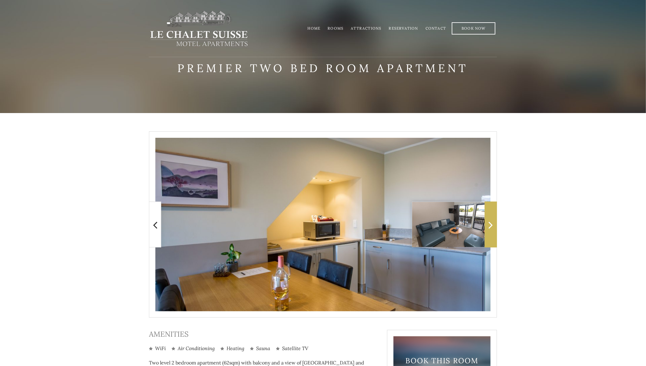
click at [492, 235] on span at bounding box center [491, 224] width 12 height 46
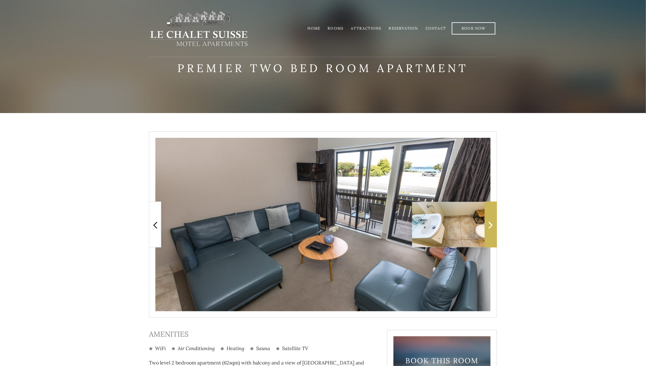
click at [492, 235] on span at bounding box center [491, 224] width 12 height 46
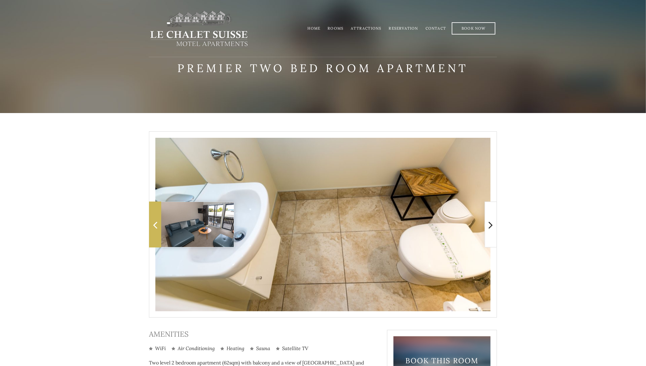
click at [159, 230] on span at bounding box center [155, 224] width 12 height 46
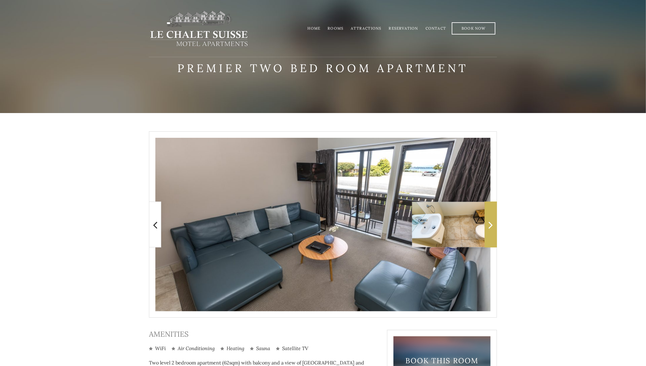
click at [490, 209] on span at bounding box center [491, 224] width 12 height 46
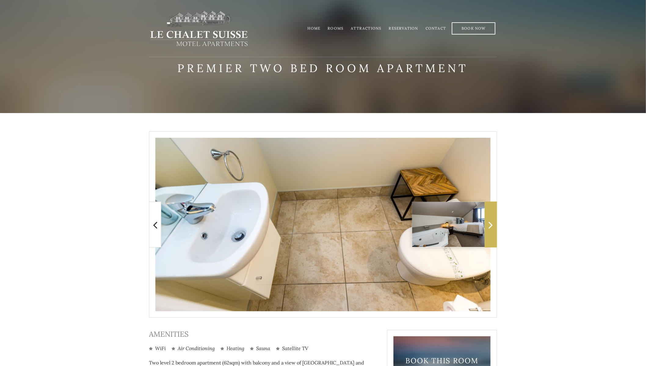
click at [490, 209] on span at bounding box center [491, 224] width 12 height 46
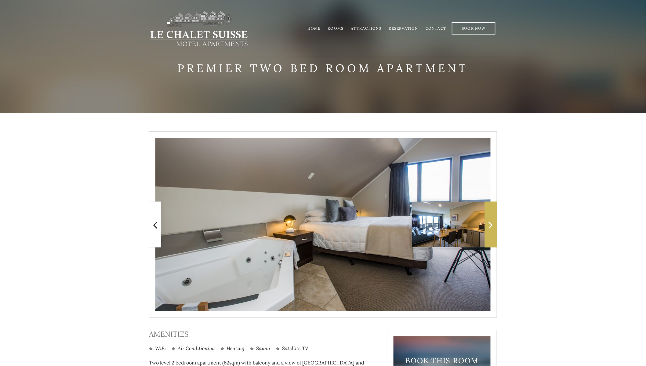
click at [490, 209] on span at bounding box center [491, 224] width 12 height 46
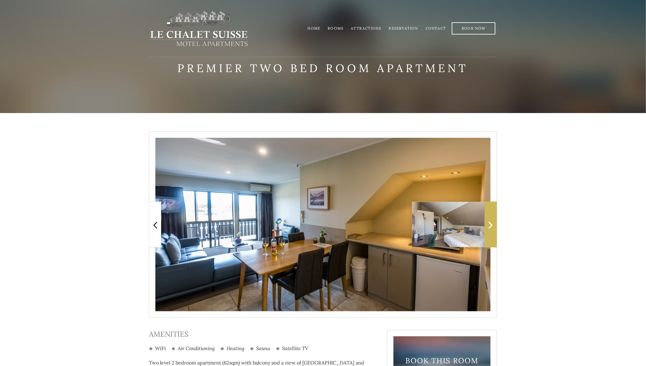
click at [490, 209] on span at bounding box center [491, 224] width 12 height 46
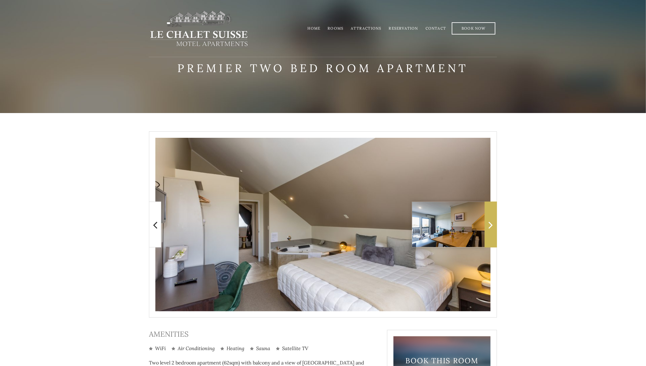
click at [490, 209] on span at bounding box center [491, 224] width 12 height 46
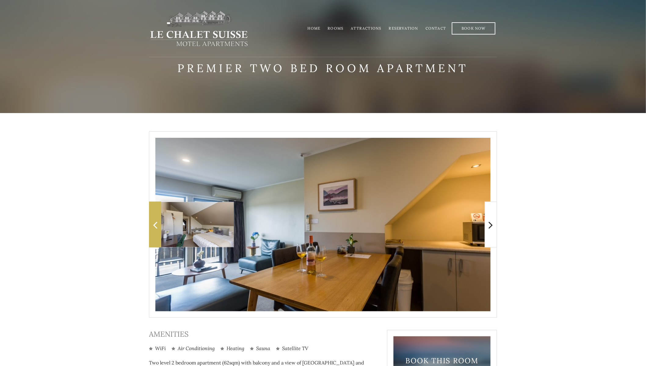
click at [153, 222] on icon at bounding box center [155, 224] width 4 height 12
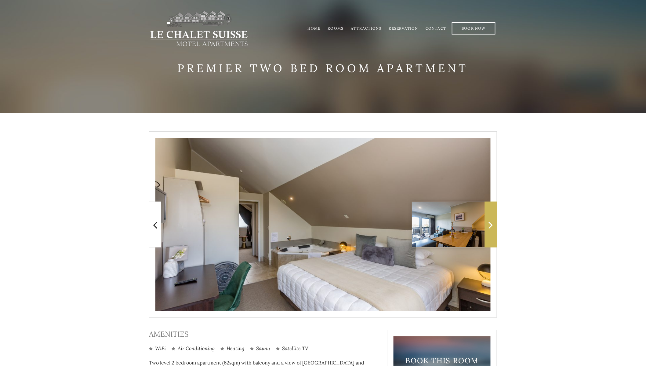
click at [492, 224] on icon at bounding box center [491, 224] width 4 height 12
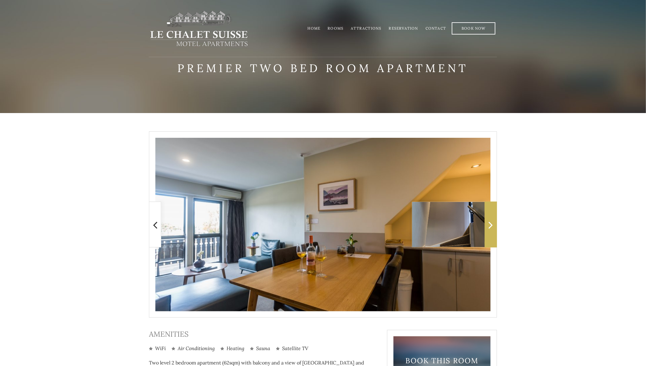
click at [492, 224] on icon at bounding box center [491, 224] width 4 height 12
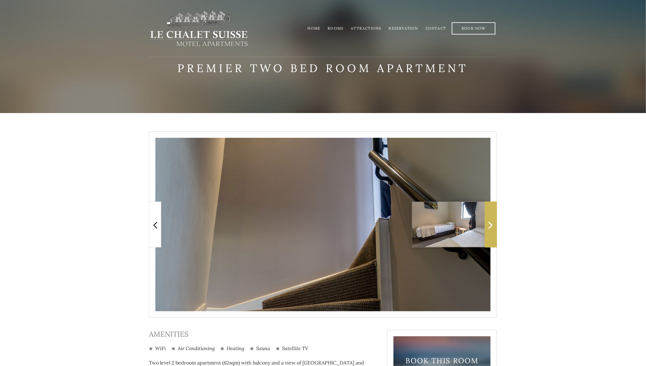
click at [492, 224] on icon at bounding box center [491, 224] width 4 height 12
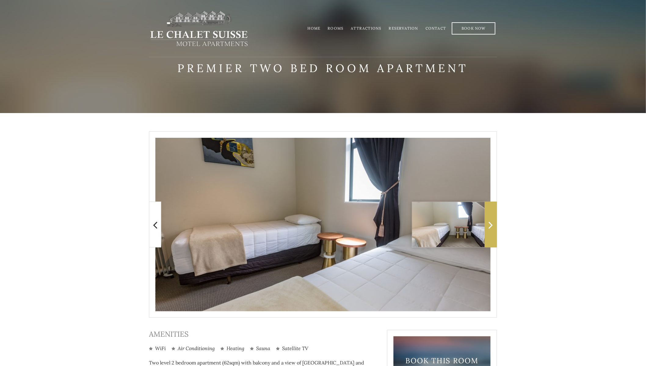
click at [492, 224] on icon at bounding box center [491, 224] width 4 height 12
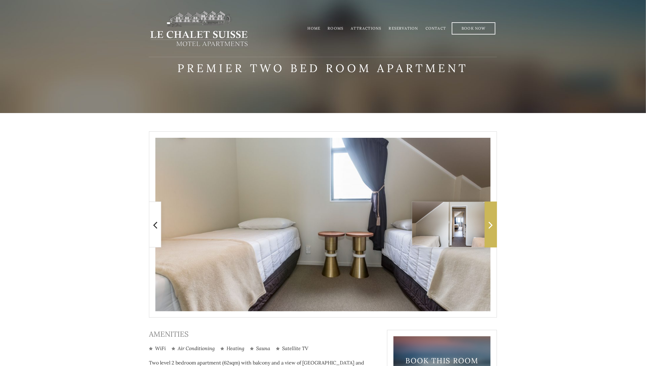
click at [492, 224] on icon at bounding box center [491, 224] width 4 height 12
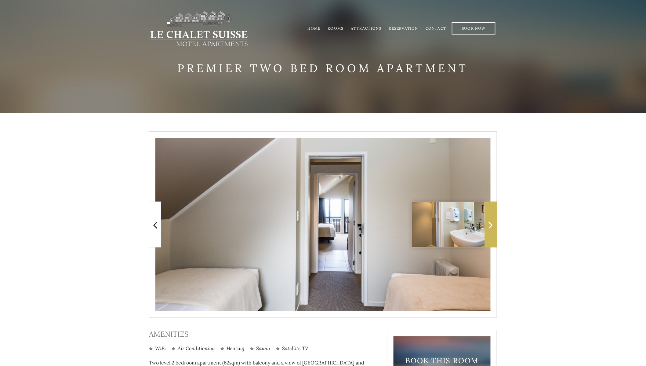
click at [492, 224] on icon at bounding box center [491, 224] width 4 height 12
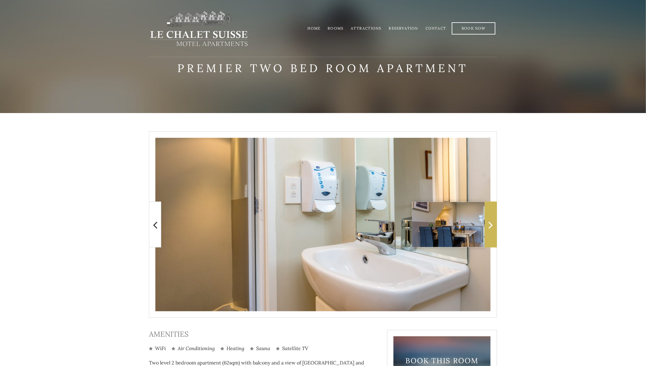
click at [492, 224] on icon at bounding box center [491, 224] width 4 height 12
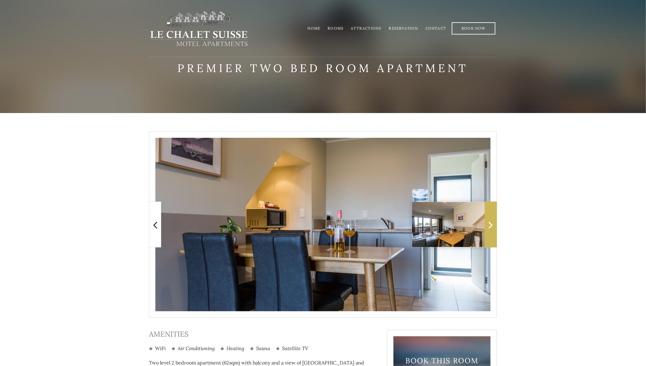
click at [492, 224] on icon at bounding box center [491, 224] width 4 height 12
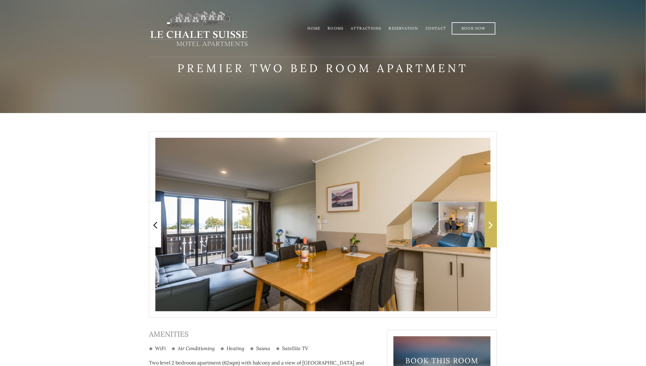
click at [492, 224] on icon at bounding box center [491, 224] width 4 height 12
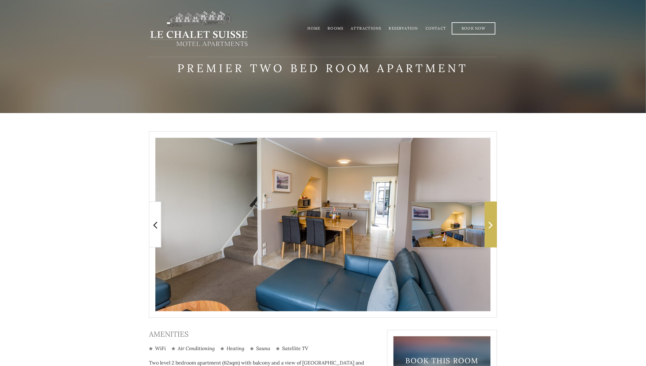
click at [492, 224] on icon at bounding box center [491, 224] width 4 height 12
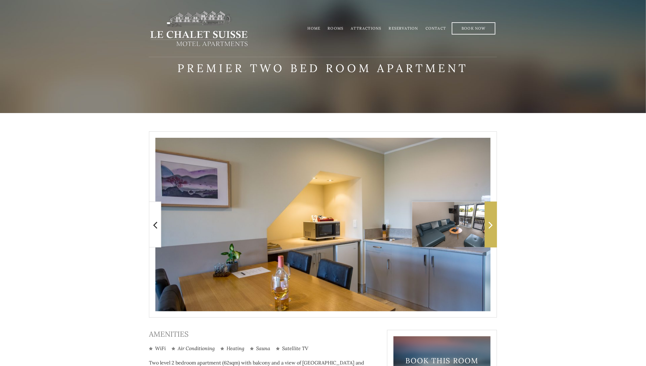
click at [492, 224] on icon at bounding box center [491, 224] width 4 height 12
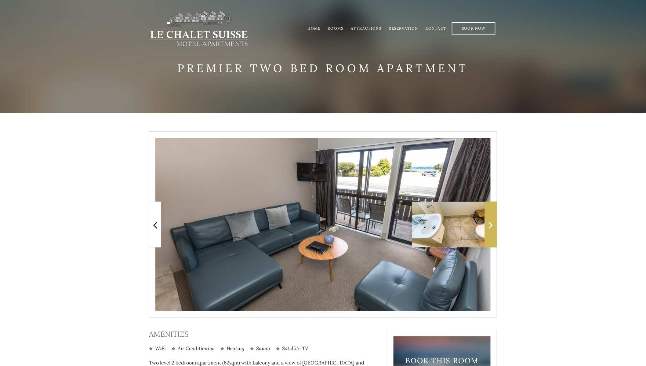
click at [492, 224] on icon at bounding box center [491, 224] width 4 height 12
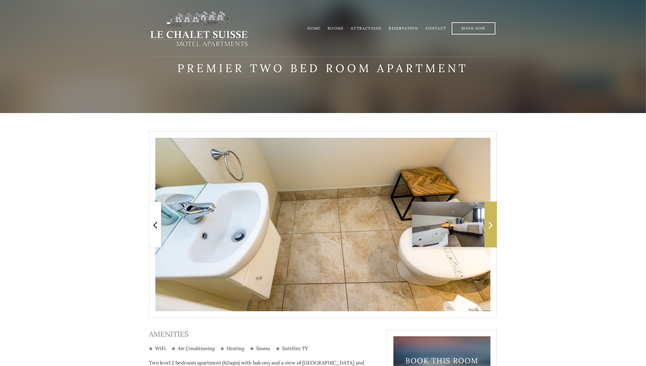
click at [492, 224] on icon at bounding box center [491, 224] width 4 height 12
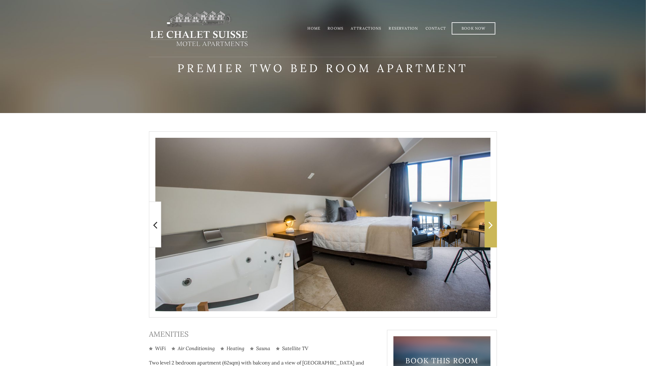
click at [492, 224] on icon at bounding box center [491, 224] width 4 height 12
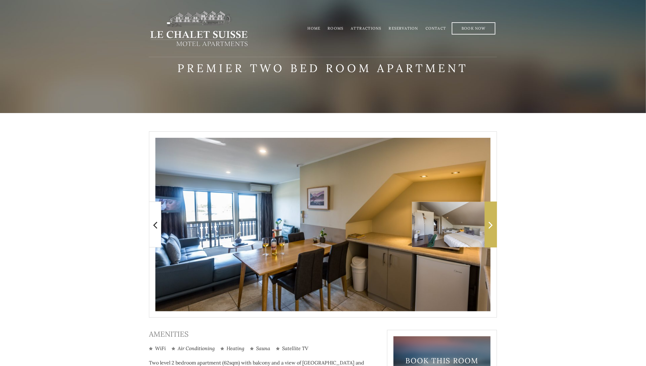
click at [492, 224] on icon at bounding box center [491, 224] width 4 height 12
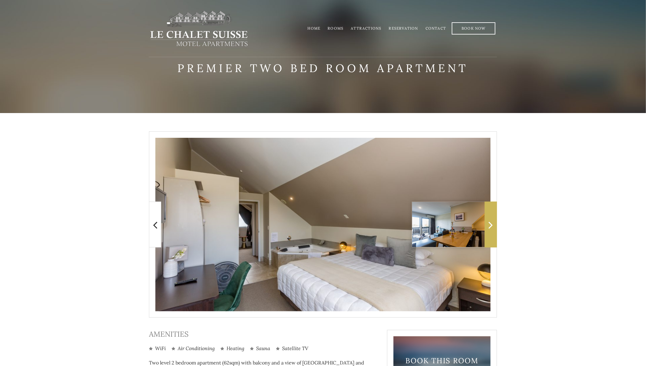
click at [492, 224] on icon at bounding box center [491, 224] width 4 height 12
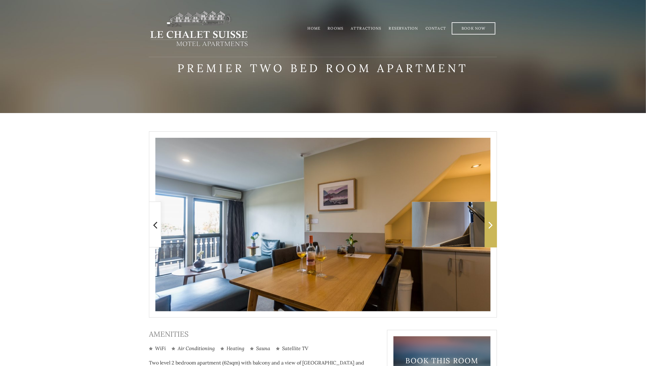
click at [492, 224] on icon at bounding box center [491, 224] width 4 height 12
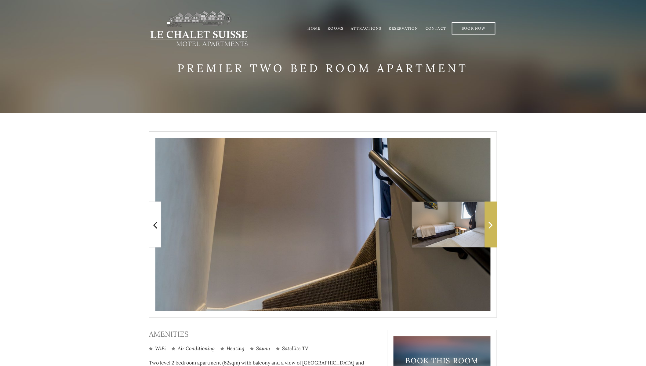
click at [492, 224] on icon at bounding box center [491, 224] width 4 height 12
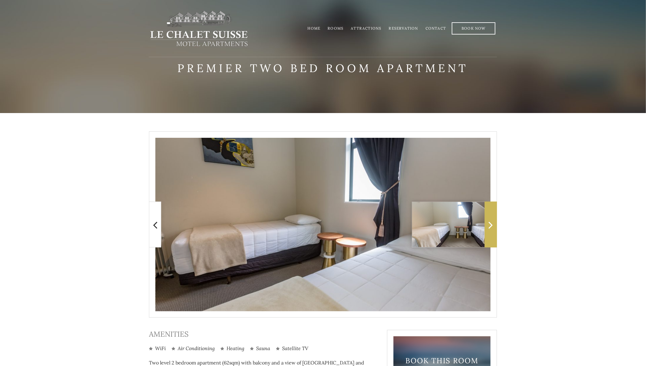
click at [492, 224] on icon at bounding box center [491, 224] width 4 height 12
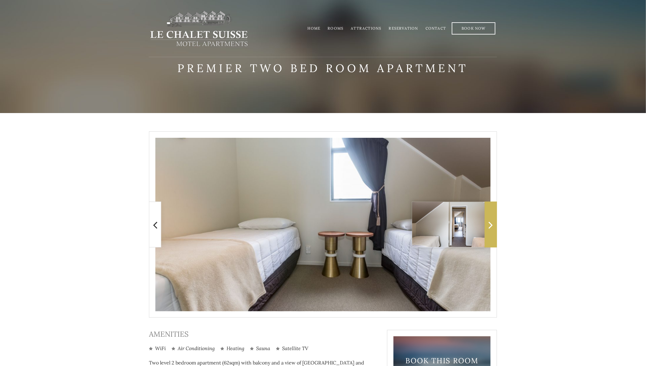
click at [492, 224] on icon at bounding box center [491, 224] width 4 height 12
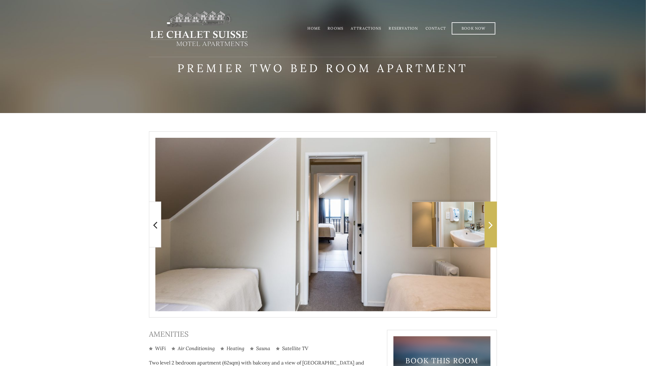
click at [492, 224] on icon at bounding box center [491, 224] width 4 height 12
